Goal: Task Accomplishment & Management: Manage account settings

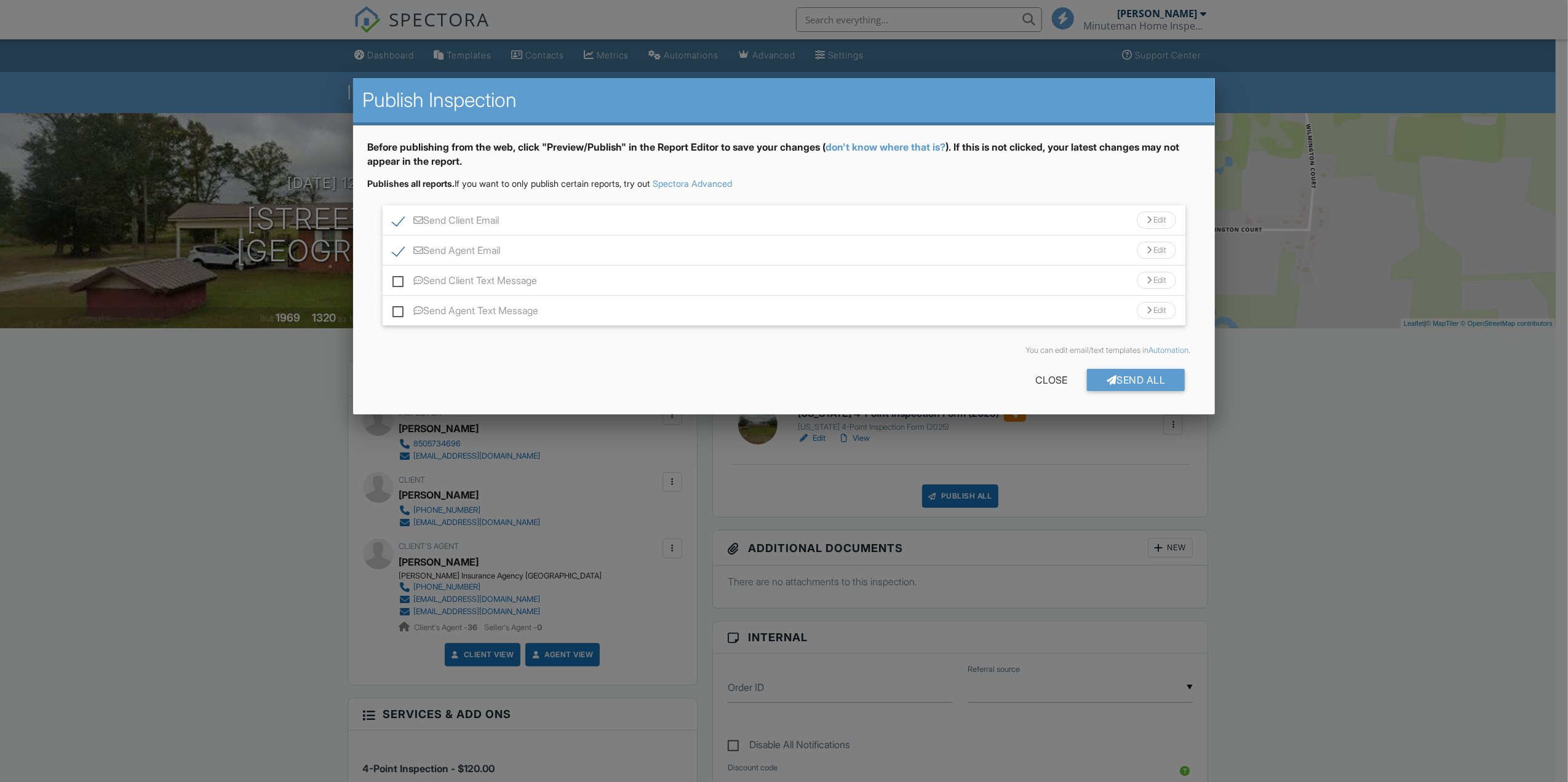
click at [1159, 252] on div "Edit" at bounding box center [1156, 251] width 40 height 17
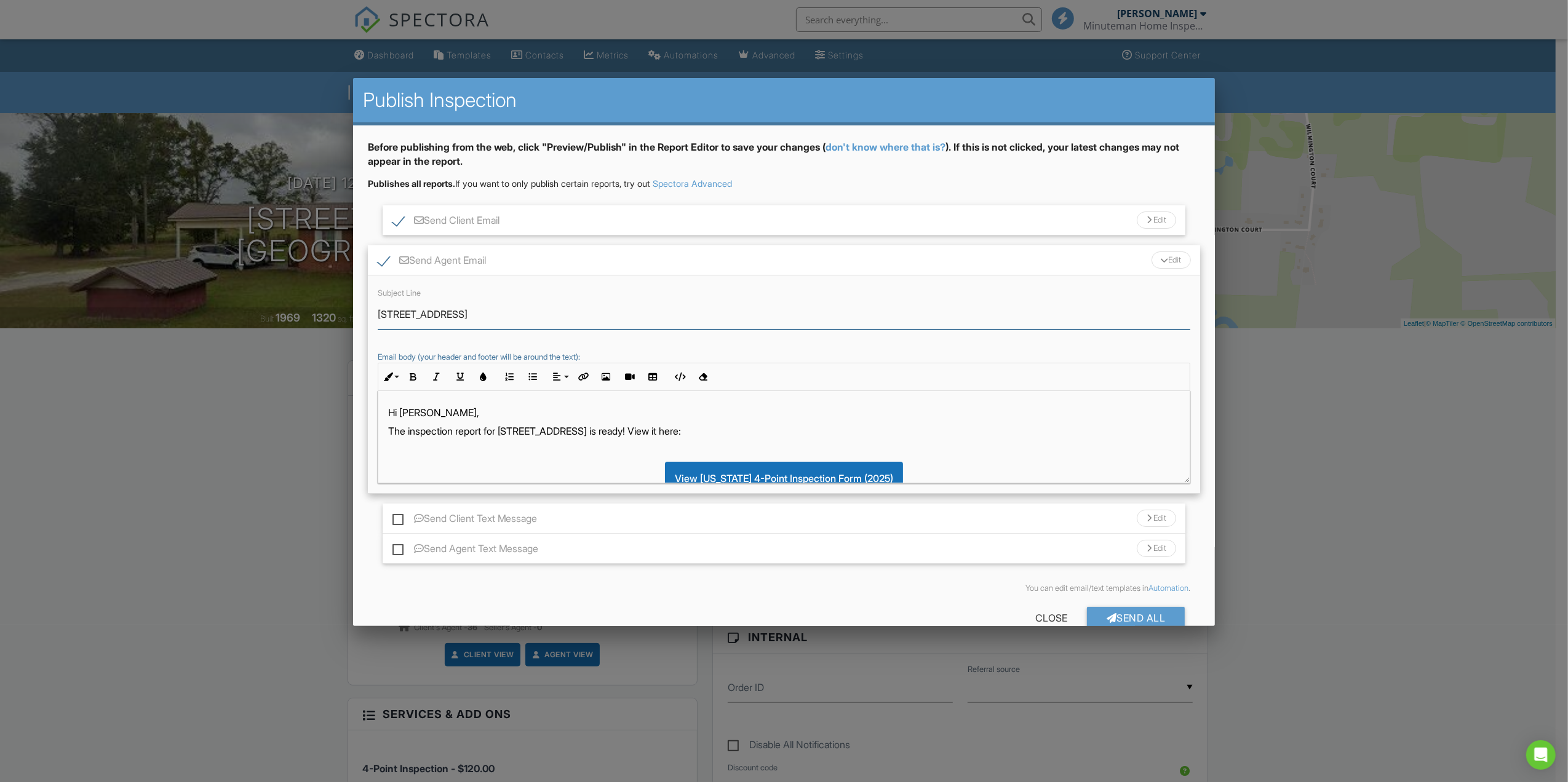
click at [702, 309] on input "4931 Wilmington Ct, Campbellton, FL 32426" at bounding box center [784, 314] width 813 height 30
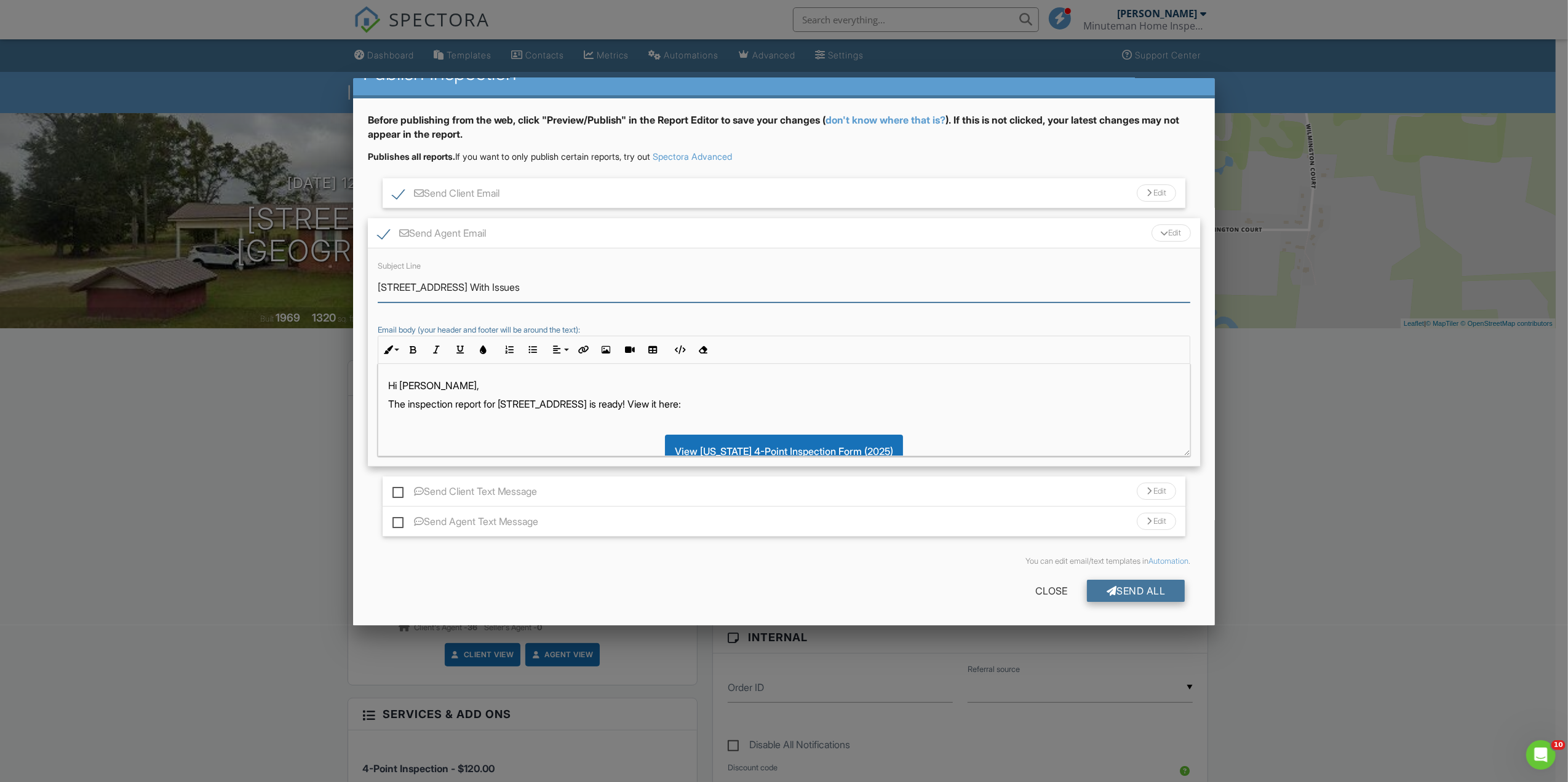
type input "4931 Wilmington Ct, Campbellton, FL 32426 With Issues"
click at [1123, 593] on div "Send All" at bounding box center [1136, 590] width 98 height 22
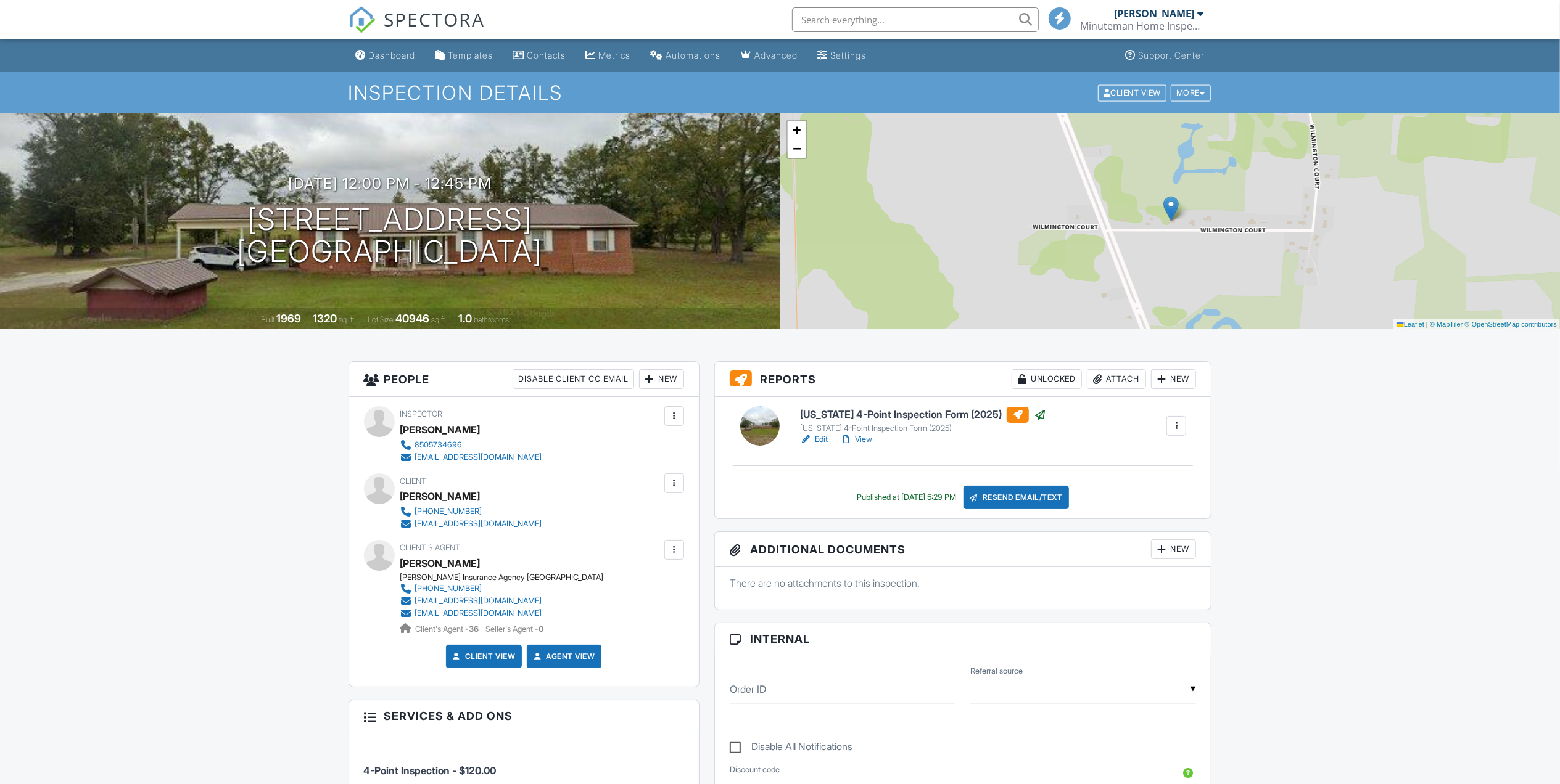
click at [391, 53] on div "Dashboard" at bounding box center [392, 55] width 46 height 11
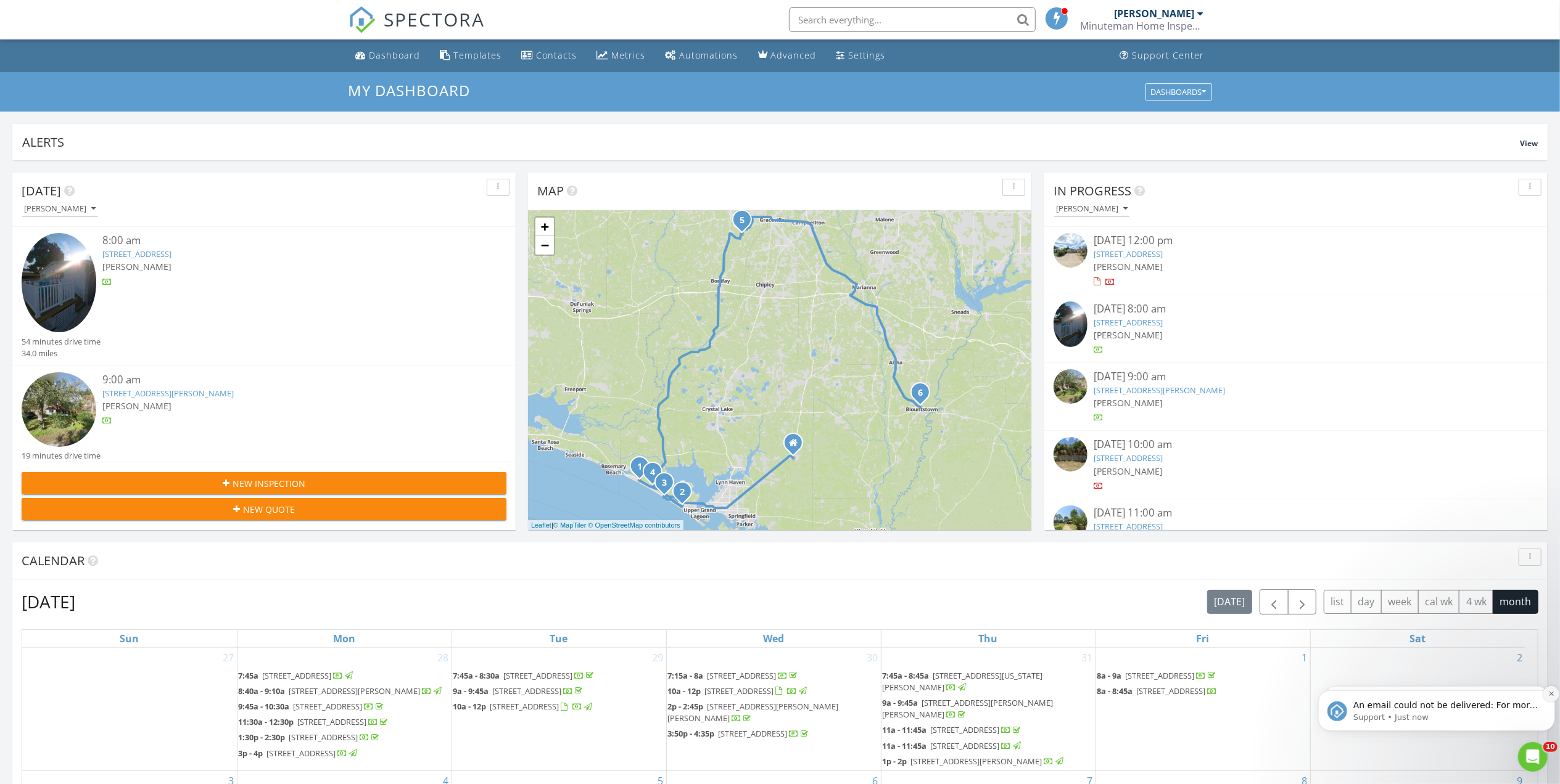
click at [1549, 692] on icon "Dismiss notification" at bounding box center [1550, 693] width 4 height 4
click at [1547, 691] on icon "Dismiss notification" at bounding box center [1550, 693] width 7 height 7
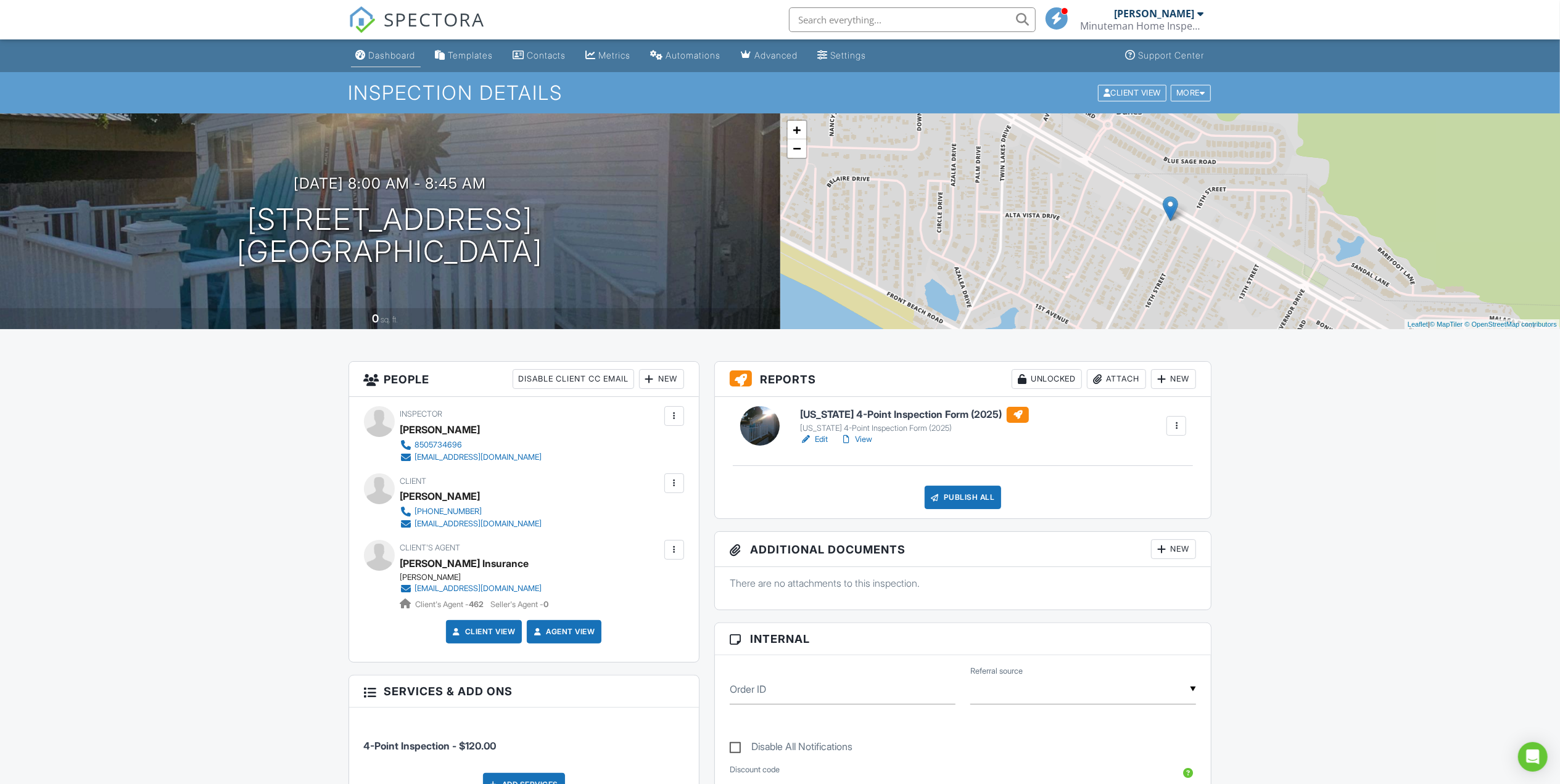
click at [402, 63] on link "Dashboard" at bounding box center [386, 56] width 70 height 23
drag, startPoint x: 816, startPoint y: 440, endPoint x: 833, endPoint y: 438, distance: 17.1
click at [558, 218] on div at bounding box center [545, 218] width 24 height 23
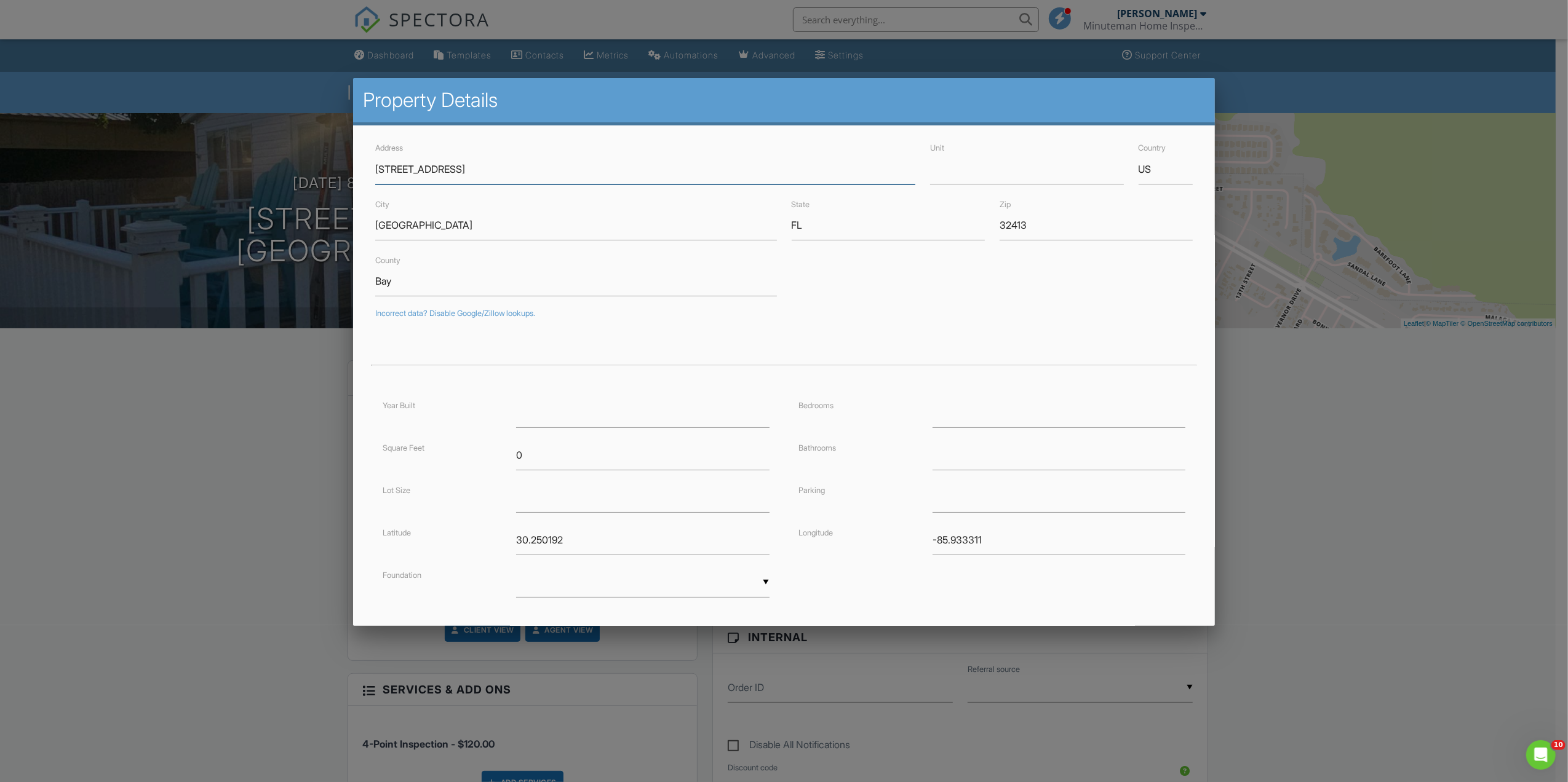
click at [385, 166] on input "388 Wisteria Ln" at bounding box center [645, 169] width 541 height 30
click at [392, 166] on input "388 Wisteria Ln" at bounding box center [645, 169] width 541 height 30
click at [384, 168] on input "388 Wisteria Ln" at bounding box center [645, 169] width 541 height 30
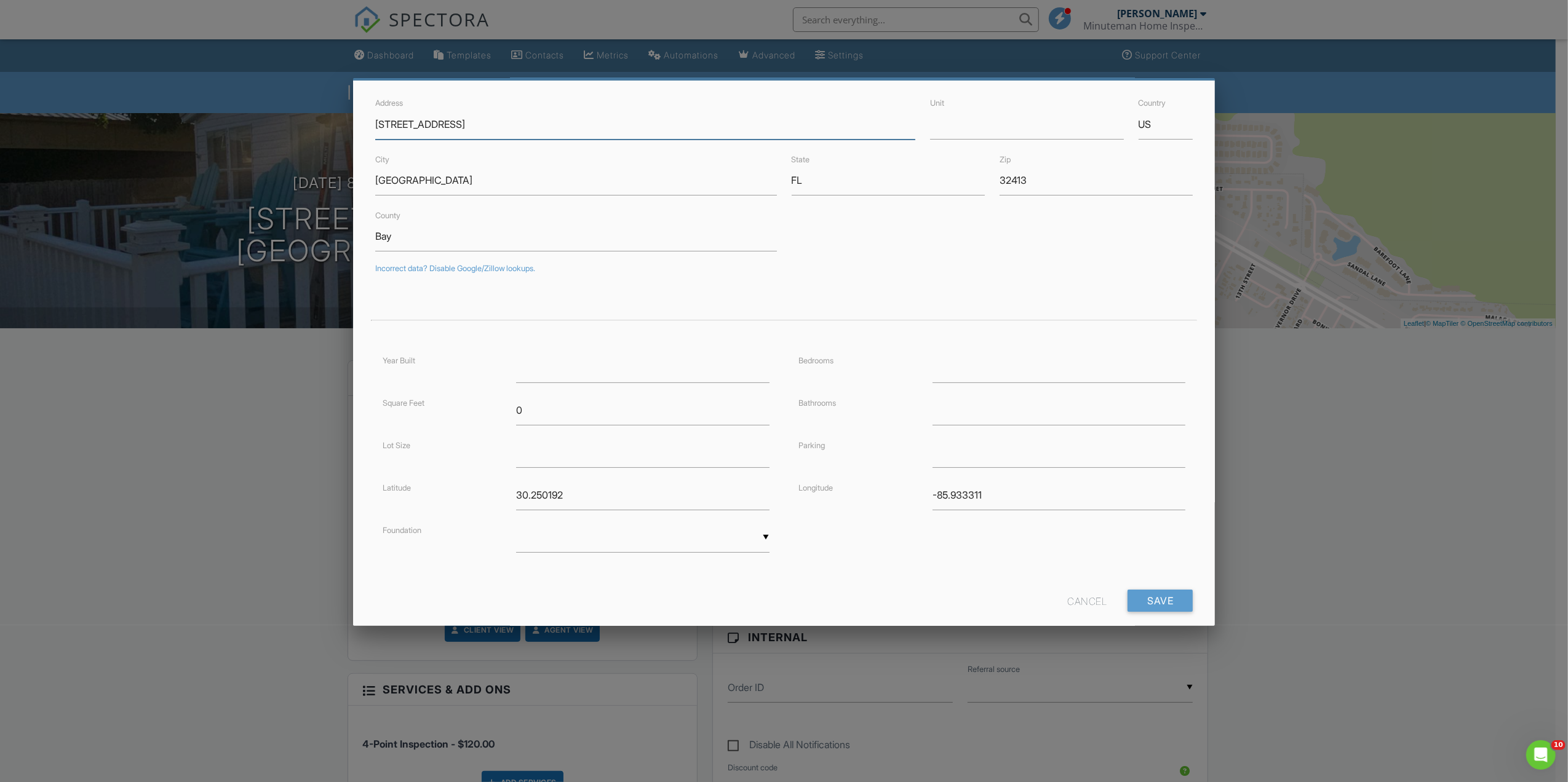
scroll to position [67, 0]
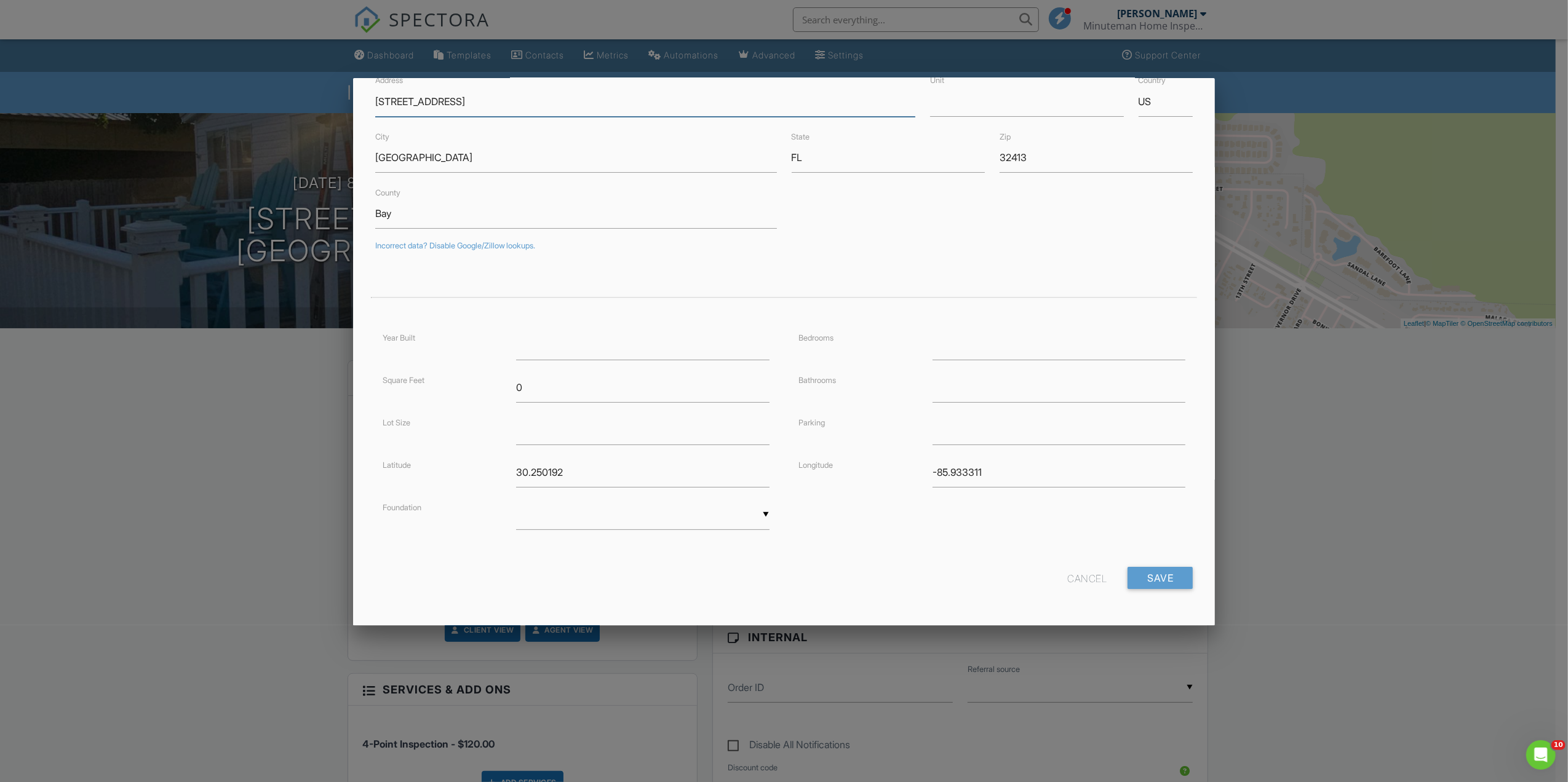
type input "[STREET_ADDRESS]"
click at [1132, 573] on input "Save" at bounding box center [1160, 578] width 66 height 22
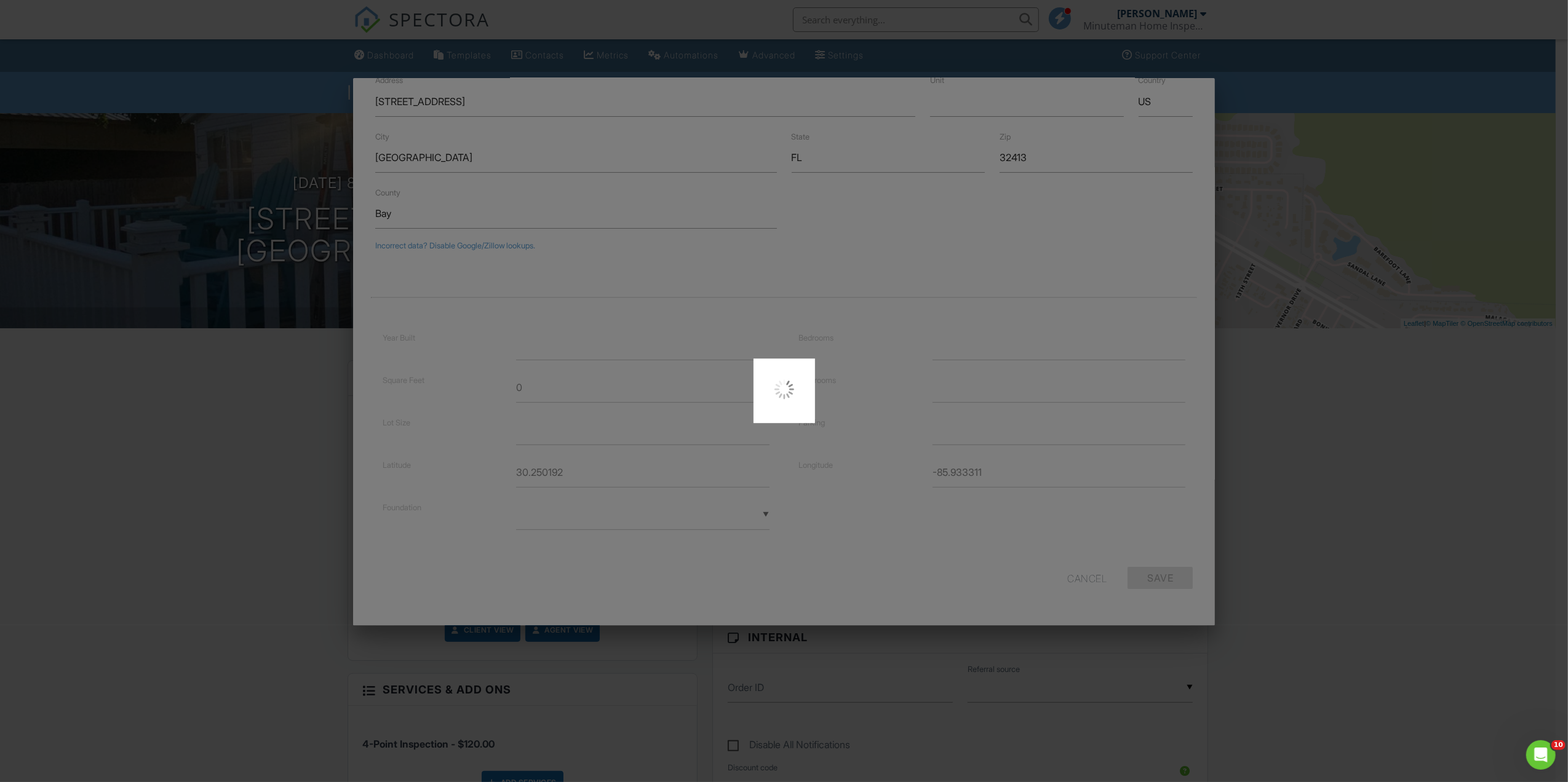
type input "30.249121"
type input "-85.9339155"
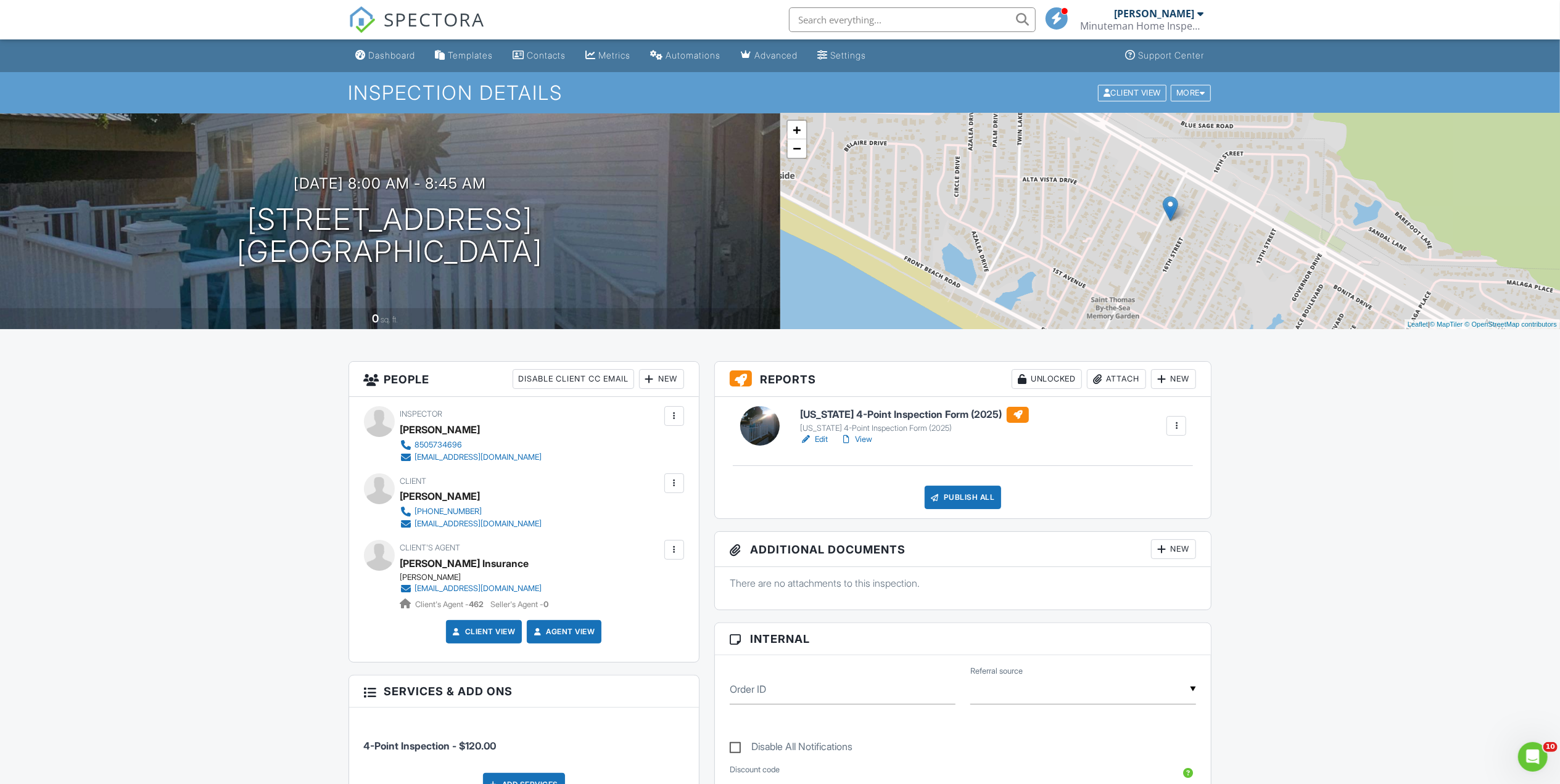
click at [819, 442] on link "Edit" at bounding box center [813, 439] width 28 height 13
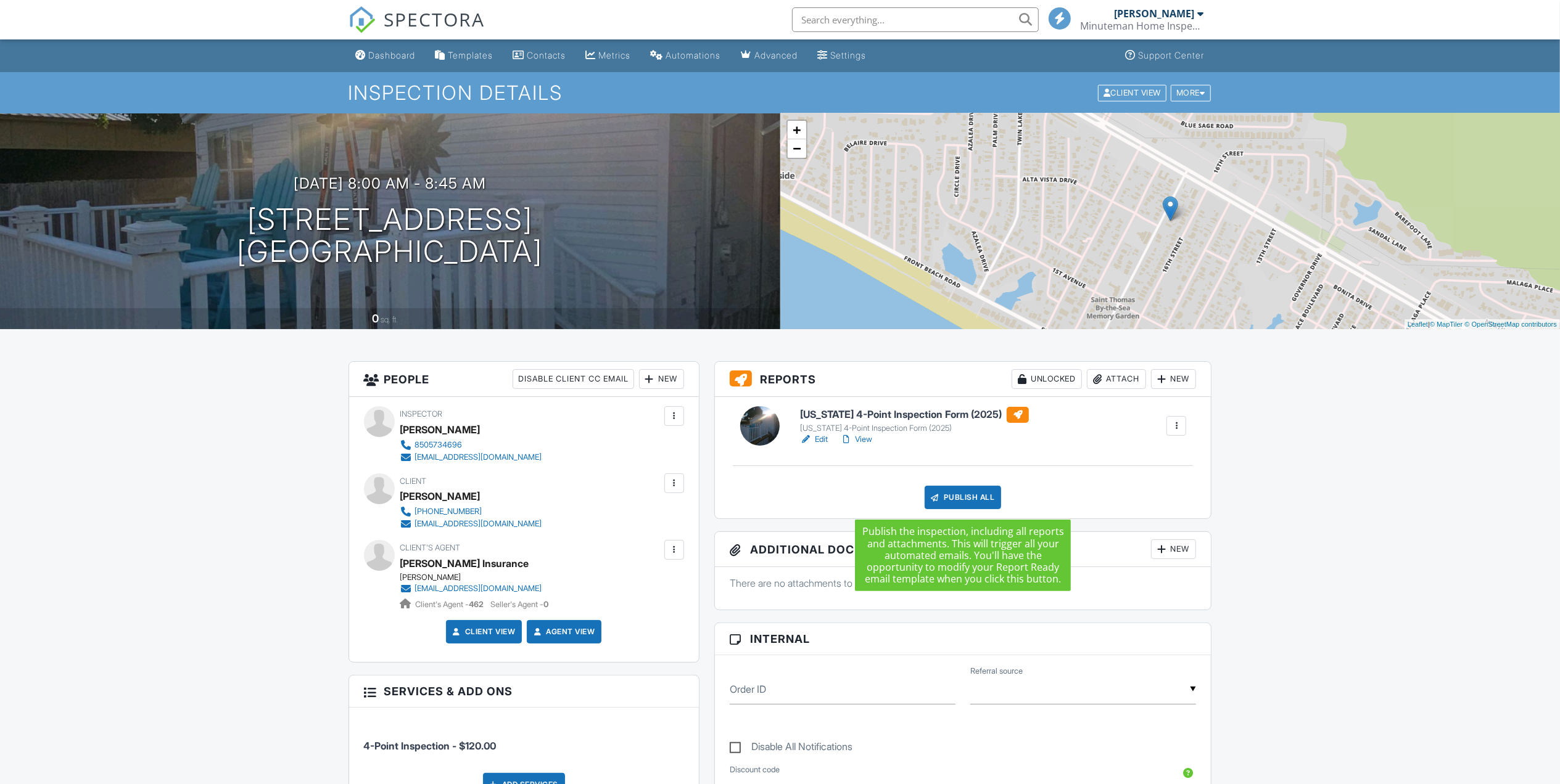
click at [948, 498] on div "Publish All" at bounding box center [963, 498] width 77 height 23
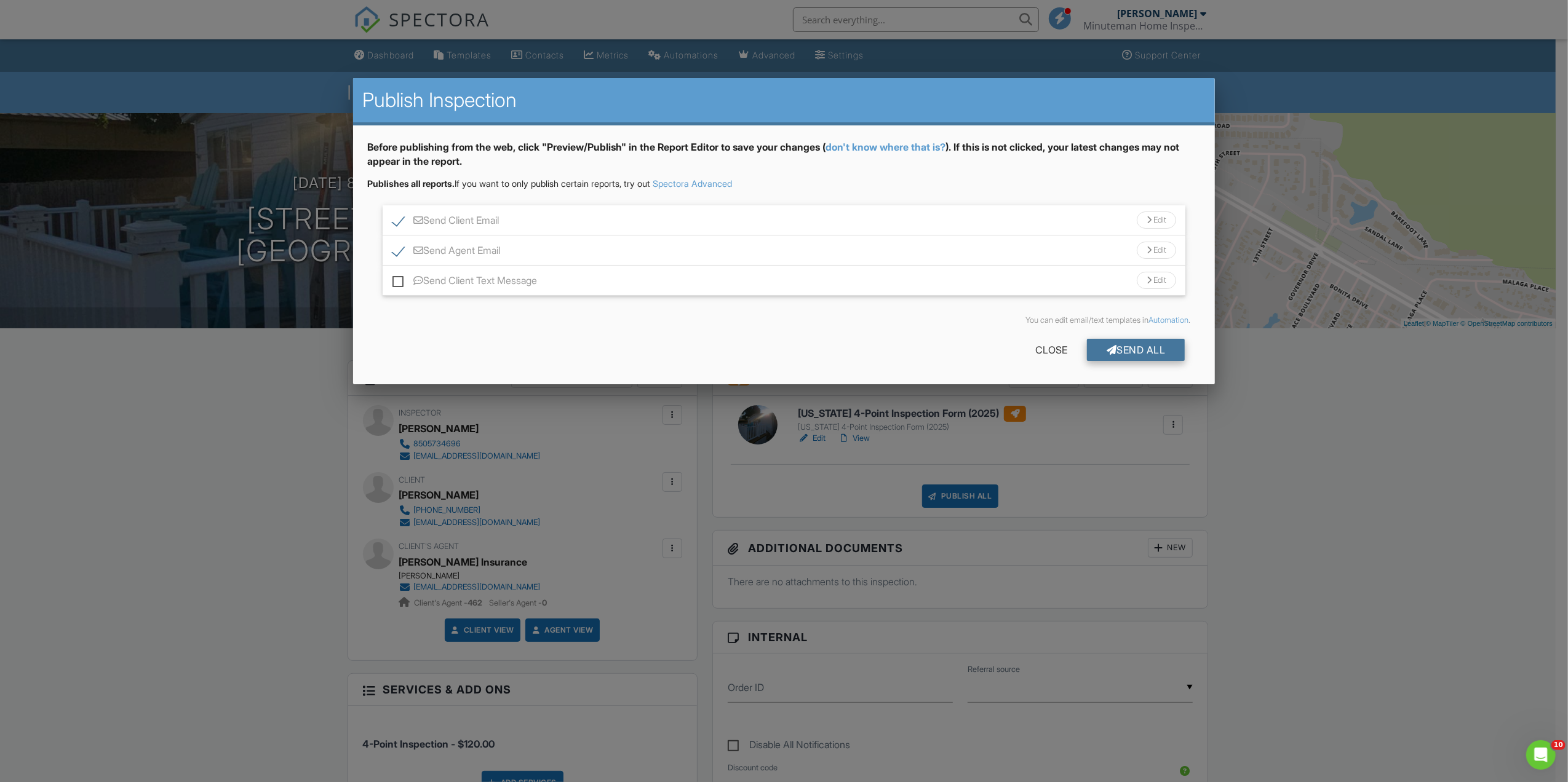
click at [1095, 344] on div "Send All" at bounding box center [1136, 349] width 98 height 22
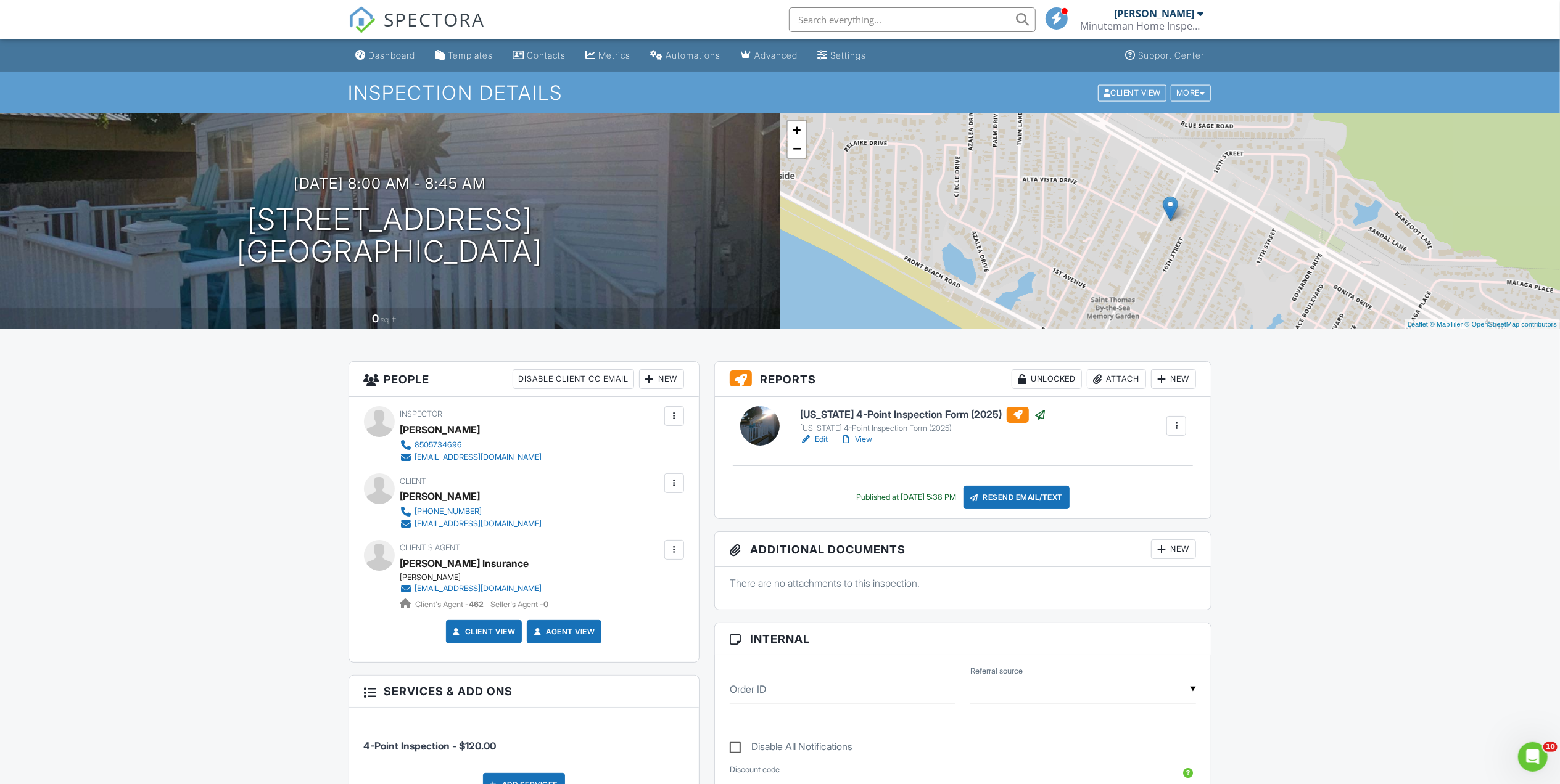
click at [822, 445] on link "Edit" at bounding box center [813, 439] width 28 height 13
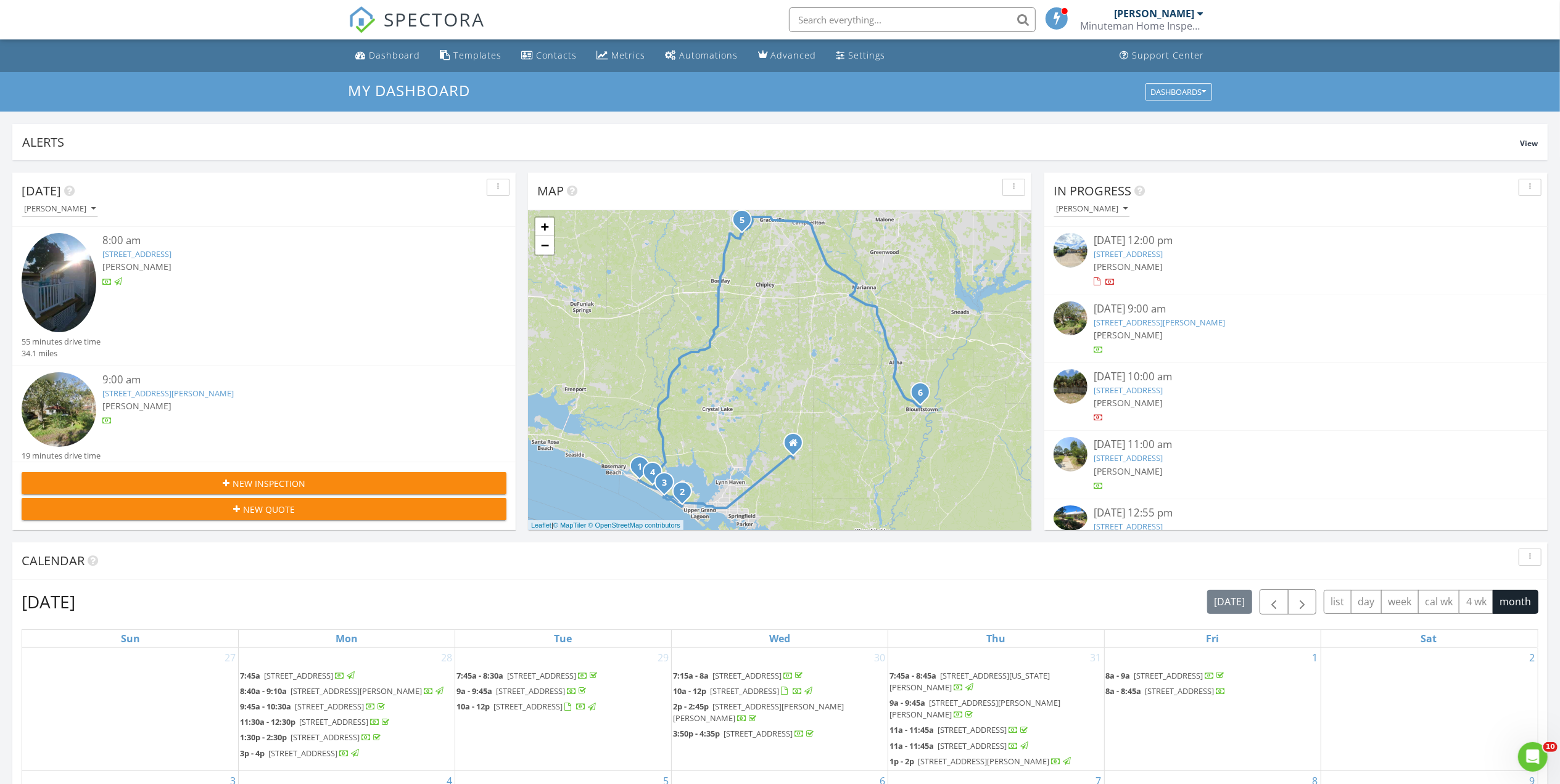
click at [1156, 392] on link "258 Poinsettia Dr, Panama City Beach, FL 32413" at bounding box center [1128, 390] width 69 height 11
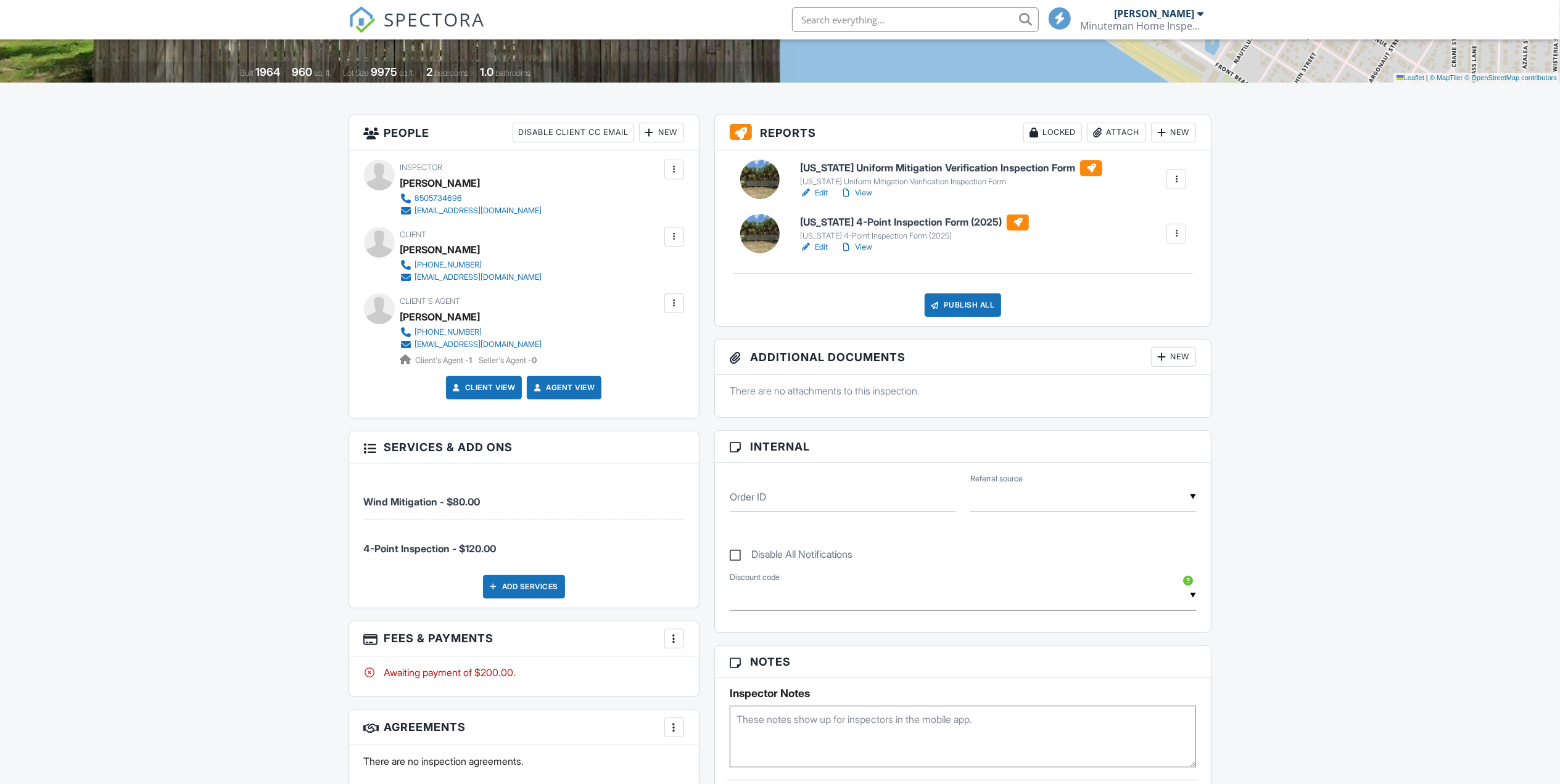
click at [681, 641] on div "More" at bounding box center [674, 639] width 19 height 19
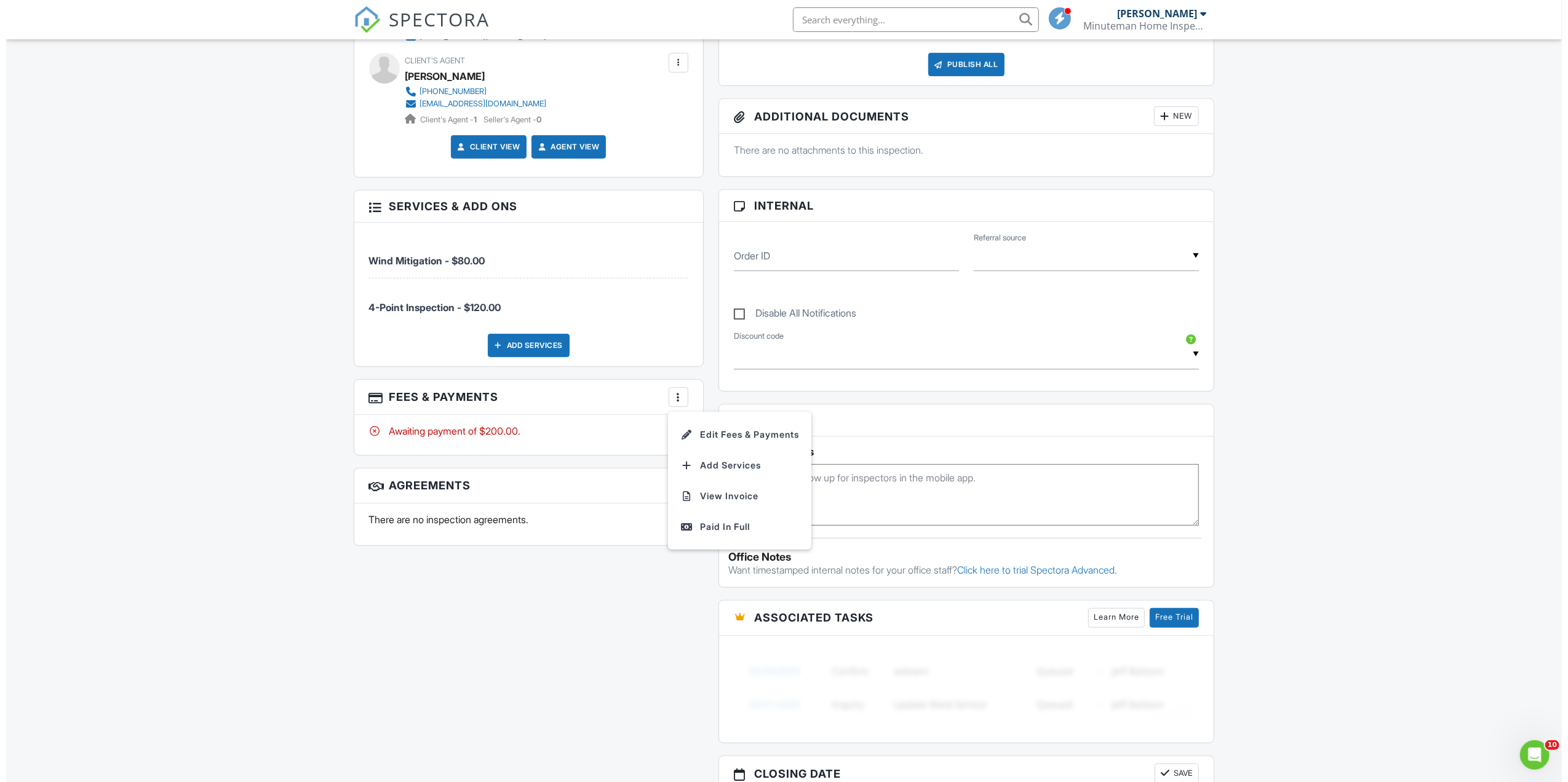
scroll to position [492, 0]
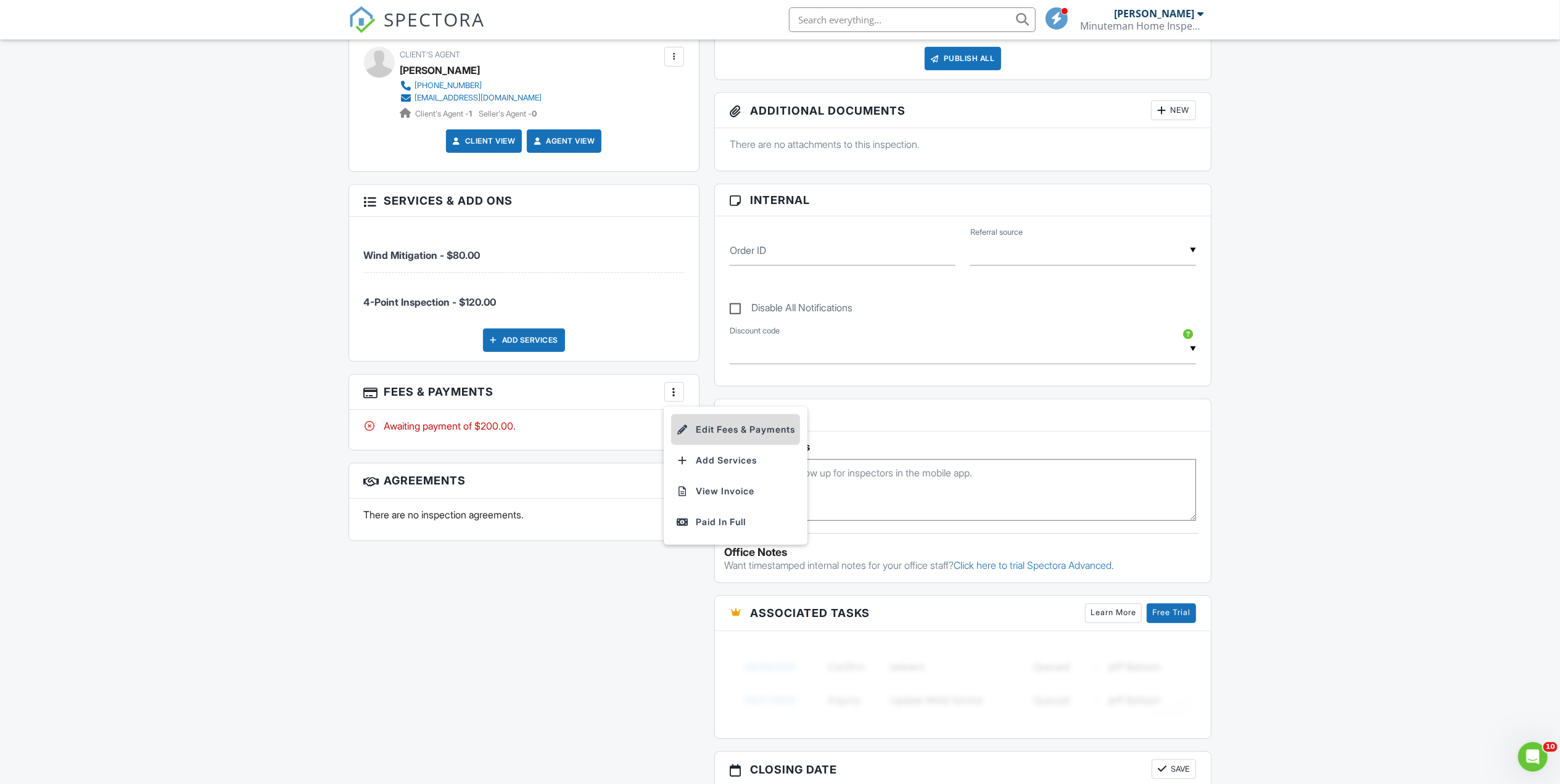
click at [713, 432] on li "Edit Fees & Payments" at bounding box center [735, 430] width 129 height 31
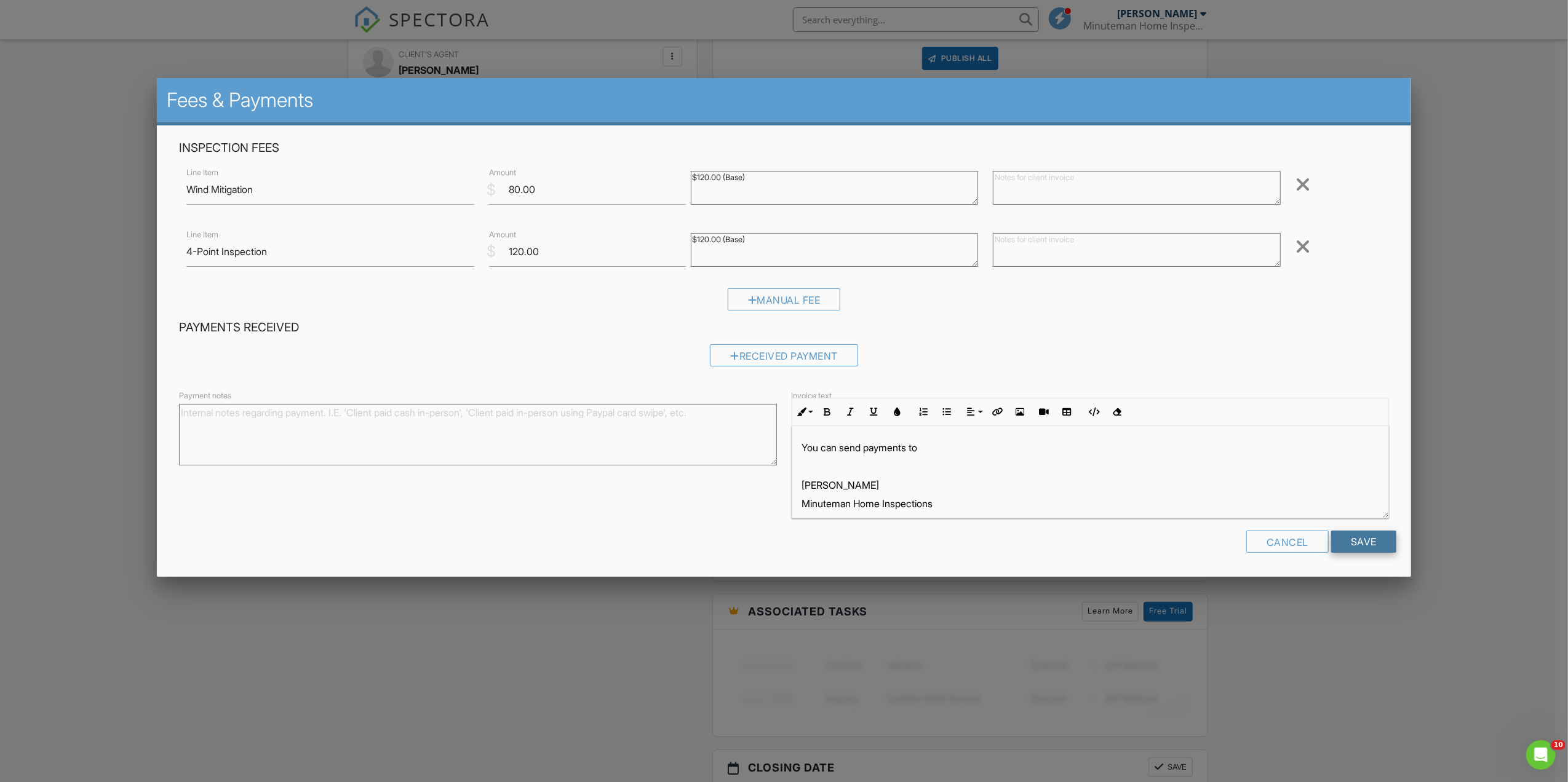
click at [1356, 541] on input "Save" at bounding box center [1364, 541] width 66 height 22
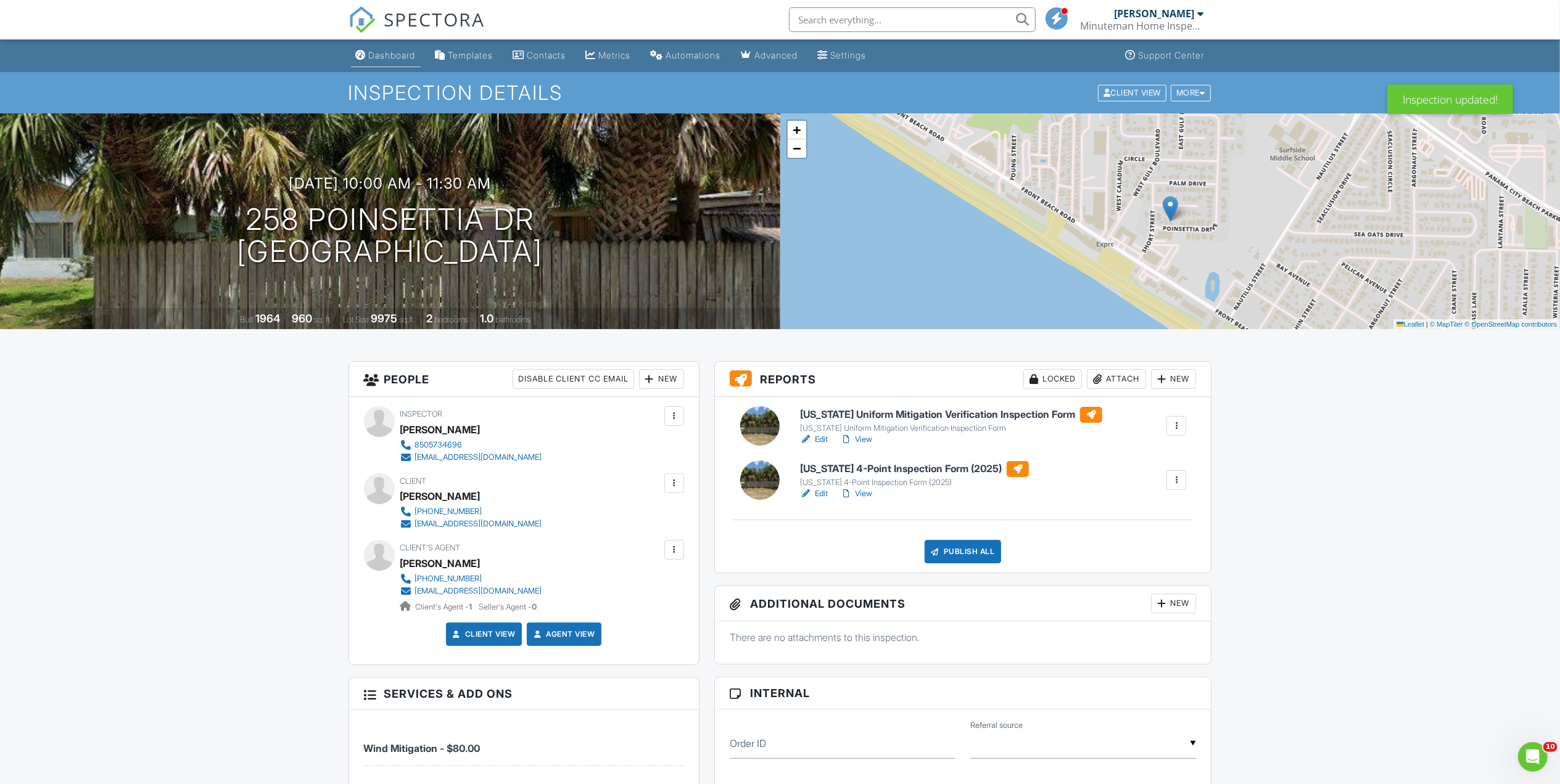
click at [389, 58] on div "Dashboard" at bounding box center [392, 55] width 46 height 11
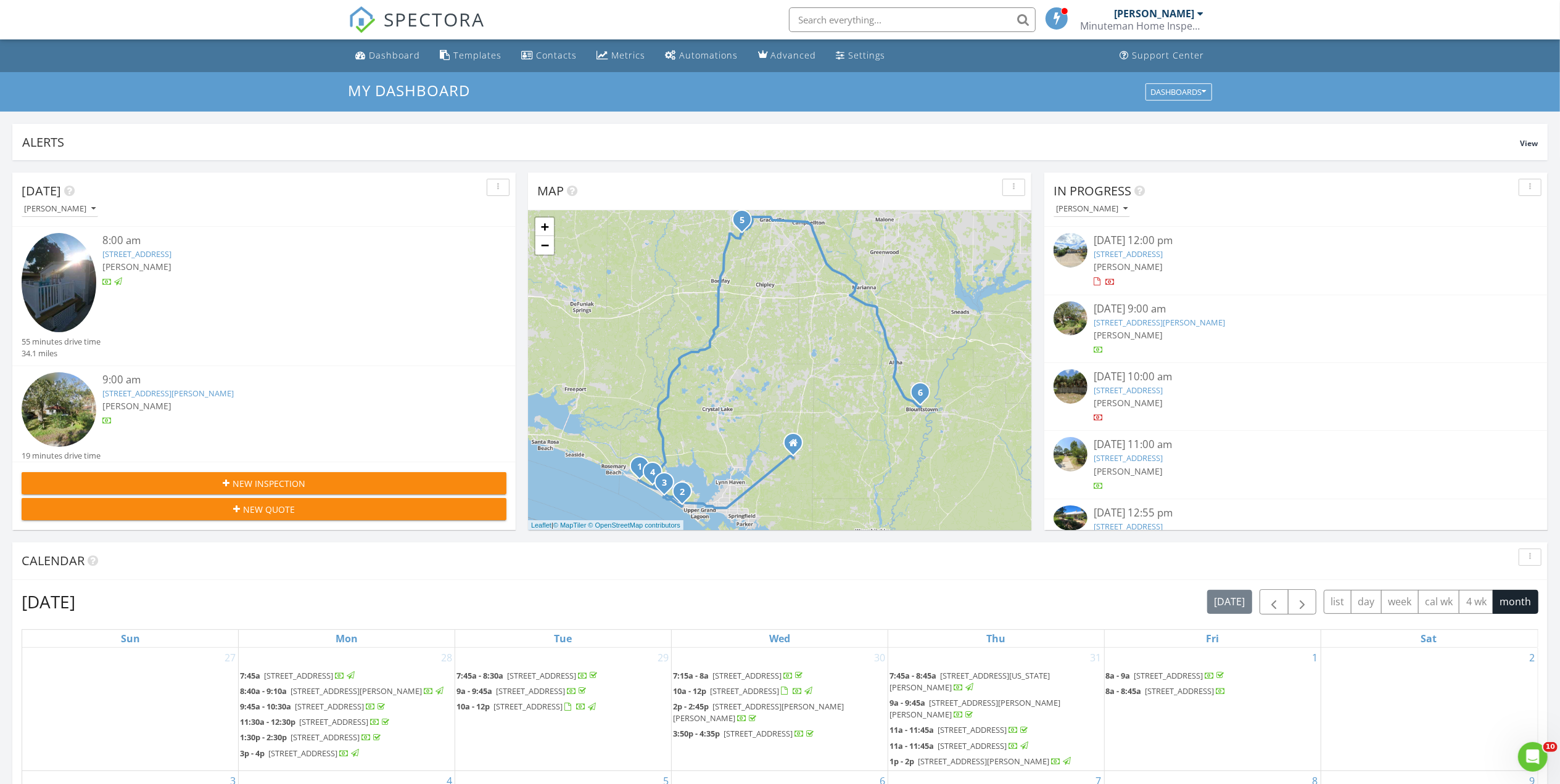
click at [1143, 319] on link "1905 Flagg Ave, Panama City Beach, FL 32407" at bounding box center [1160, 322] width 132 height 11
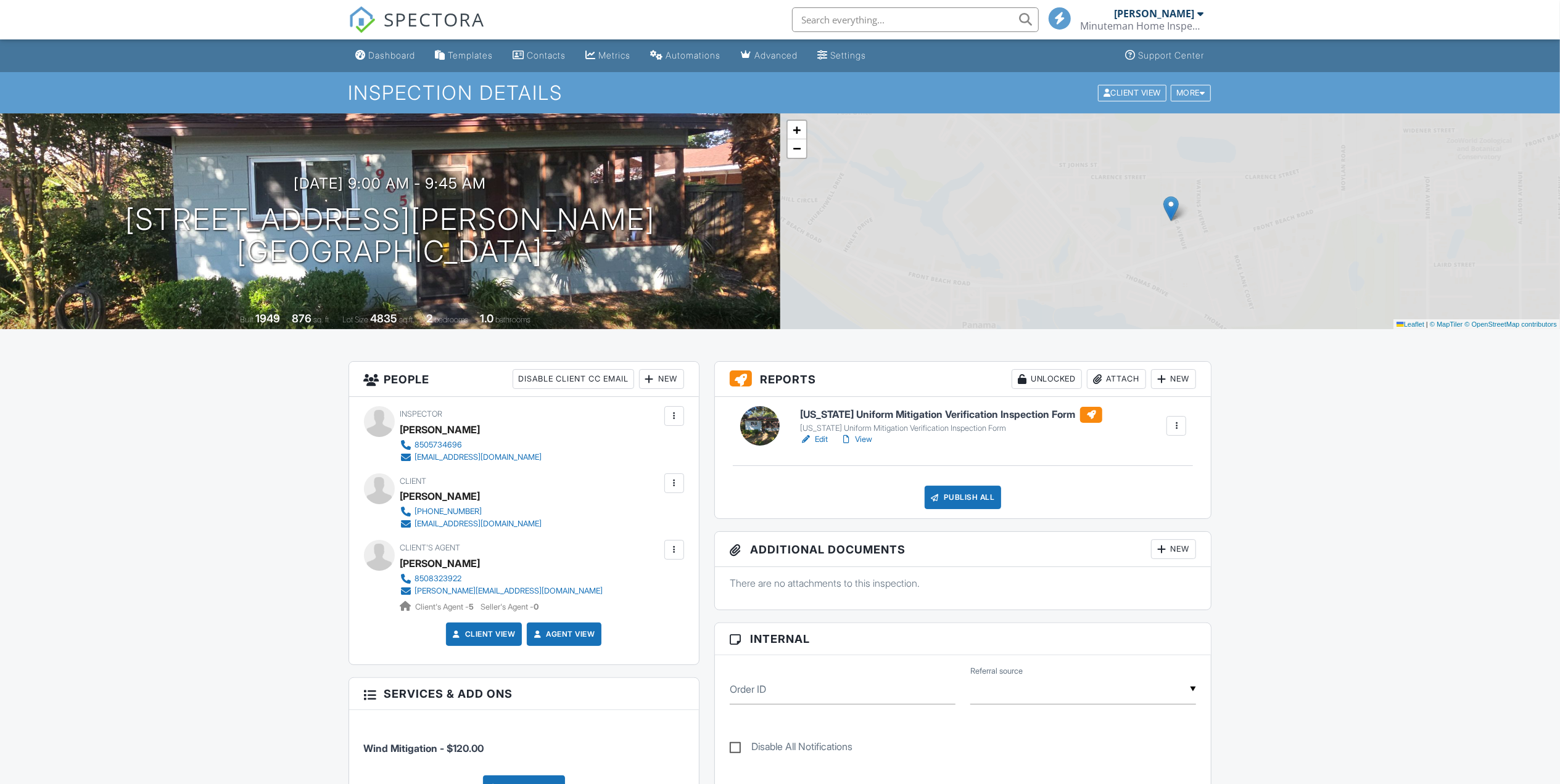
click at [943, 500] on div "Publish All" at bounding box center [963, 498] width 77 height 23
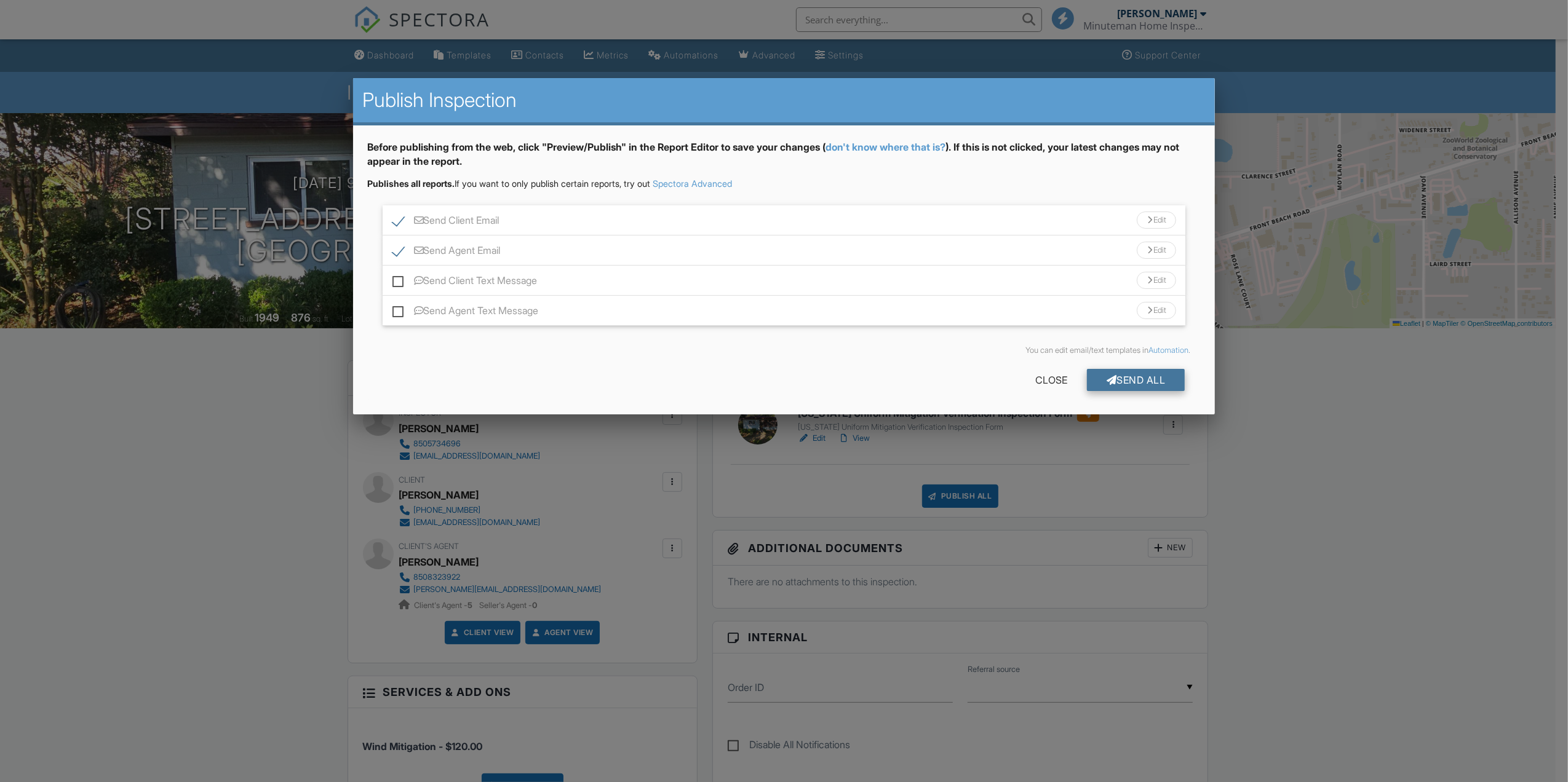
click at [1123, 383] on div "Send All" at bounding box center [1136, 380] width 98 height 22
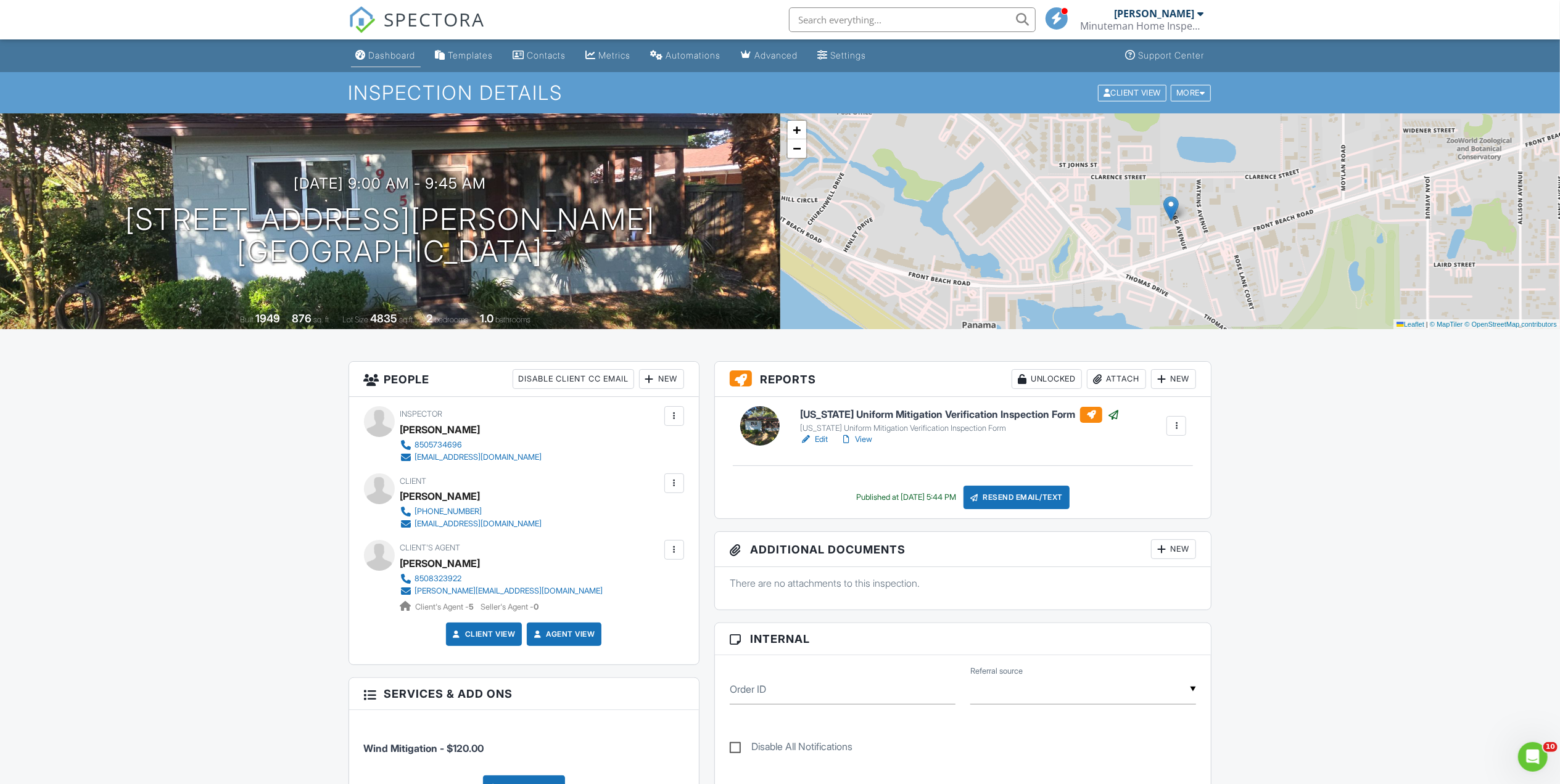
click at [402, 52] on div "Dashboard" at bounding box center [392, 55] width 46 height 11
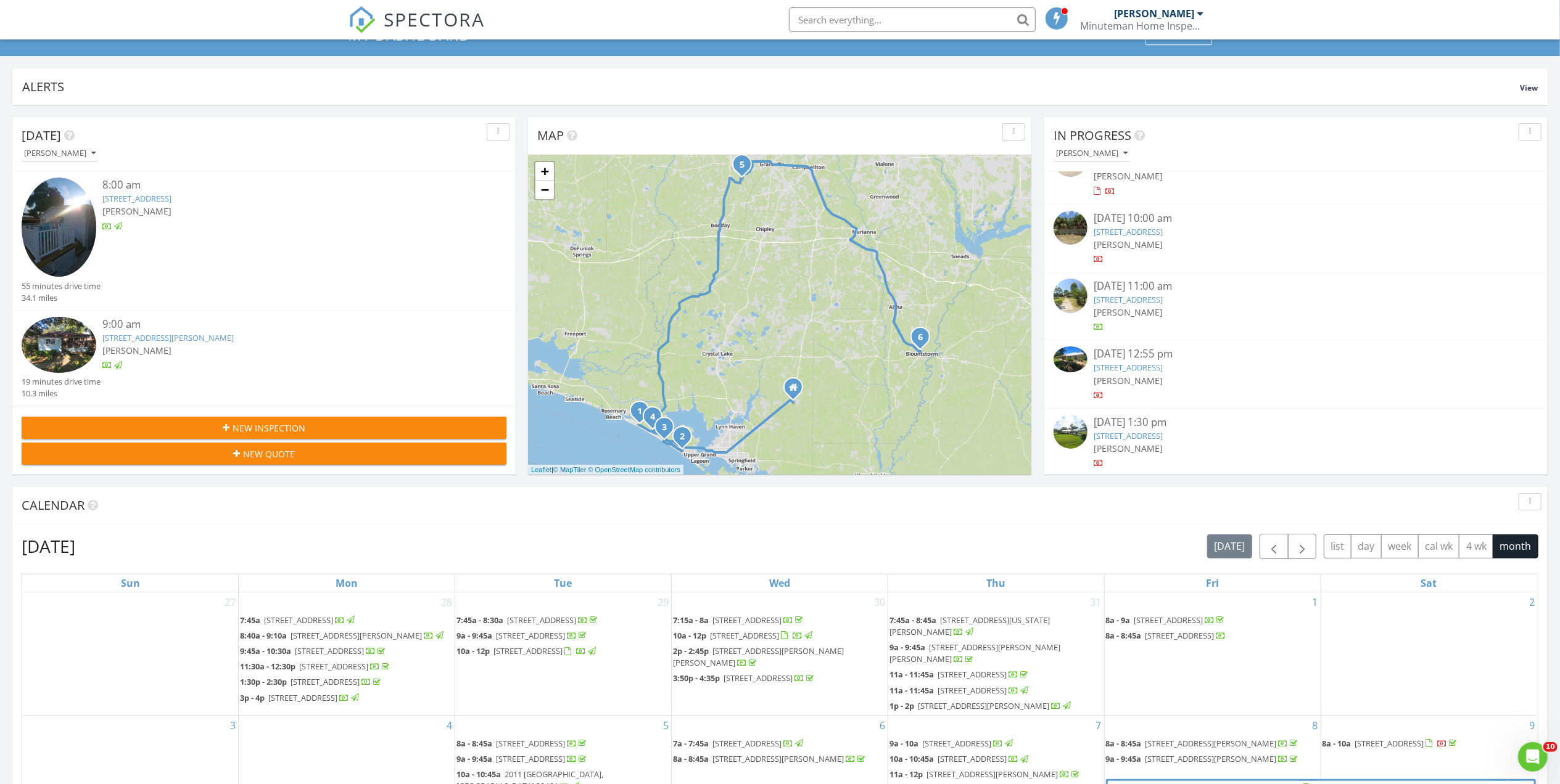
scroll to position [82, 0]
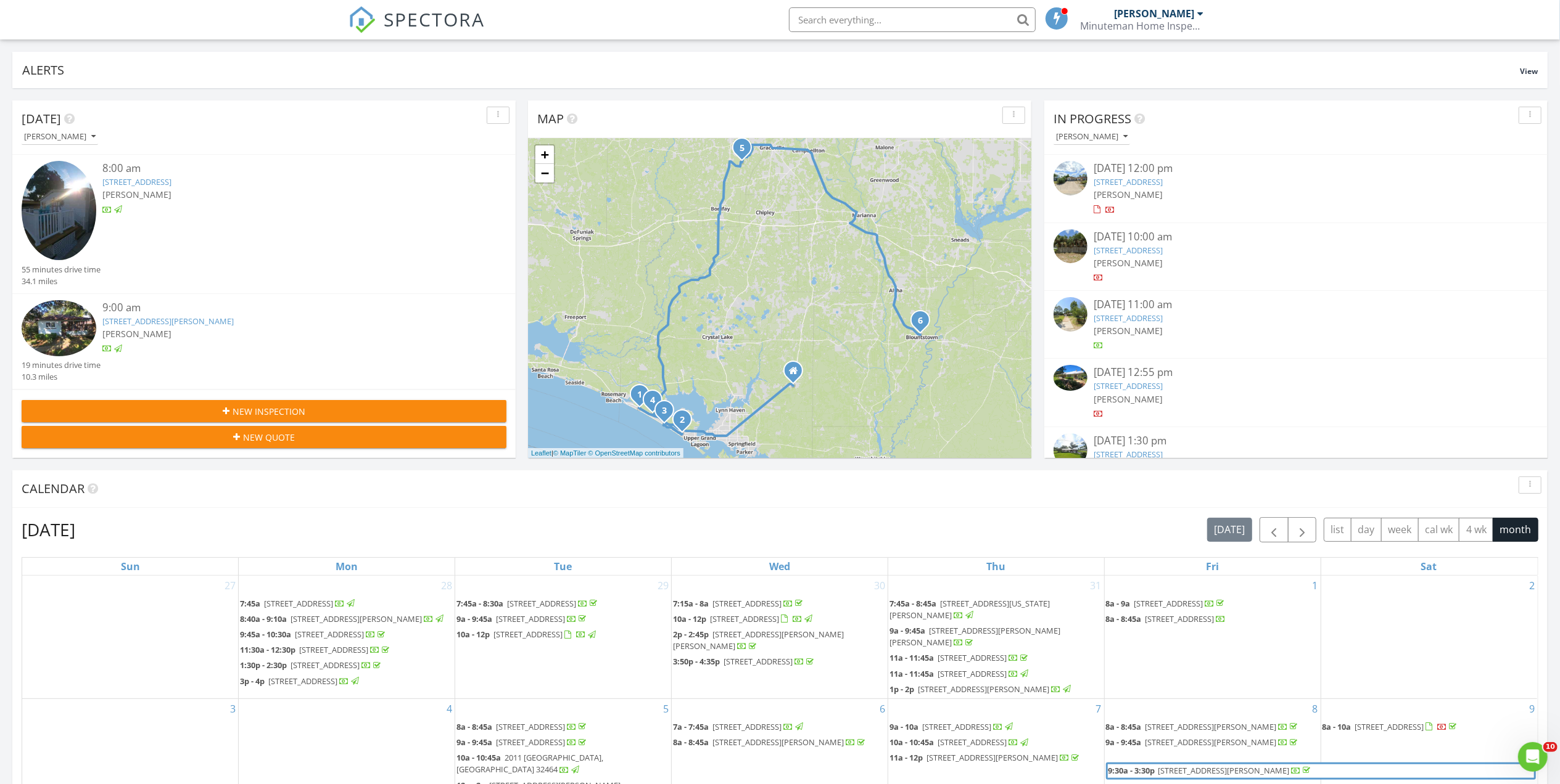
click at [1143, 252] on link "258 Poinsettia Dr, Panama City Beach, FL 32413" at bounding box center [1128, 249] width 69 height 11
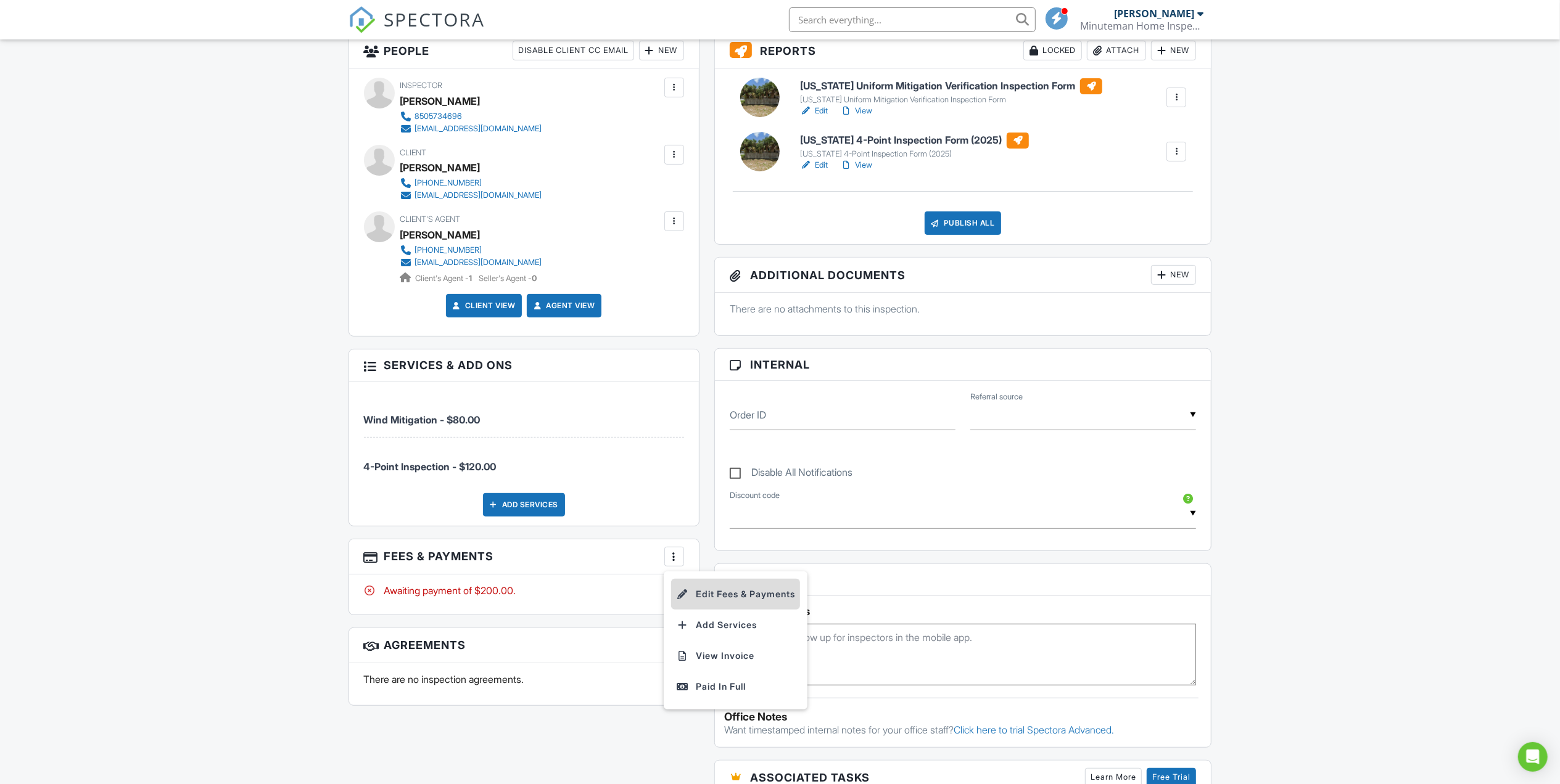
click at [701, 607] on li "Edit Fees & Payments" at bounding box center [735, 595] width 129 height 31
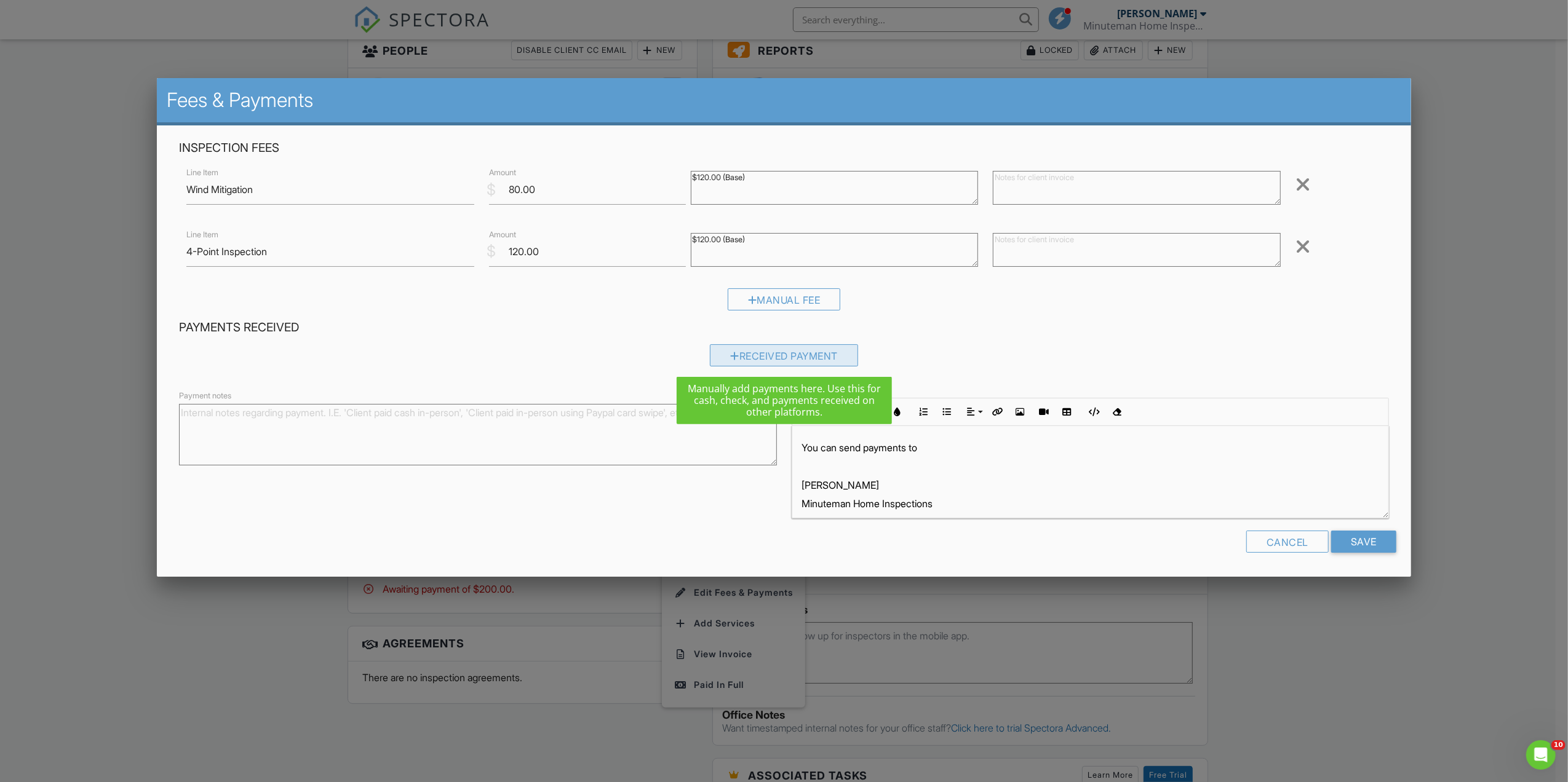
click at [813, 360] on div "Received Payment" at bounding box center [784, 355] width 149 height 22
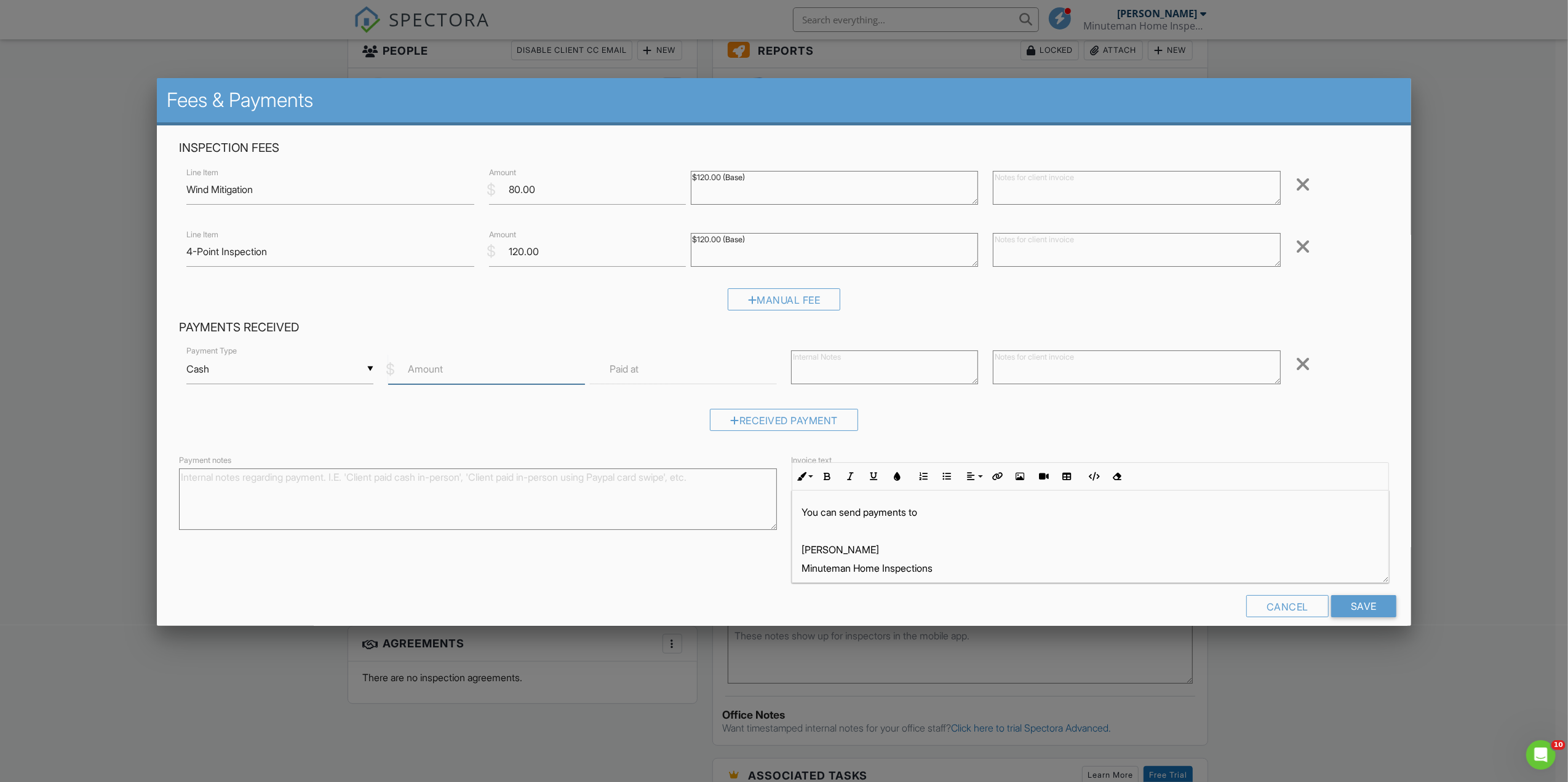
click at [490, 373] on input "Amount" at bounding box center [486, 368] width 197 height 30
type input "200"
click input "Save"
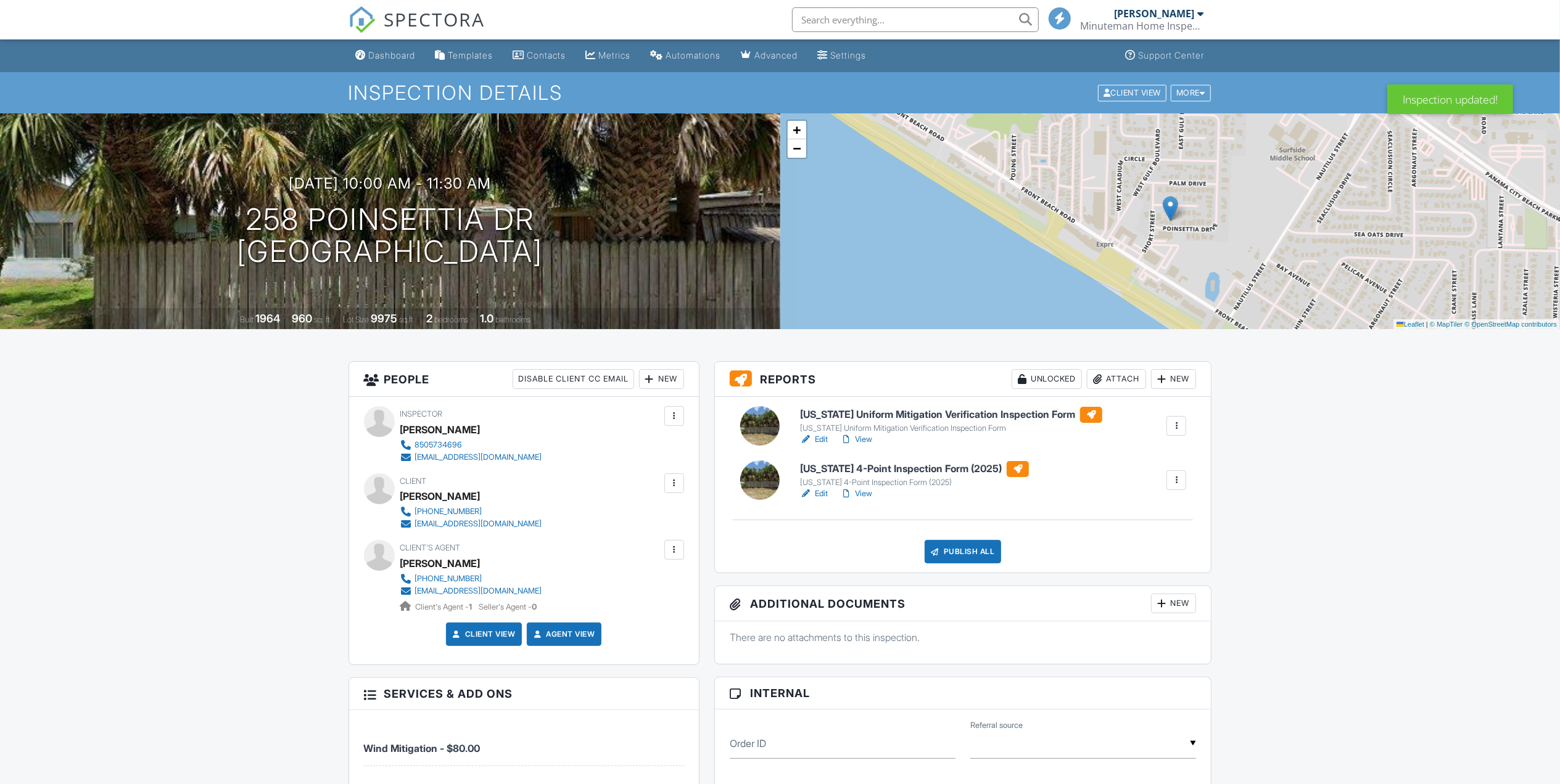
click at [398, 54] on div "Dashboard" at bounding box center [392, 55] width 46 height 11
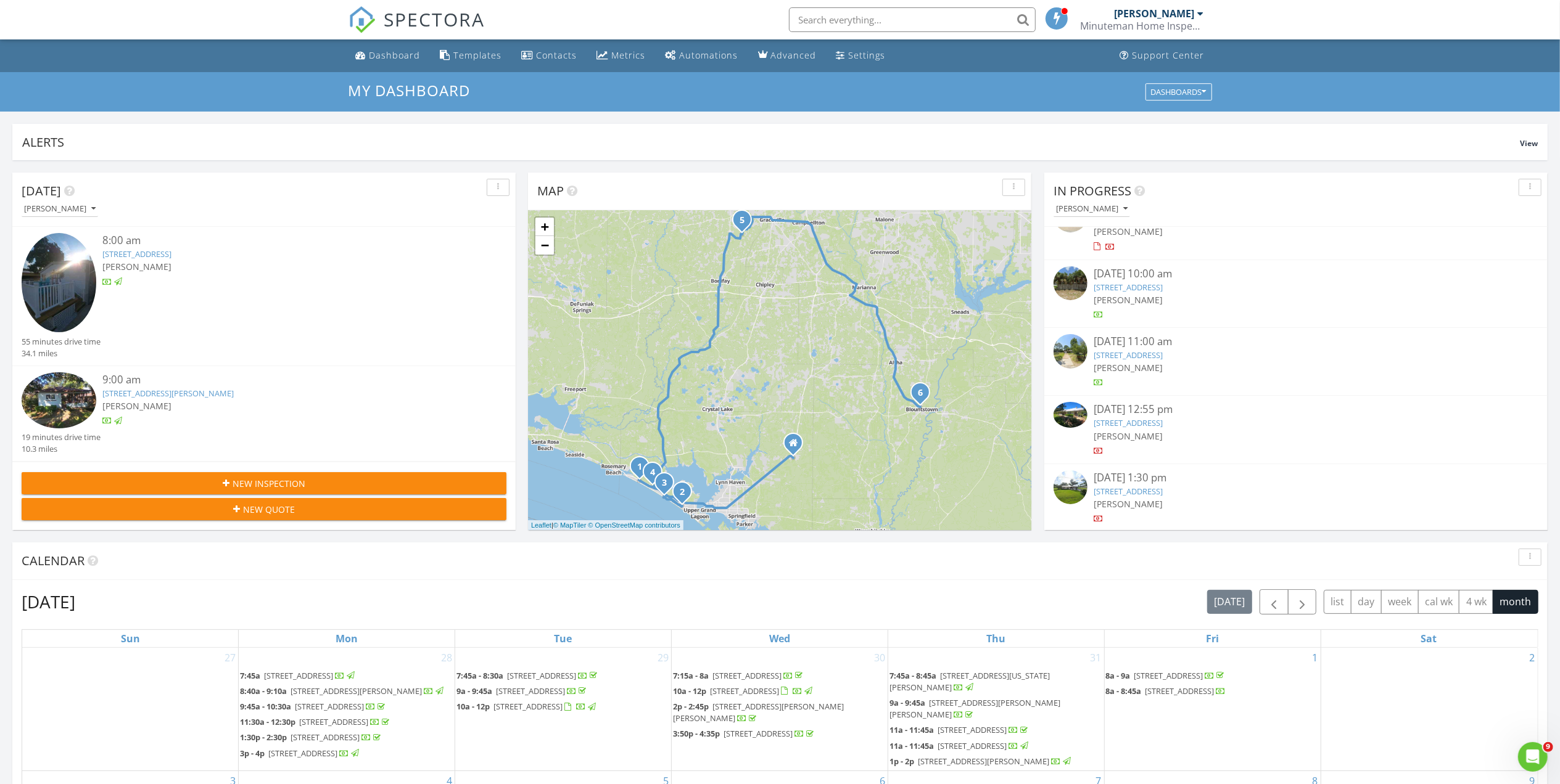
click at [1138, 356] on link "[STREET_ADDRESS]" at bounding box center [1128, 355] width 69 height 11
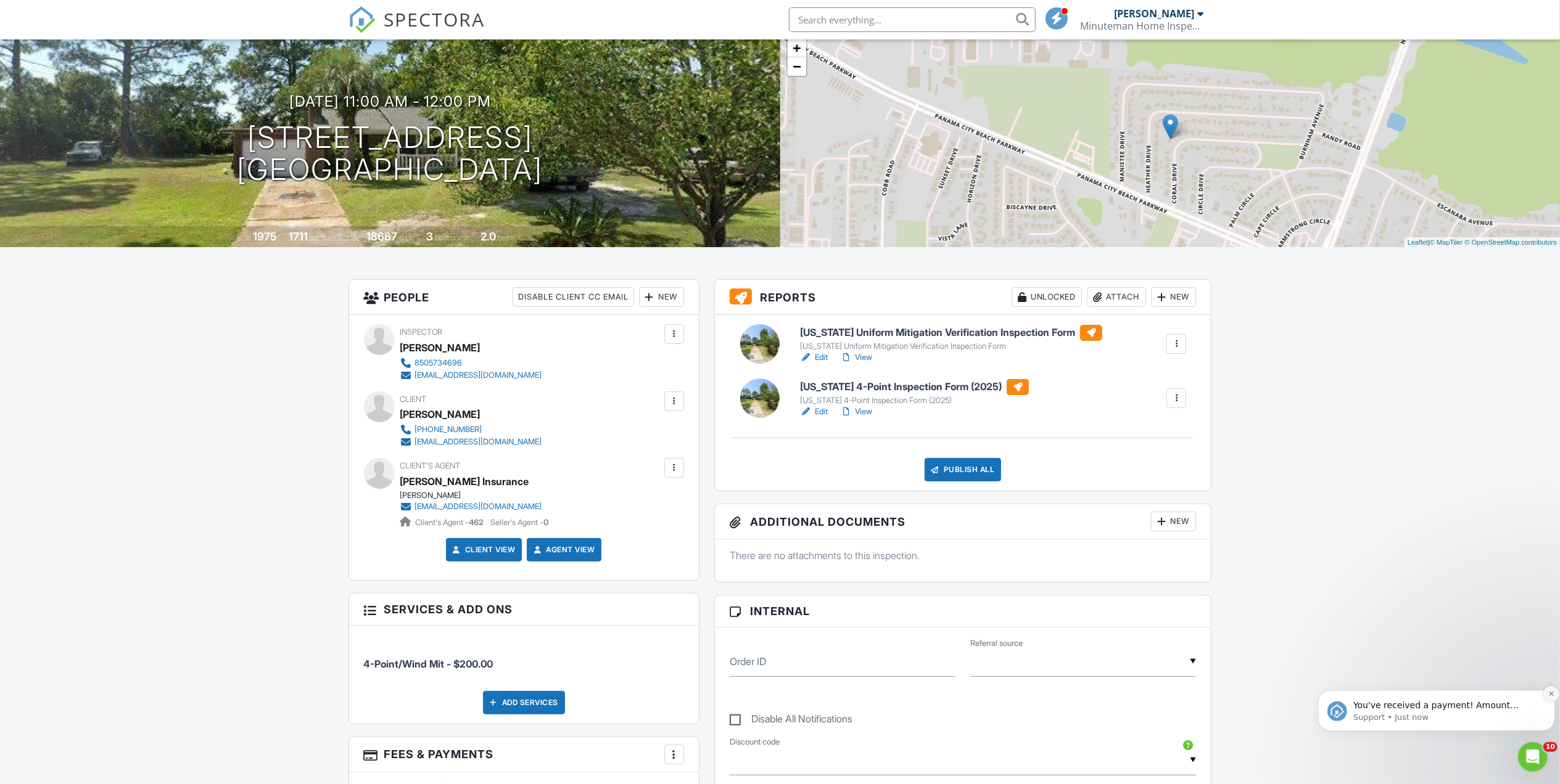
click at [1548, 691] on icon "Dismiss notification" at bounding box center [1550, 693] width 7 height 7
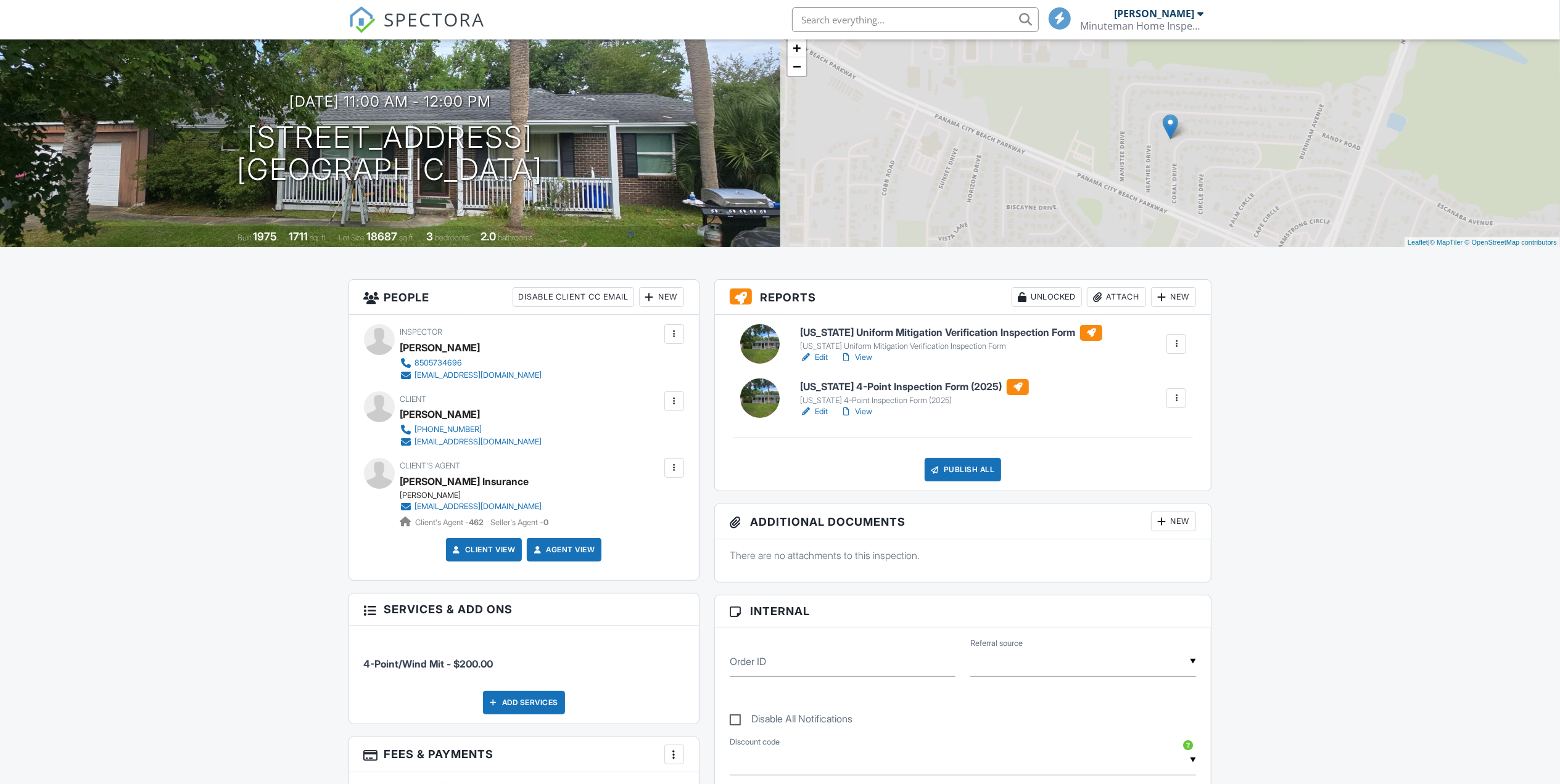
click at [956, 466] on div "Publish All" at bounding box center [963, 470] width 77 height 23
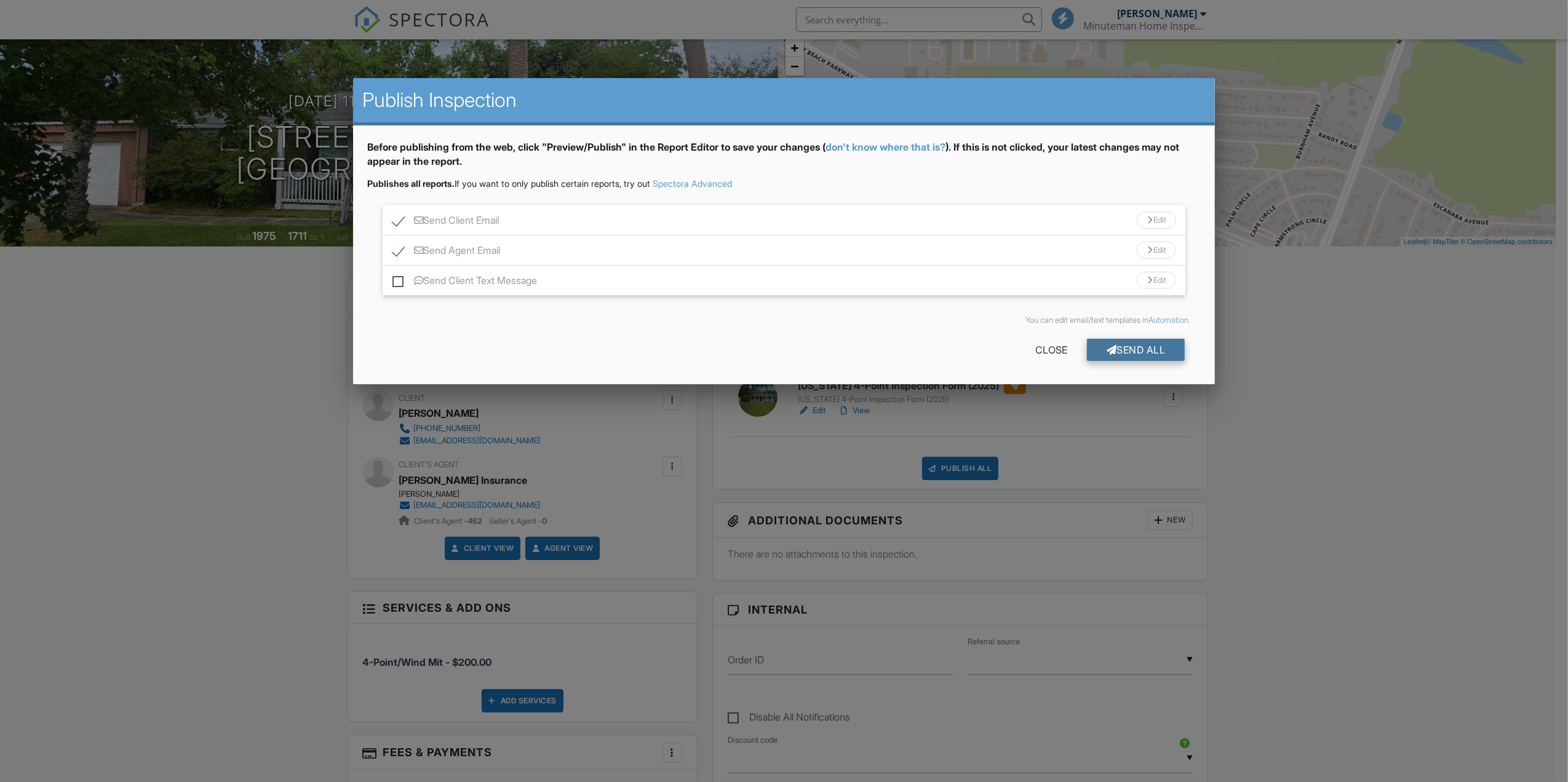
click at [1149, 338] on div "Send All" at bounding box center [1136, 349] width 98 height 22
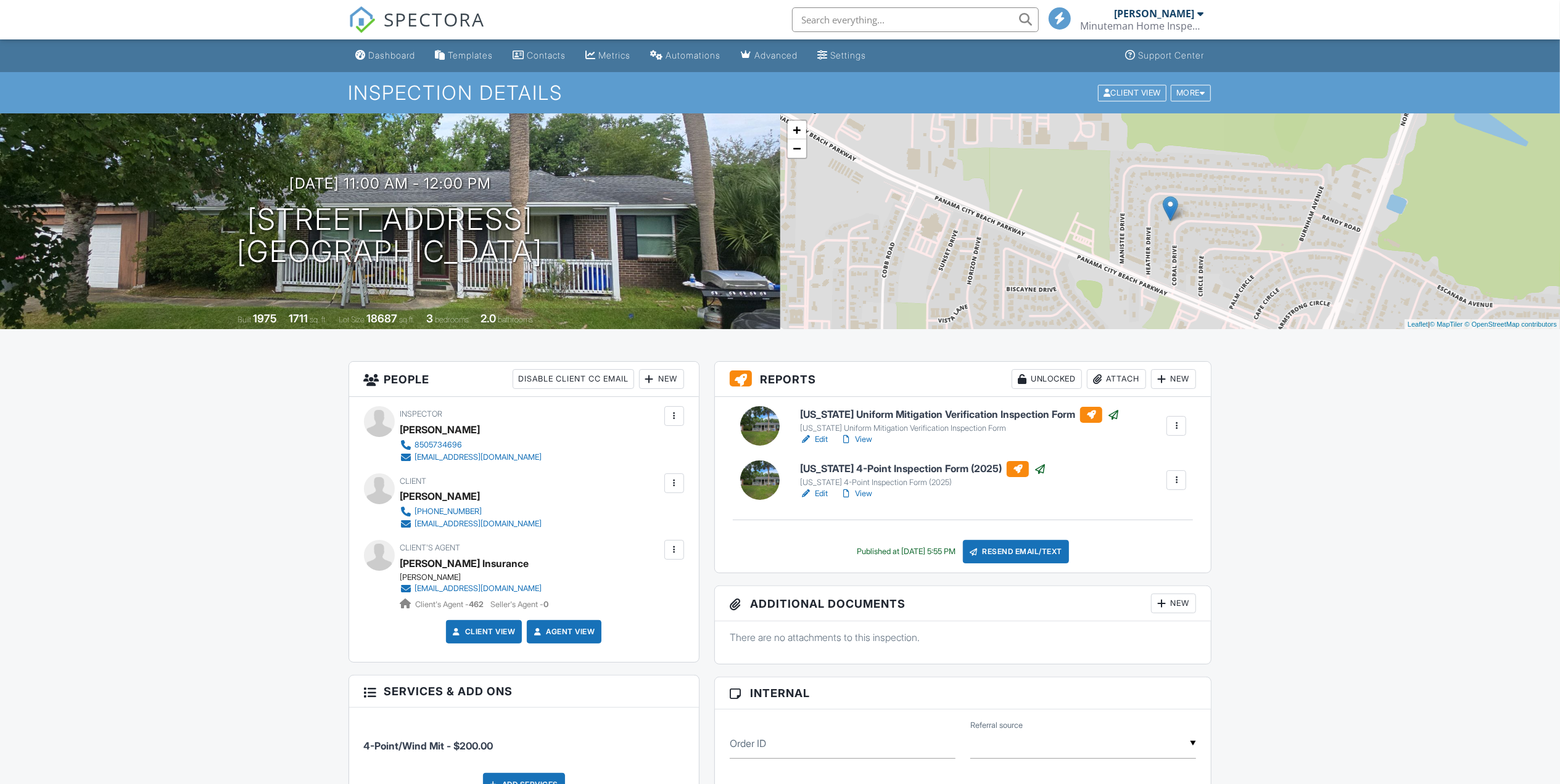
click at [388, 57] on div "Dashboard" at bounding box center [392, 55] width 46 height 11
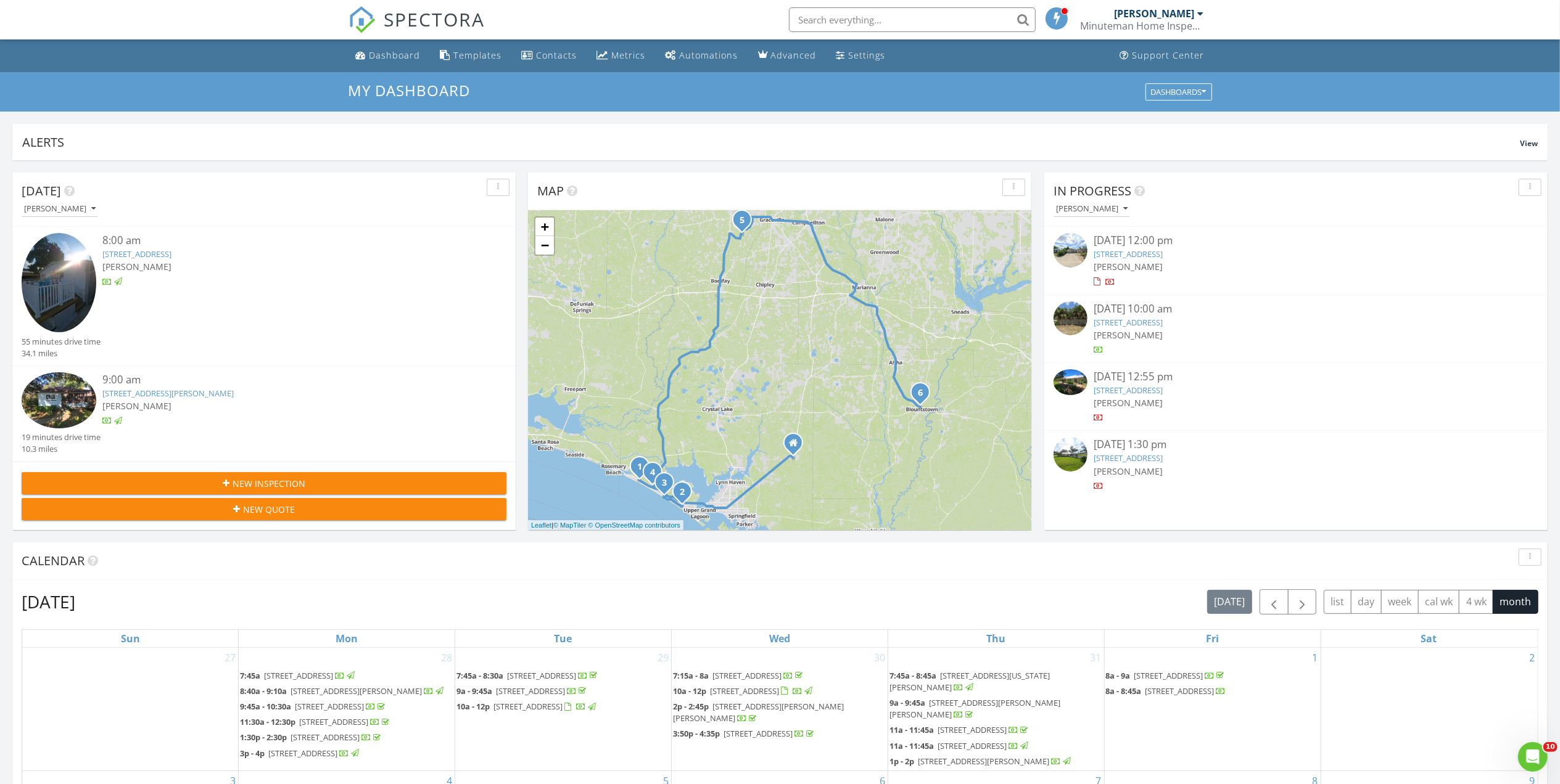
click at [1163, 389] on link "[STREET_ADDRESS]" at bounding box center [1128, 390] width 69 height 11
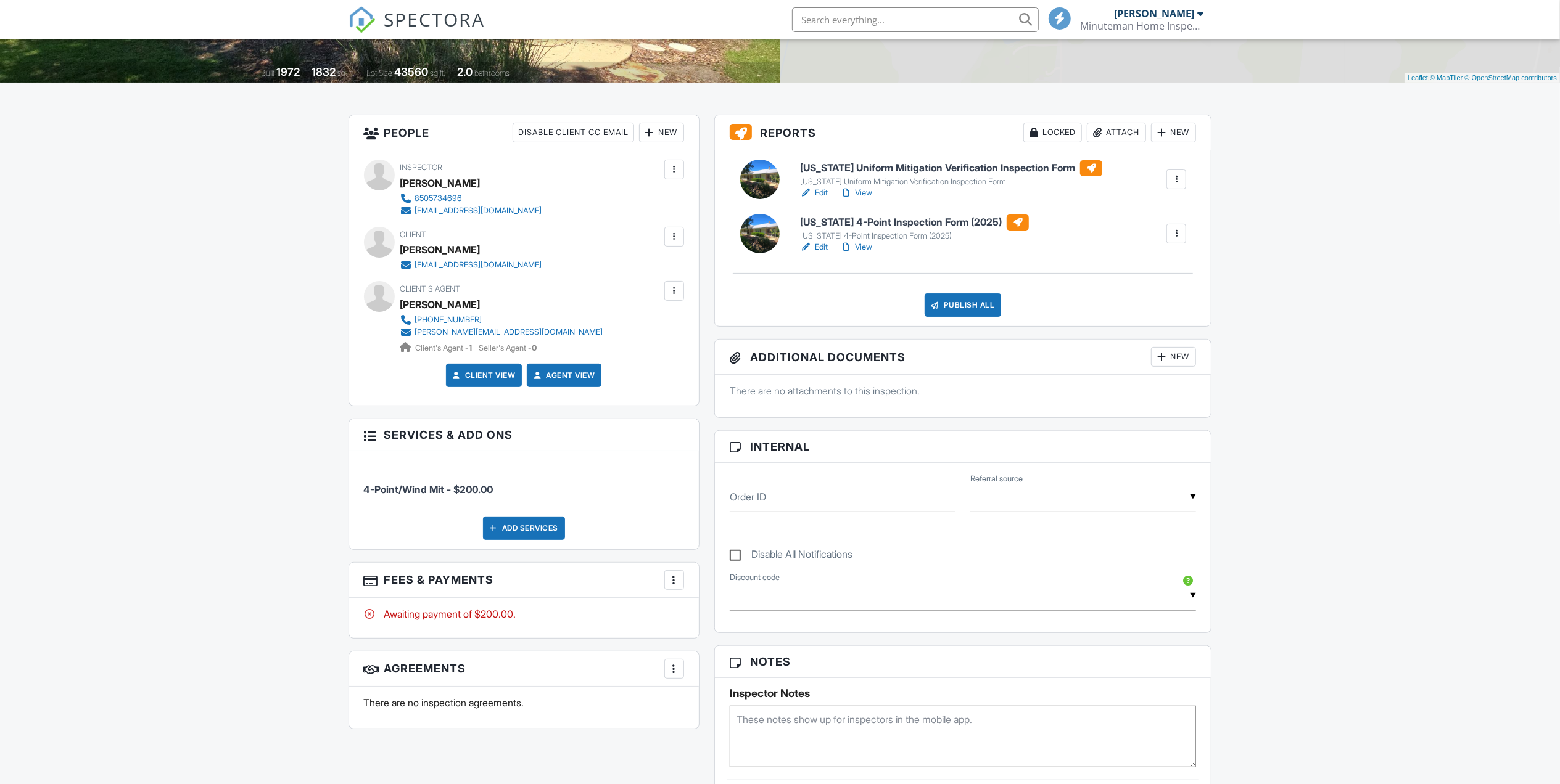
click at [681, 580] on div "More" at bounding box center [674, 580] width 19 height 19
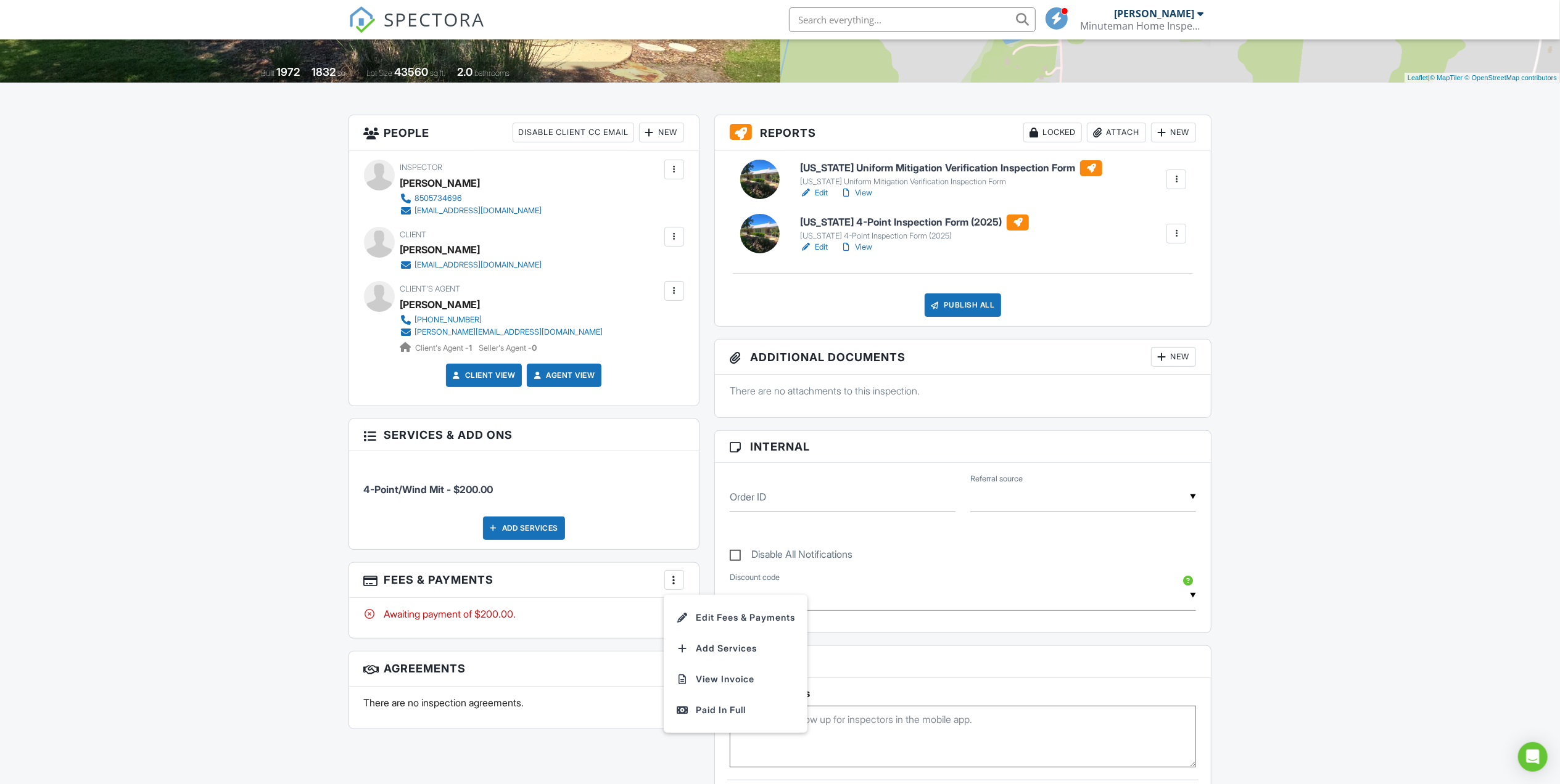
click at [717, 629] on li "Edit Fees & Payments" at bounding box center [735, 618] width 129 height 31
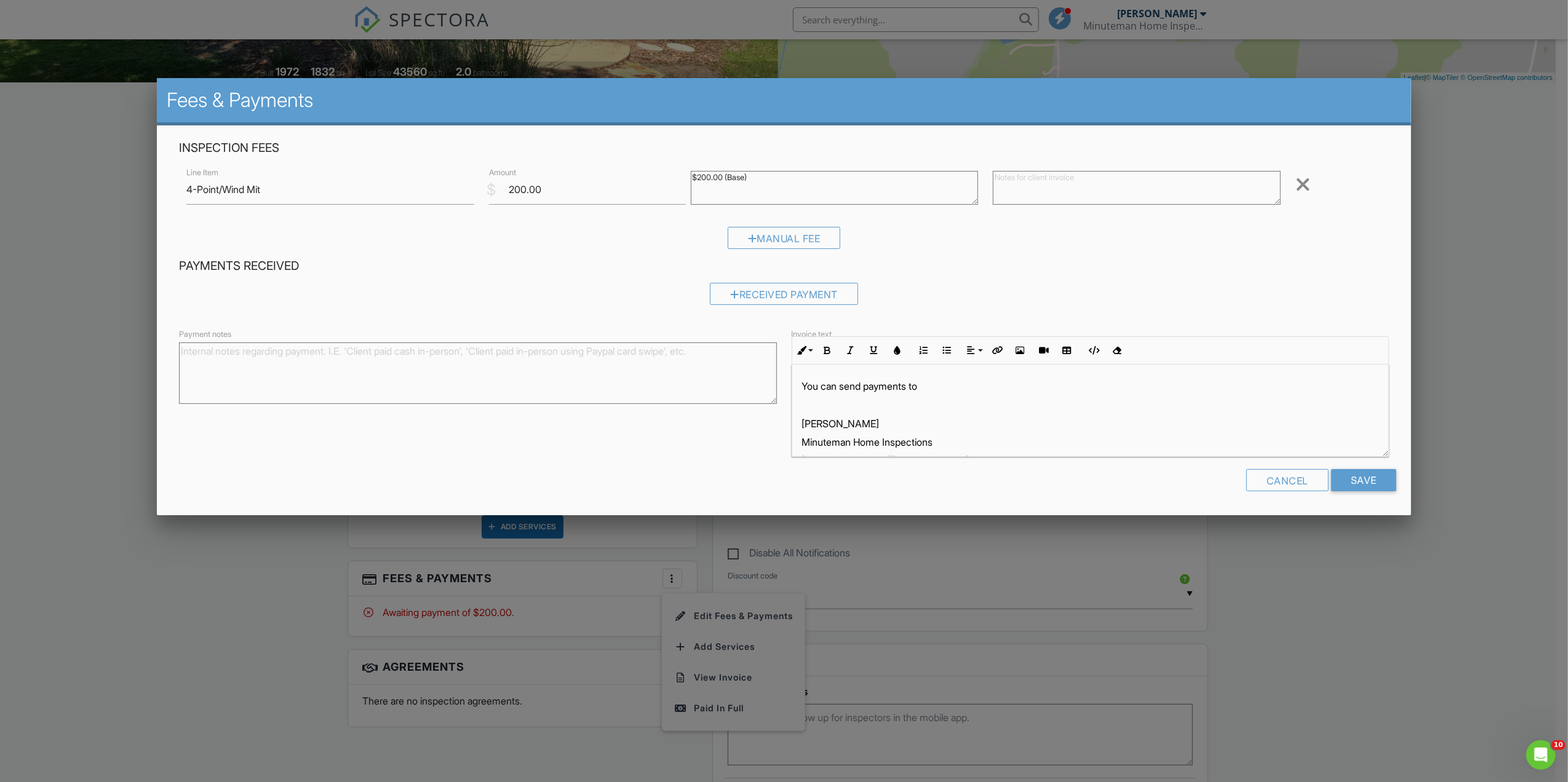
click at [761, 309] on div "Received Payment" at bounding box center [784, 298] width 1210 height 32
click at [744, 291] on div "Received Payment" at bounding box center [784, 293] width 149 height 22
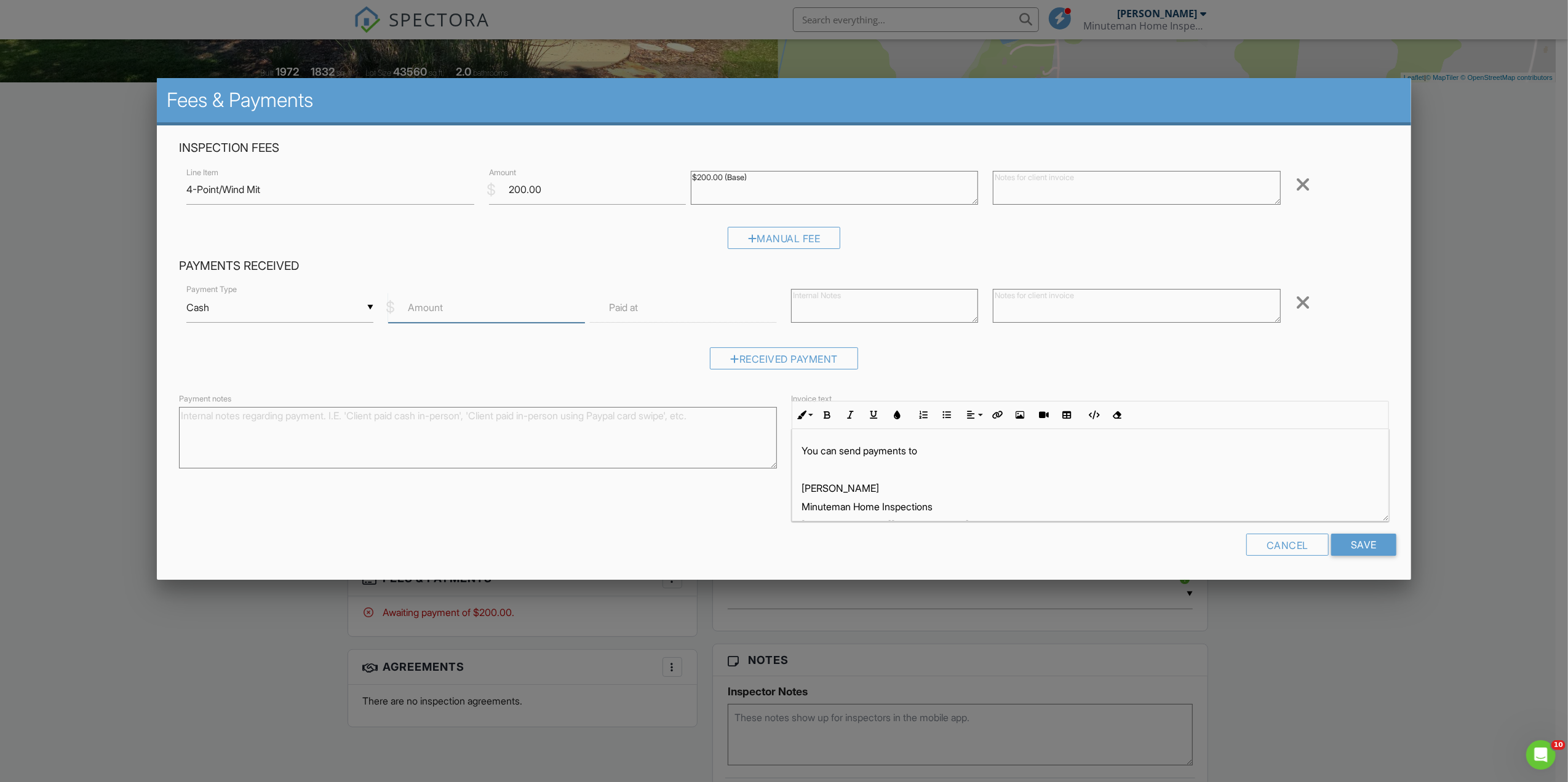
click at [524, 312] on input "Amount" at bounding box center [486, 308] width 197 height 30
click at [274, 303] on div "▼ Cash Cash Check On-Site Card Other Cash Check On-Site Card Other" at bounding box center [280, 308] width 187 height 30
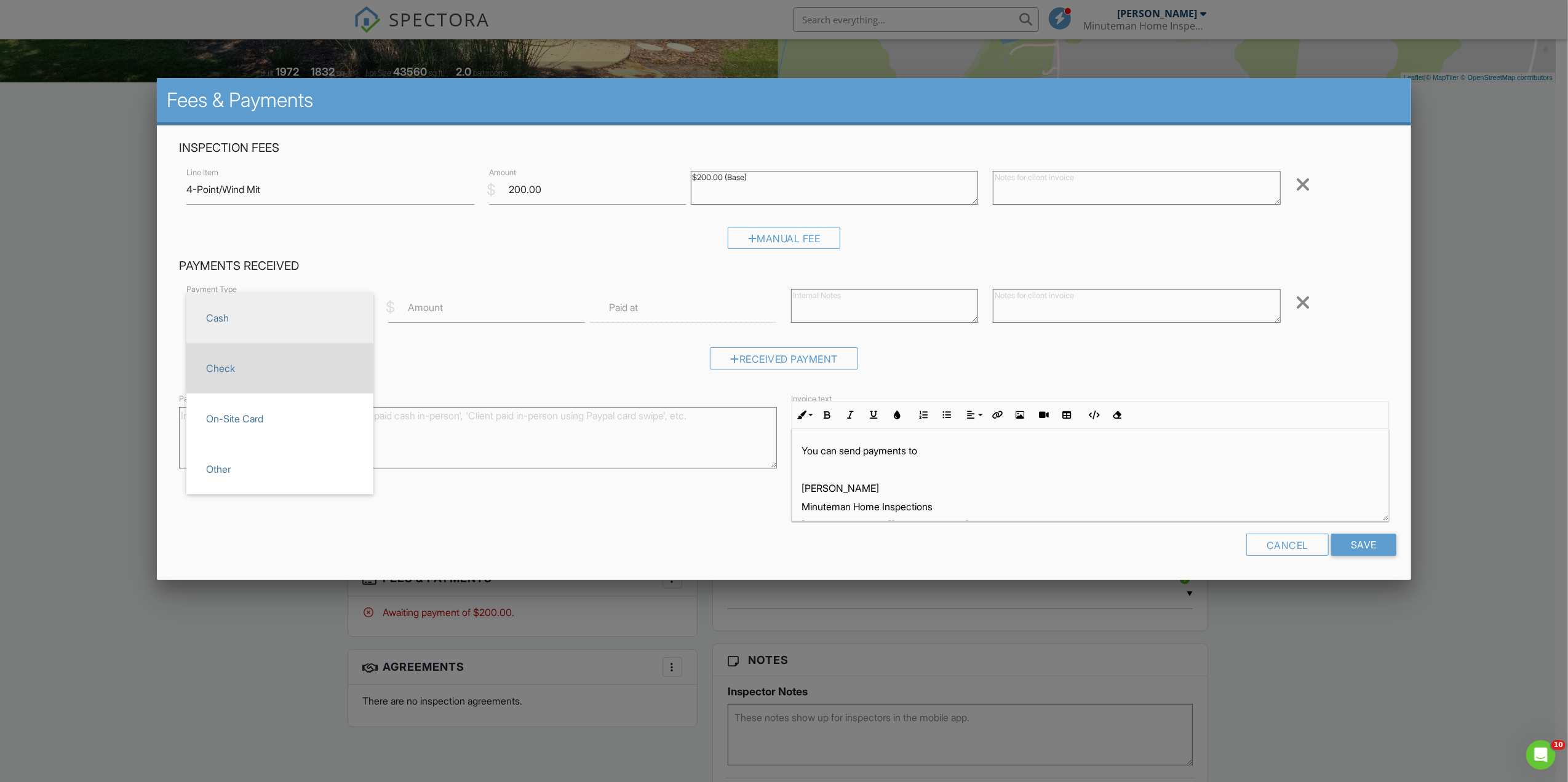
click at [264, 373] on span "Check" at bounding box center [279, 368] width 167 height 31
type input "Check"
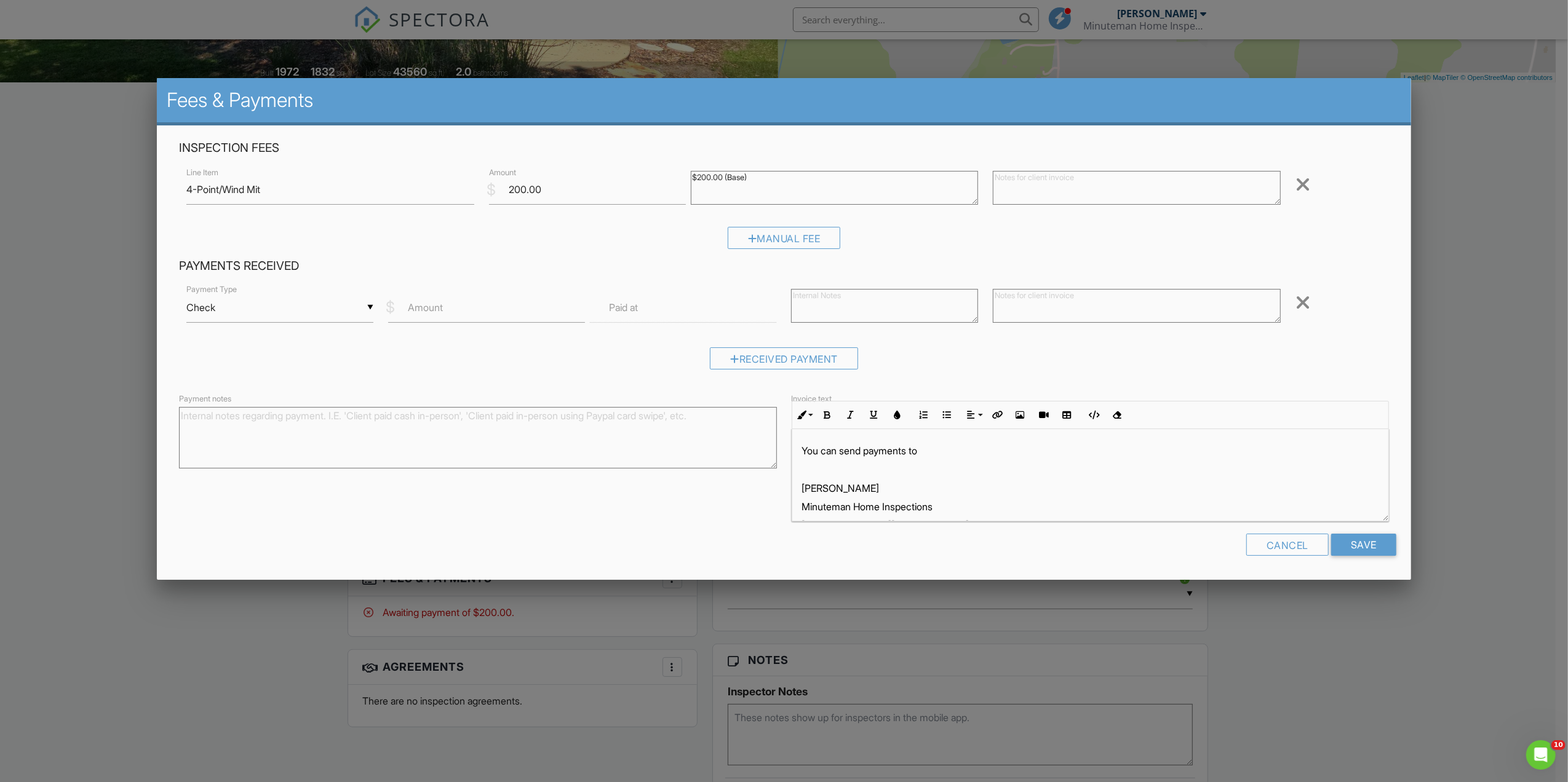
click at [422, 310] on label "Amount" at bounding box center [425, 308] width 35 height 13
click at [422, 310] on input "Amount" at bounding box center [486, 308] width 197 height 30
type input "0"
type input "200"
click at [1354, 552] on input "Save" at bounding box center [1364, 545] width 66 height 22
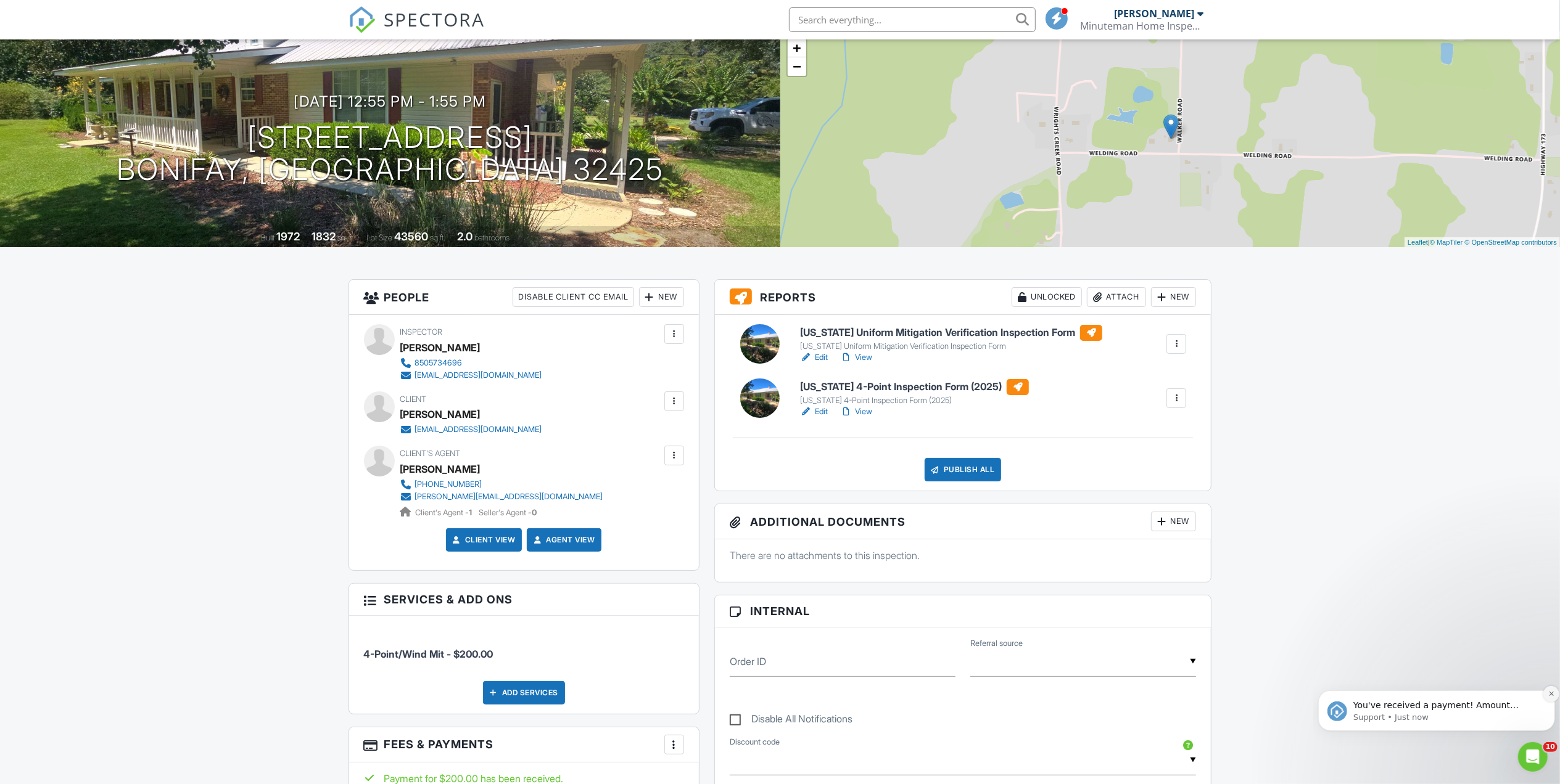
click at [1547, 694] on icon "Dismiss notification" at bounding box center [1550, 693] width 7 height 7
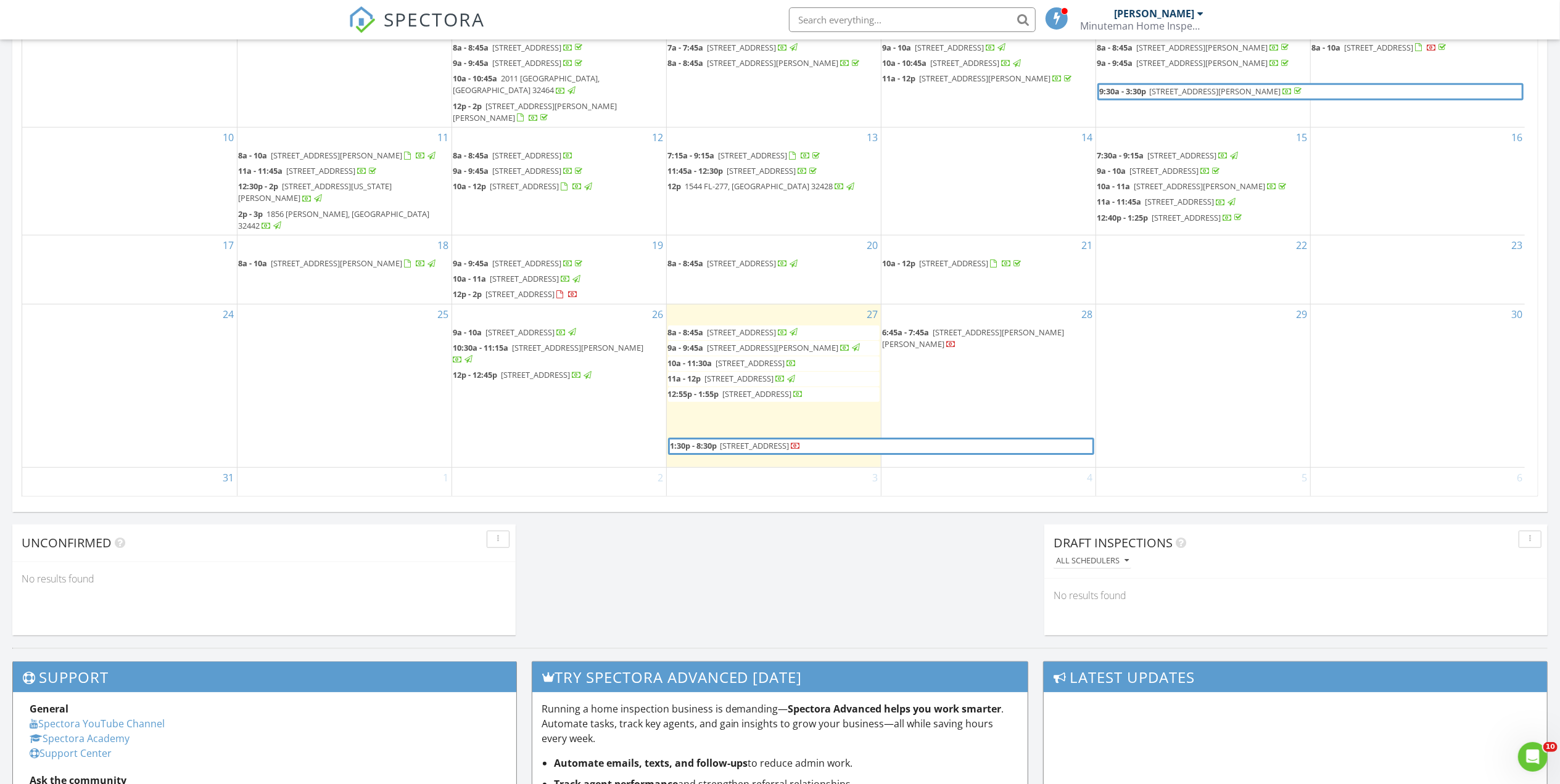
scroll to position [657, 0]
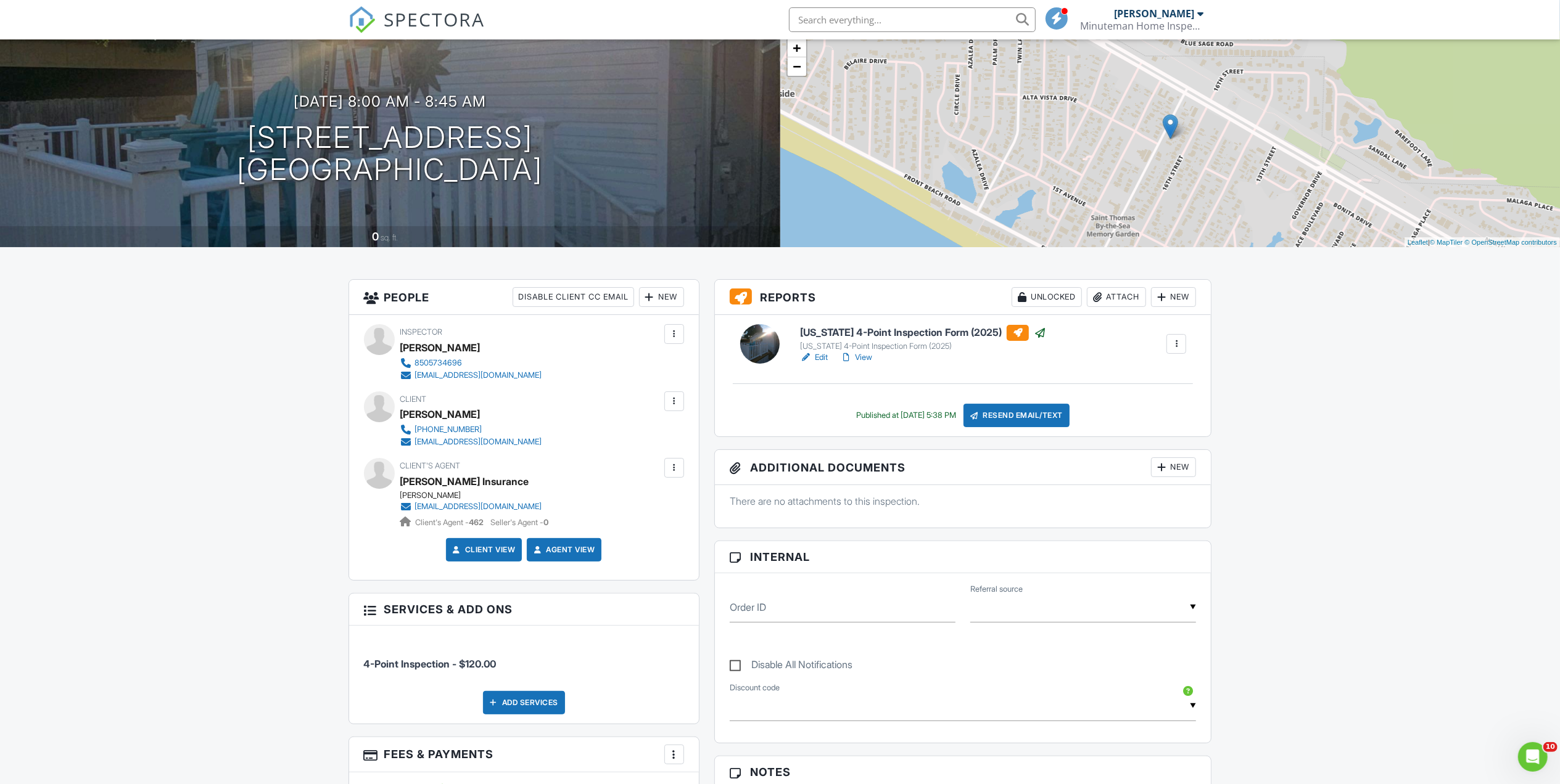
click at [822, 360] on link "Edit" at bounding box center [813, 358] width 28 height 13
click at [677, 471] on div at bounding box center [674, 468] width 13 height 13
click at [597, 599] on li "Remove" at bounding box center [607, 598] width 137 height 31
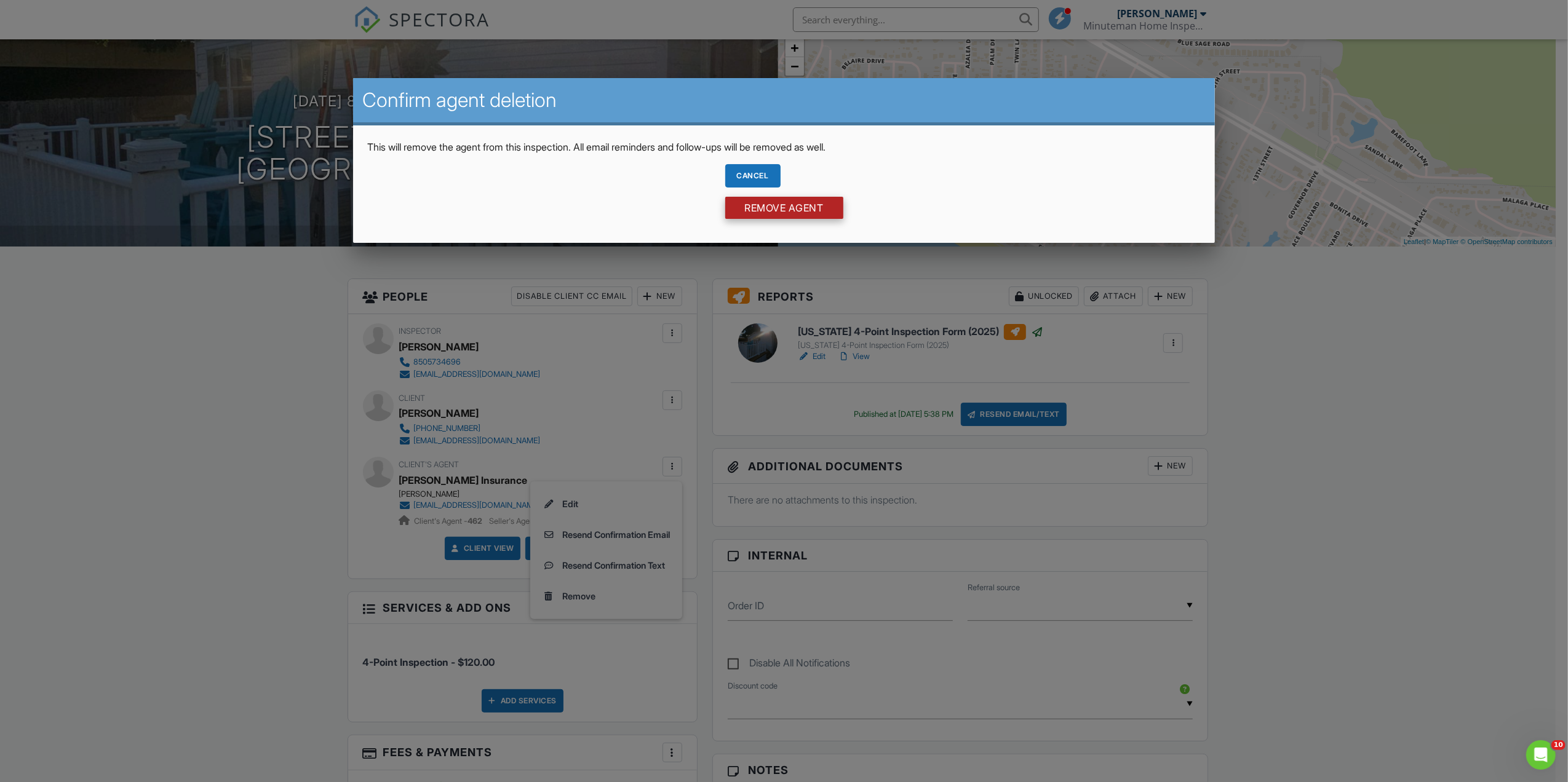
click at [782, 213] on input "Remove Agent" at bounding box center [784, 207] width 118 height 22
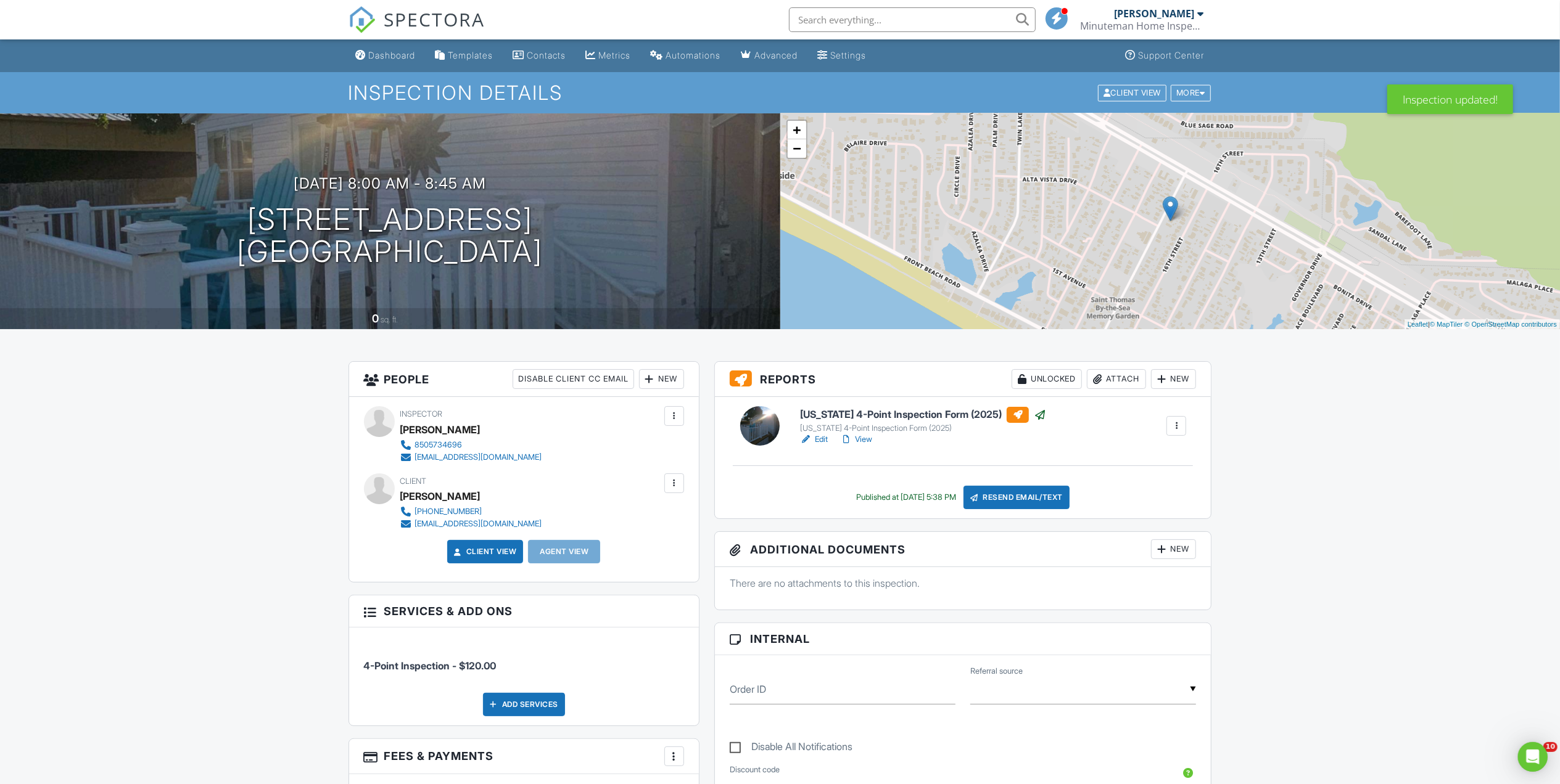
click at [655, 376] on div "New" at bounding box center [662, 379] width 45 height 19
click at [685, 449] on li "Client's Agent" at bounding box center [706, 448] width 122 height 31
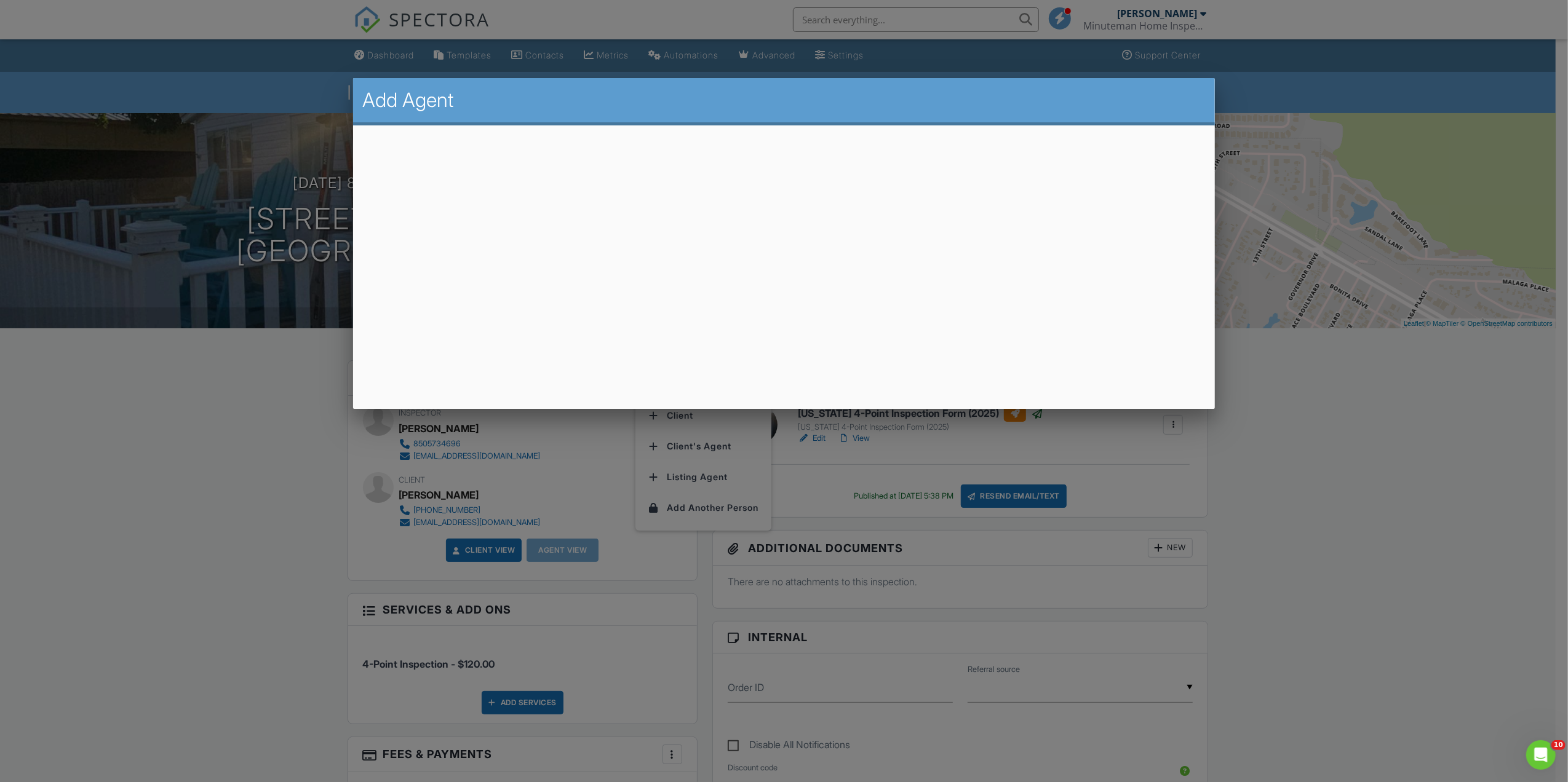
click at [1389, 466] on div at bounding box center [784, 427] width 1568 height 978
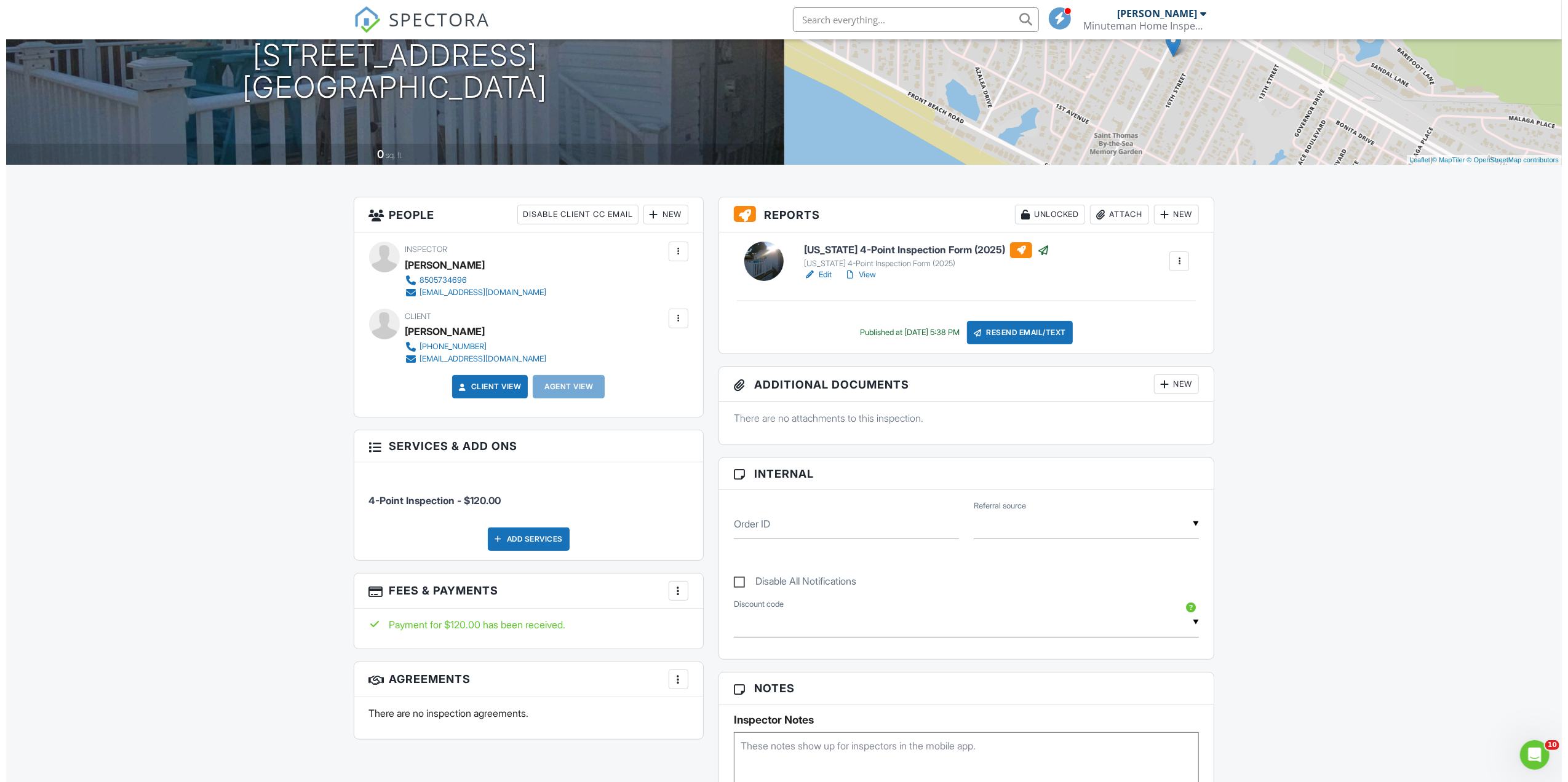
scroll to position [82, 0]
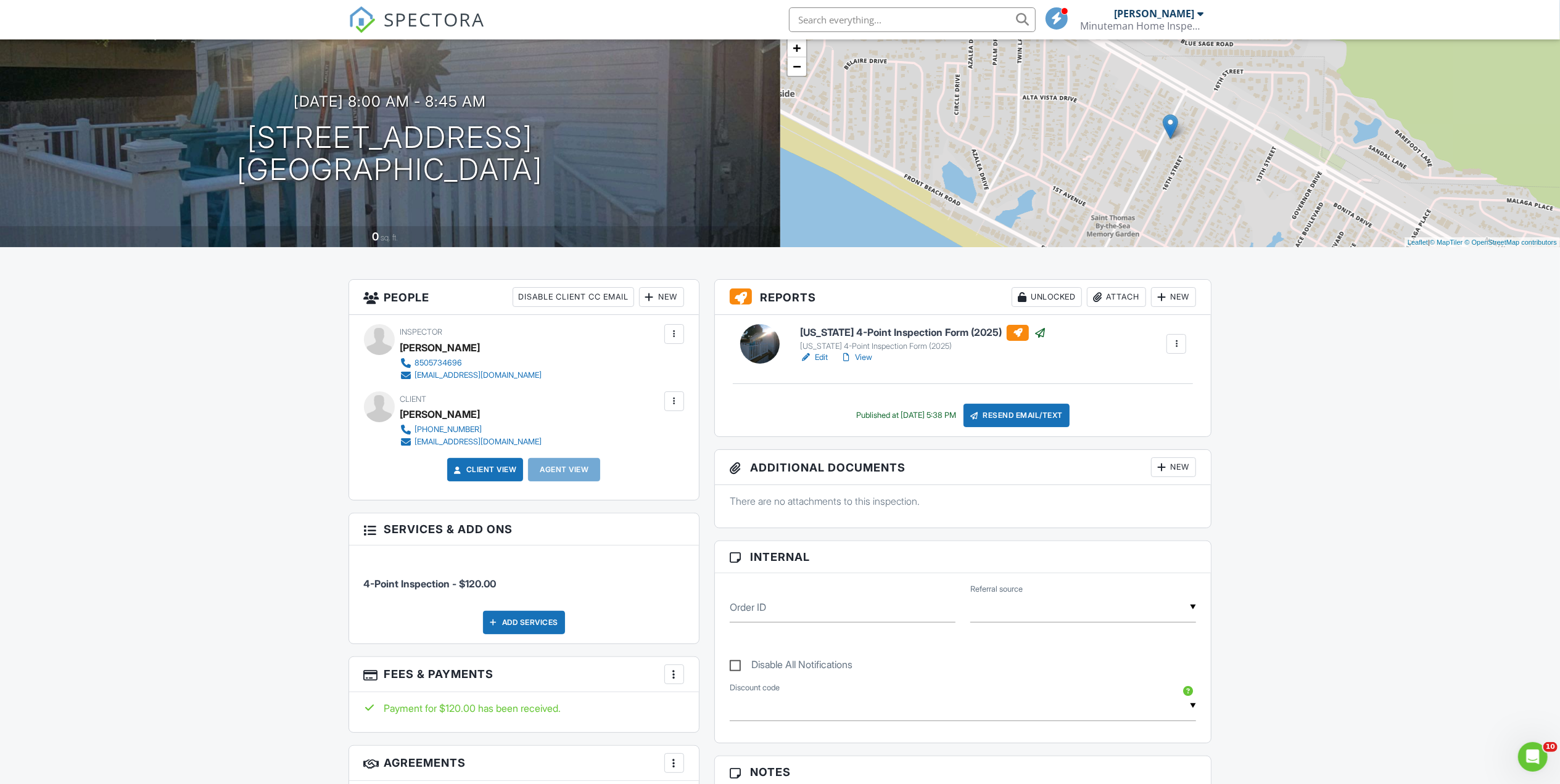
click at [672, 294] on div "New" at bounding box center [662, 297] width 45 height 19
click at [680, 363] on li "Client's Agent" at bounding box center [706, 365] width 122 height 31
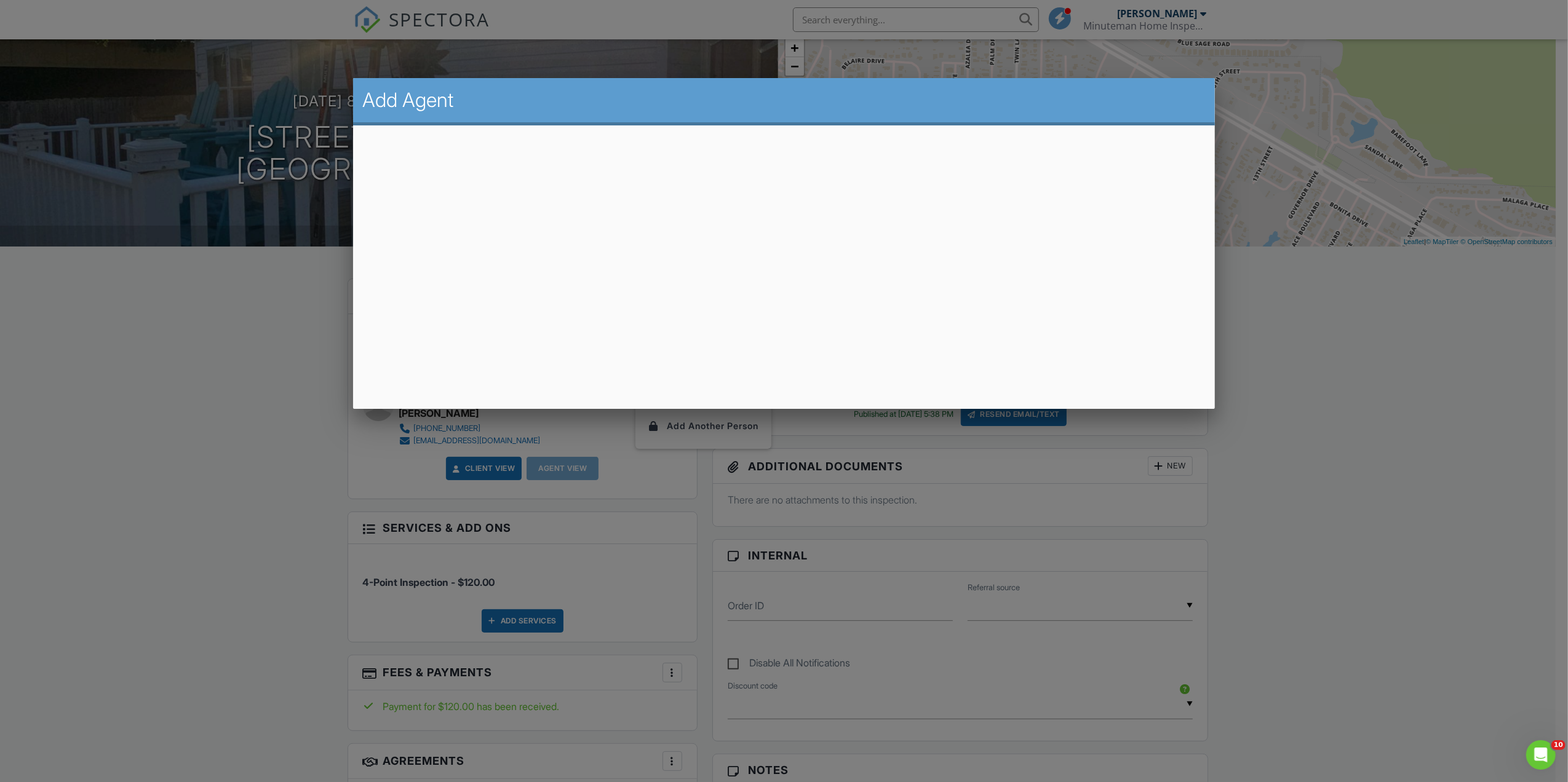
drag, startPoint x: 1316, startPoint y: 170, endPoint x: 1330, endPoint y: 185, distance: 20.5
click at [1326, 177] on div at bounding box center [784, 427] width 1568 height 978
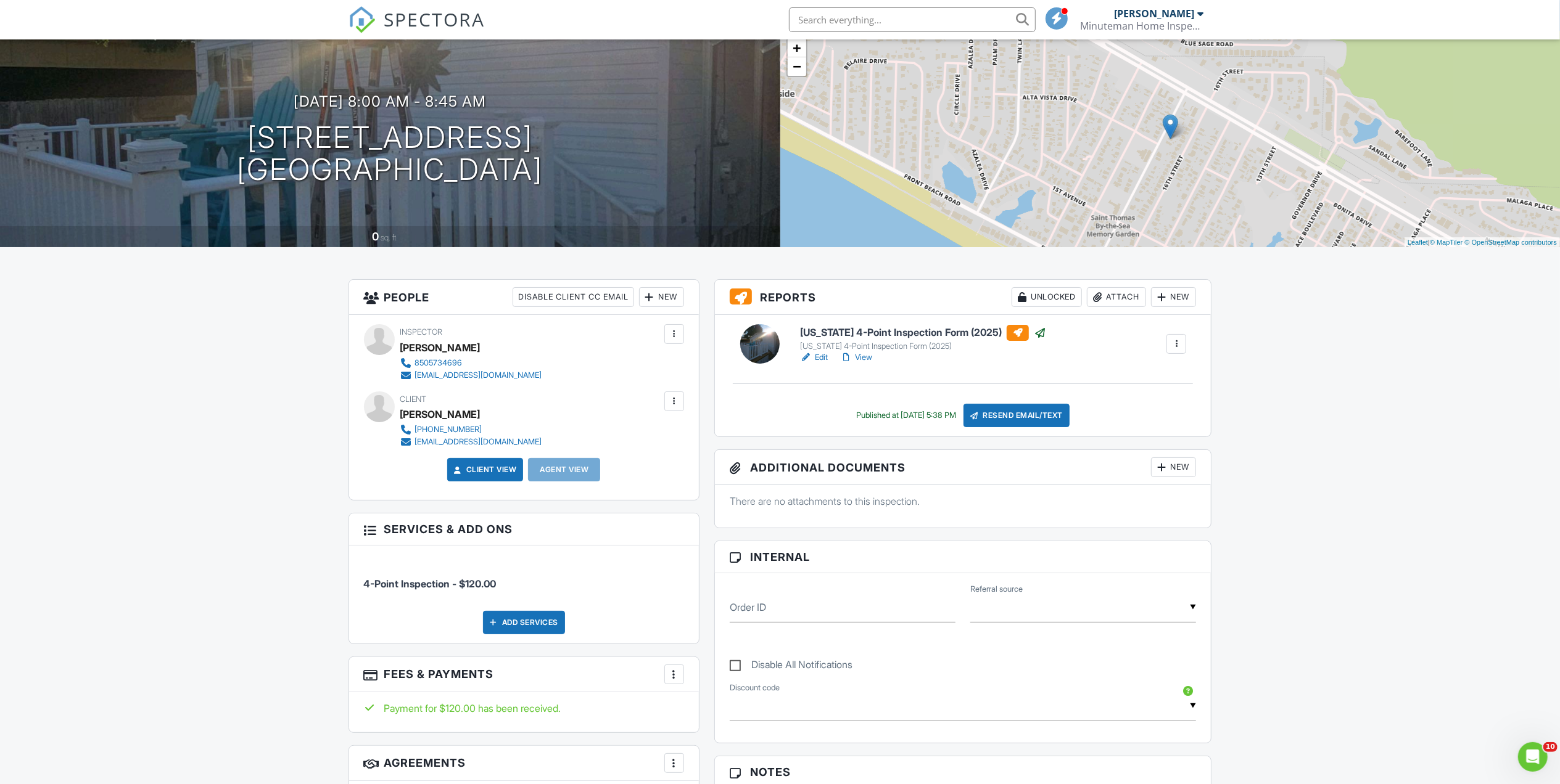
click at [670, 282] on h3 "People Disable Client CC Email New Client Client's Agent Listing Agent Add Anot…" at bounding box center [524, 298] width 350 height 35
click at [670, 294] on div "New" at bounding box center [662, 297] width 45 height 19
click at [679, 363] on li "Client's Agent" at bounding box center [706, 365] width 122 height 31
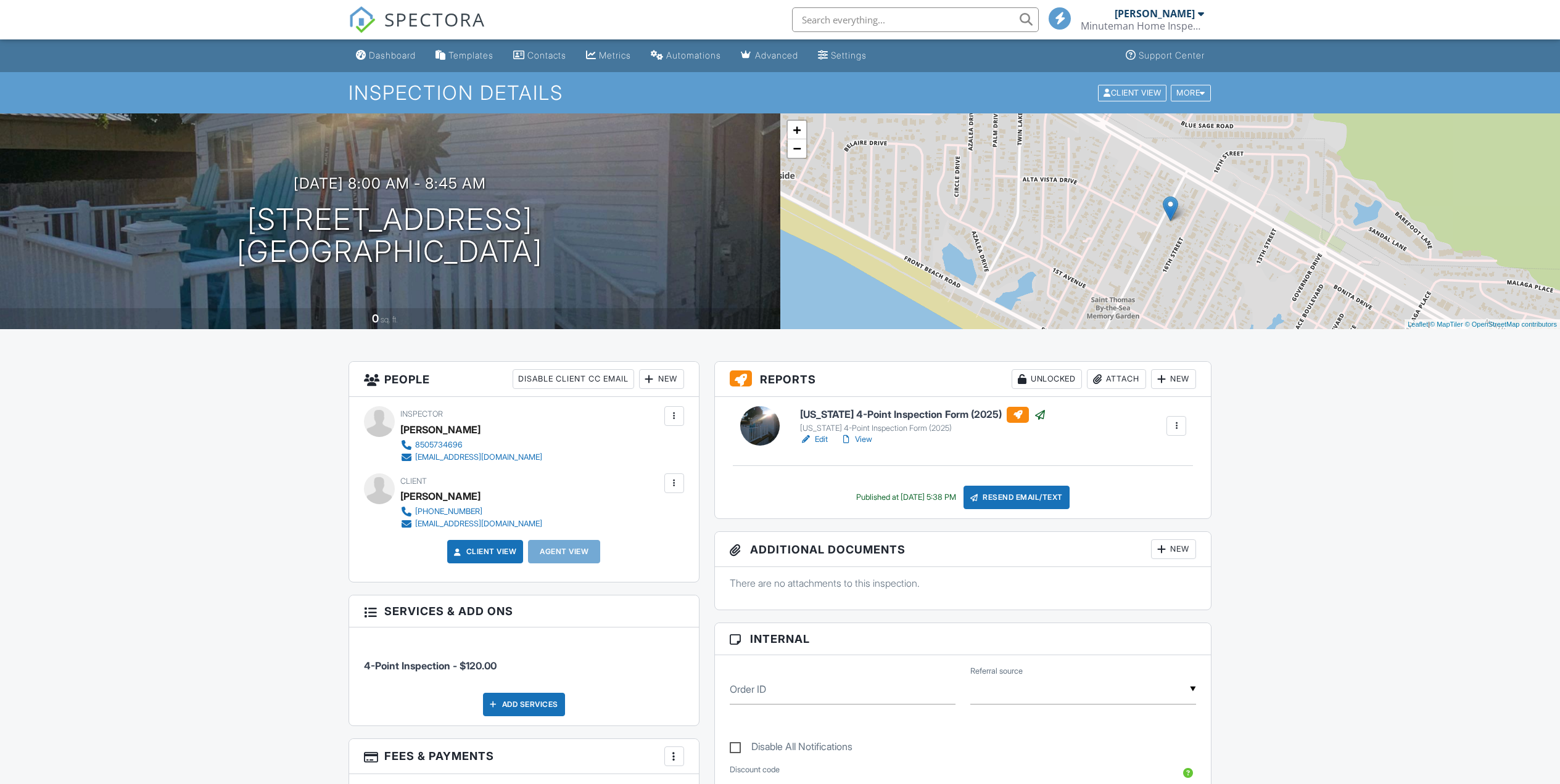
click at [663, 369] on div "New" at bounding box center [662, 379] width 45 height 19
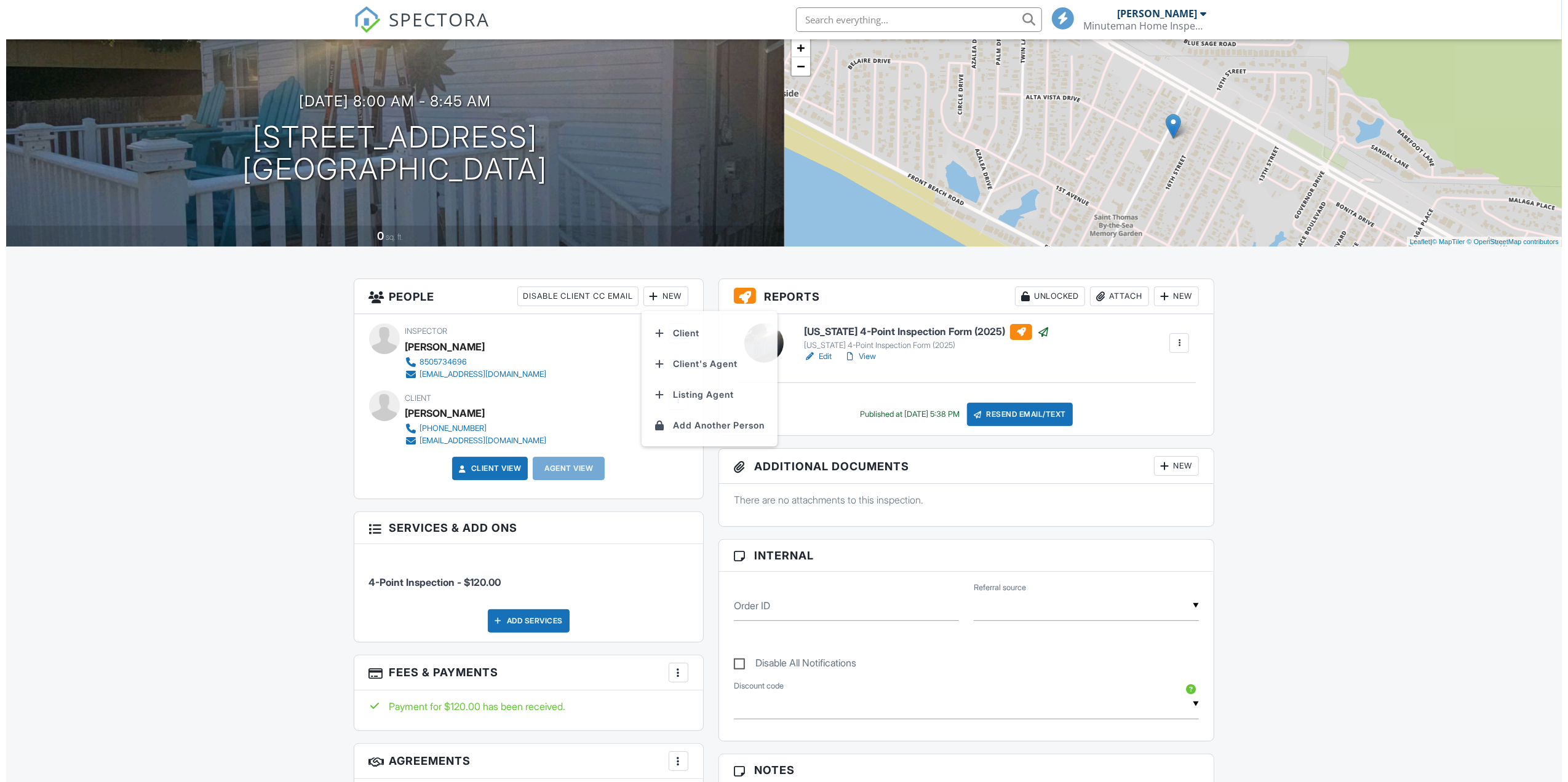
scroll to position [82, 0]
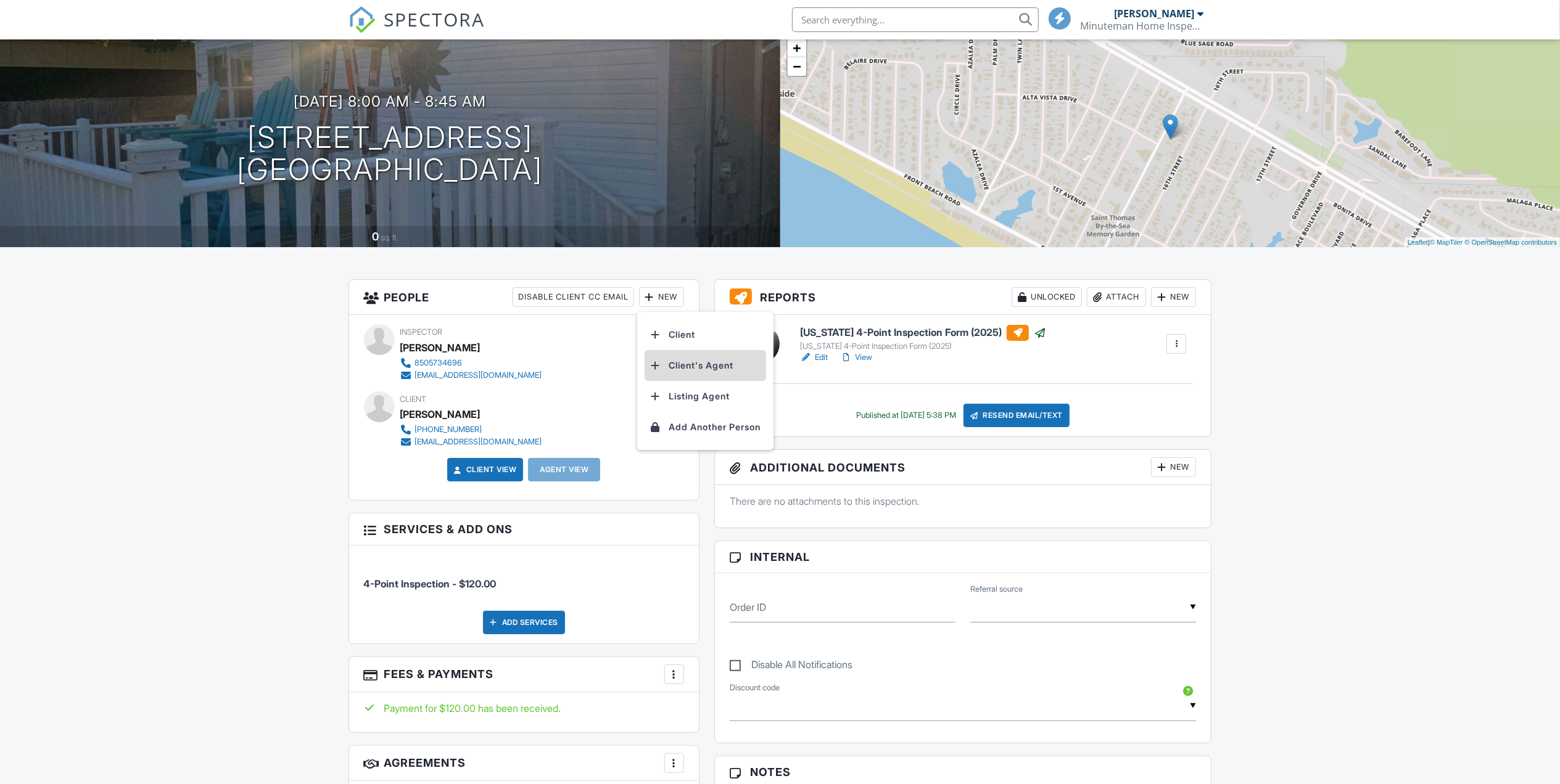
click at [677, 368] on li "Client's Agent" at bounding box center [706, 365] width 122 height 31
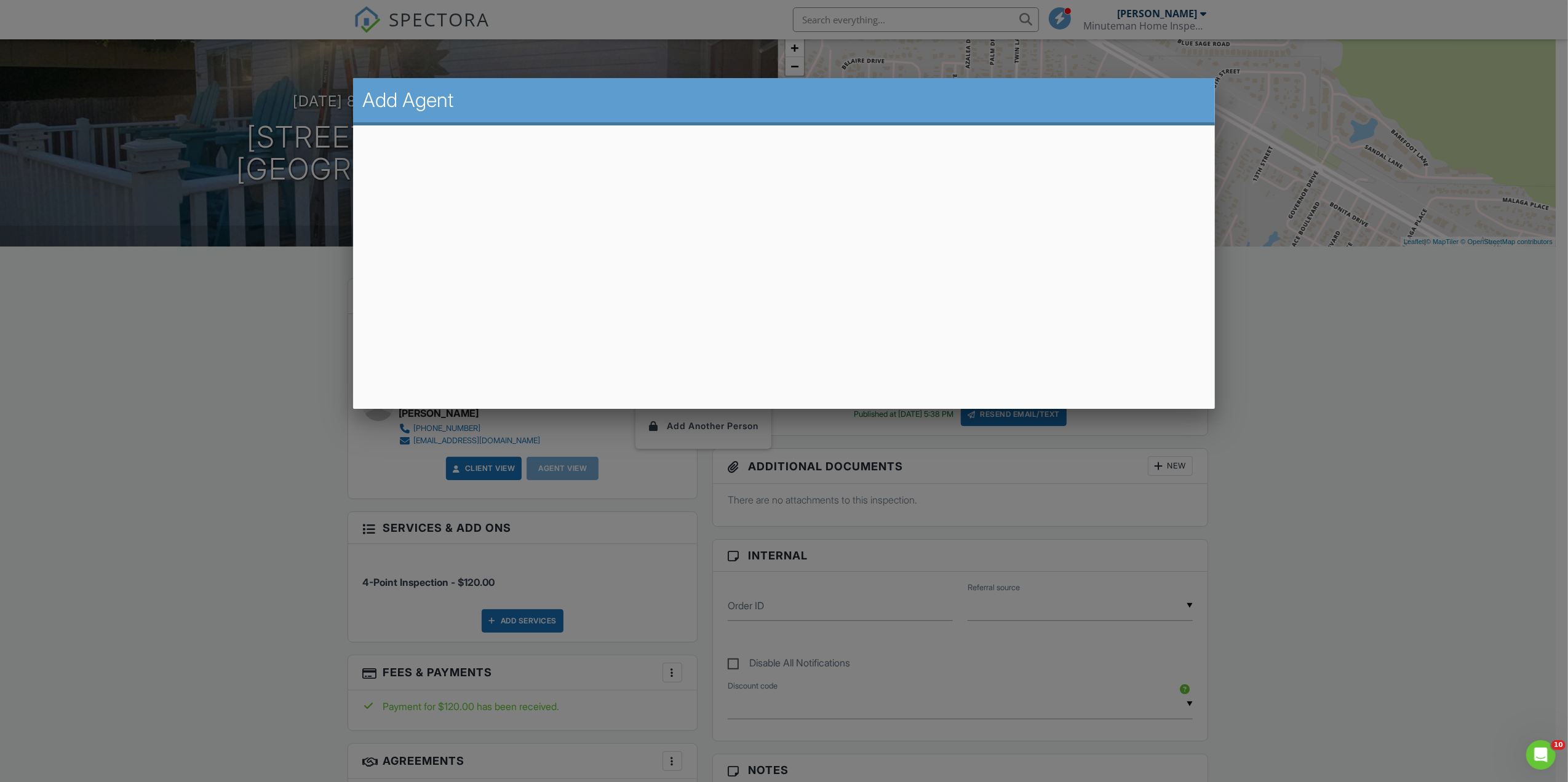
scroll to position [0, 0]
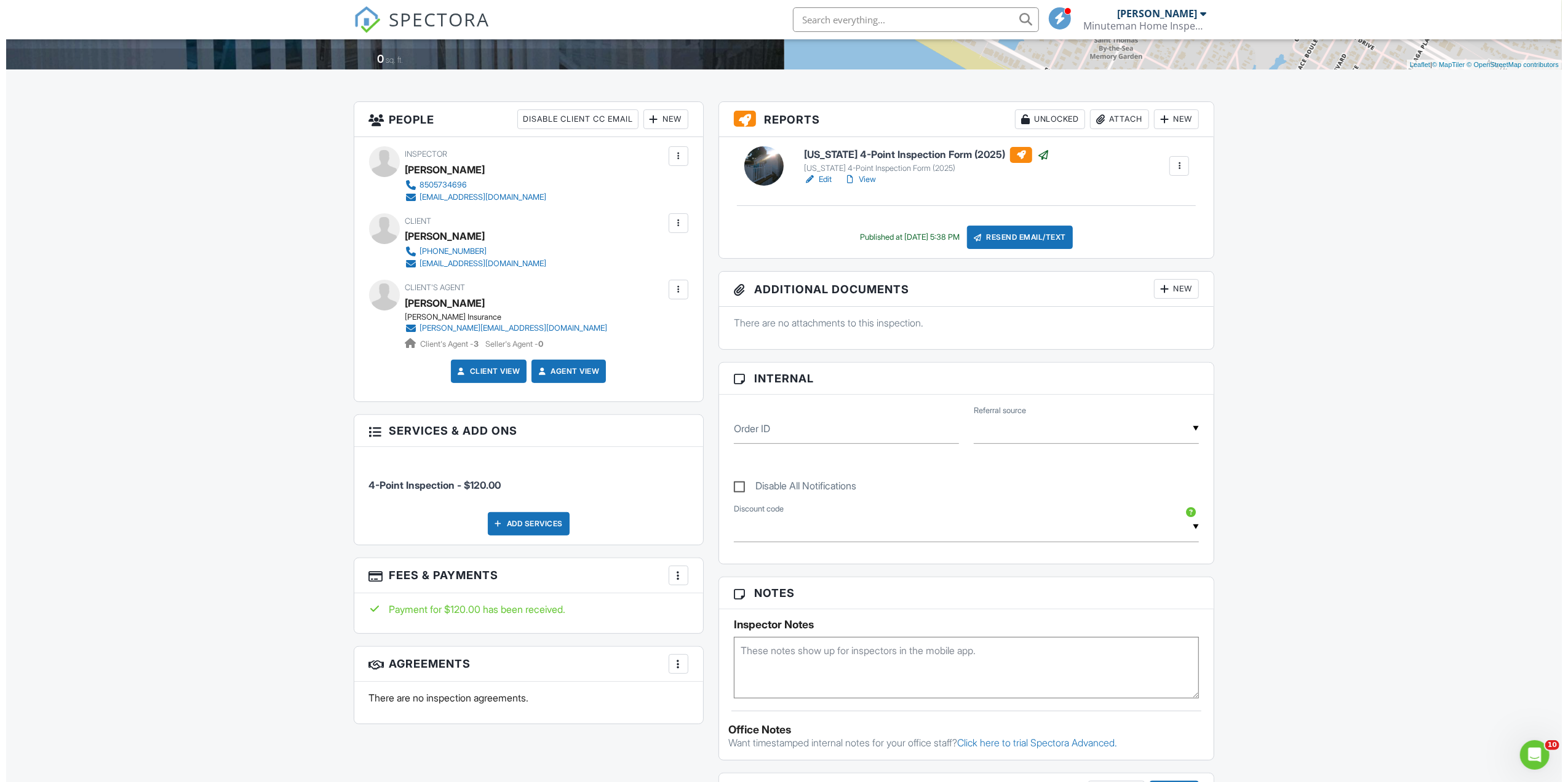
scroll to position [246, 0]
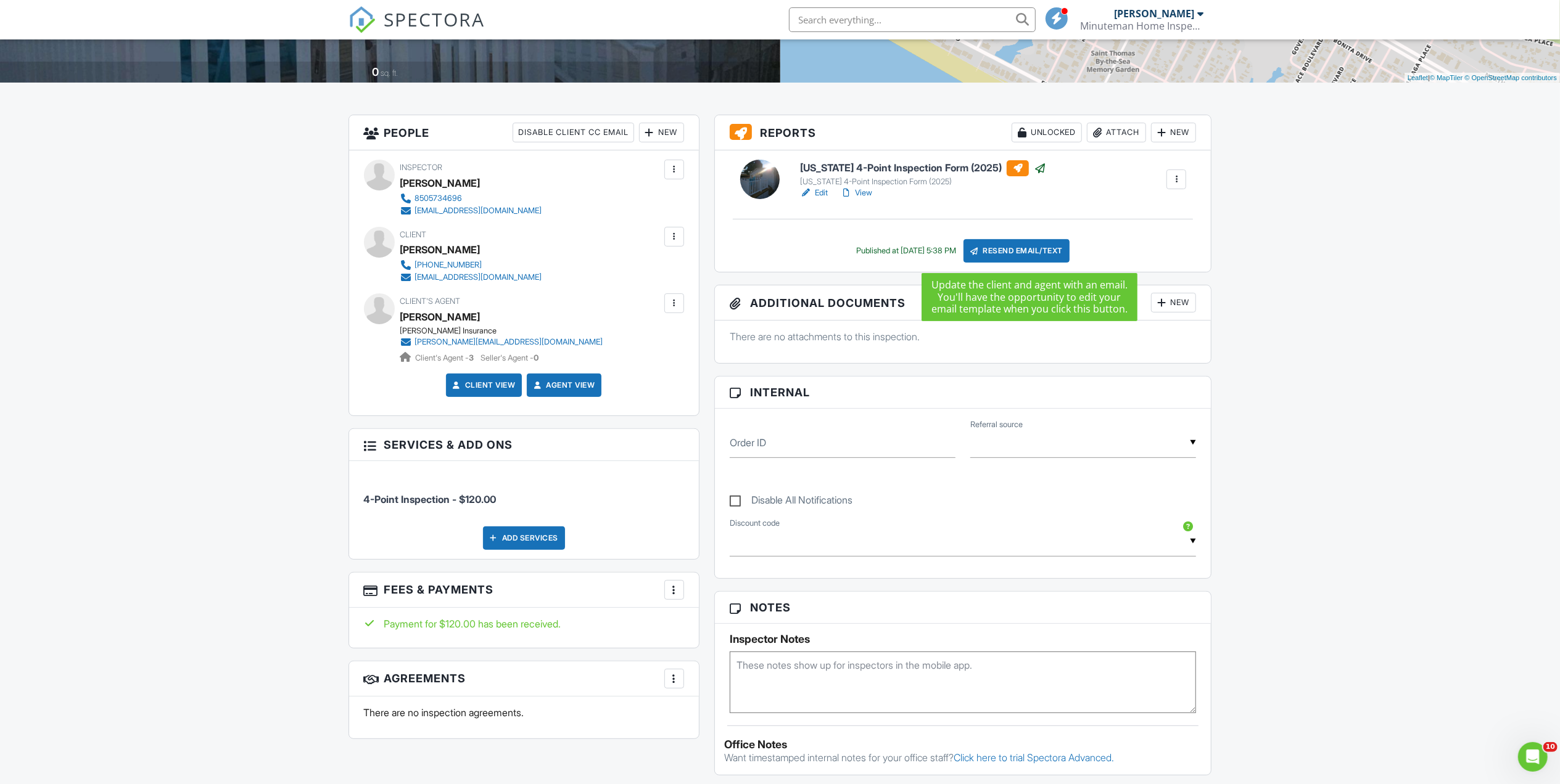
click at [1000, 252] on div "Resend Email/Text" at bounding box center [1016, 250] width 106 height 23
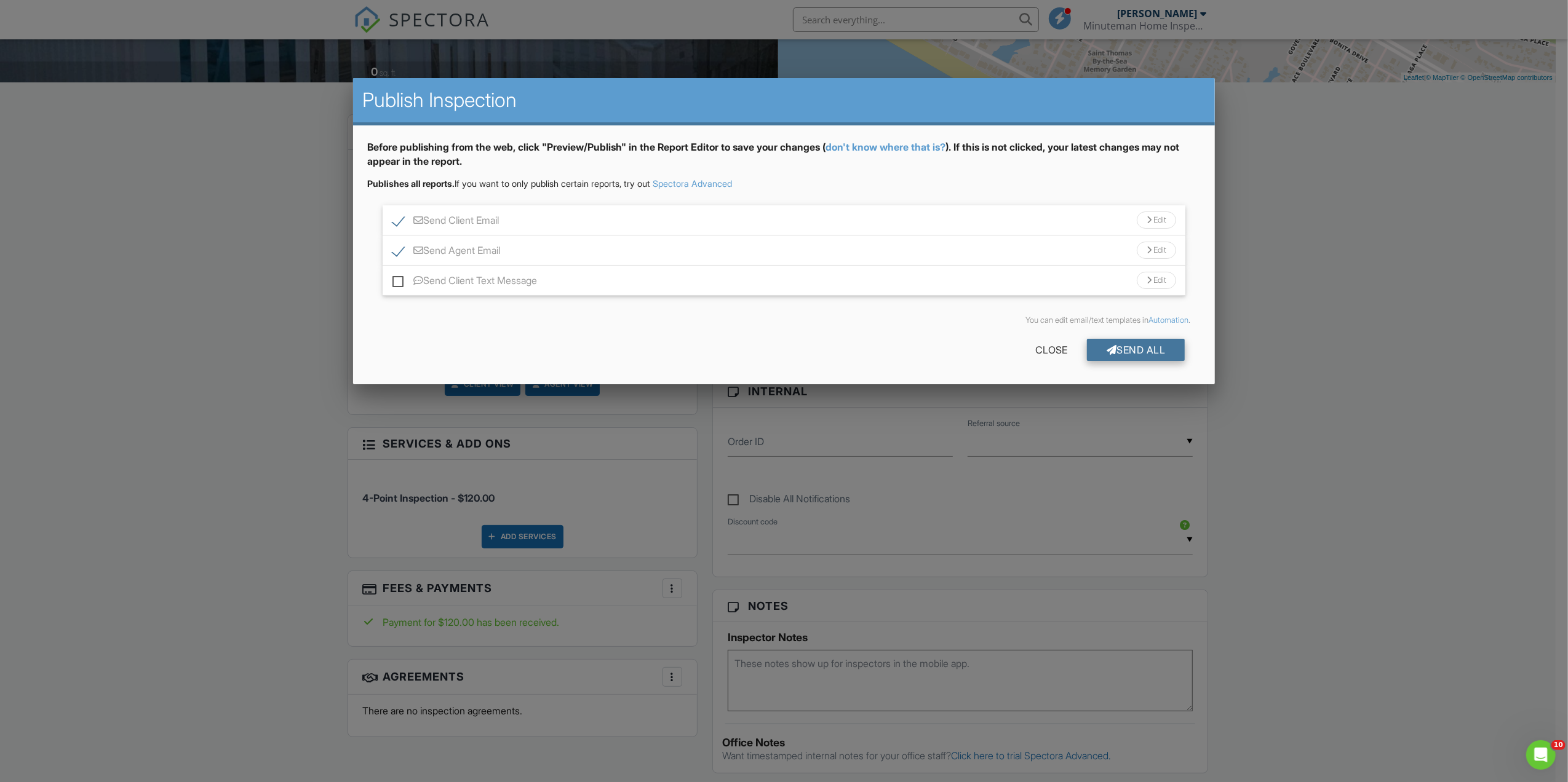
click at [1102, 343] on div "Send All" at bounding box center [1136, 349] width 98 height 22
